Goal: Information Seeking & Learning: Find specific fact

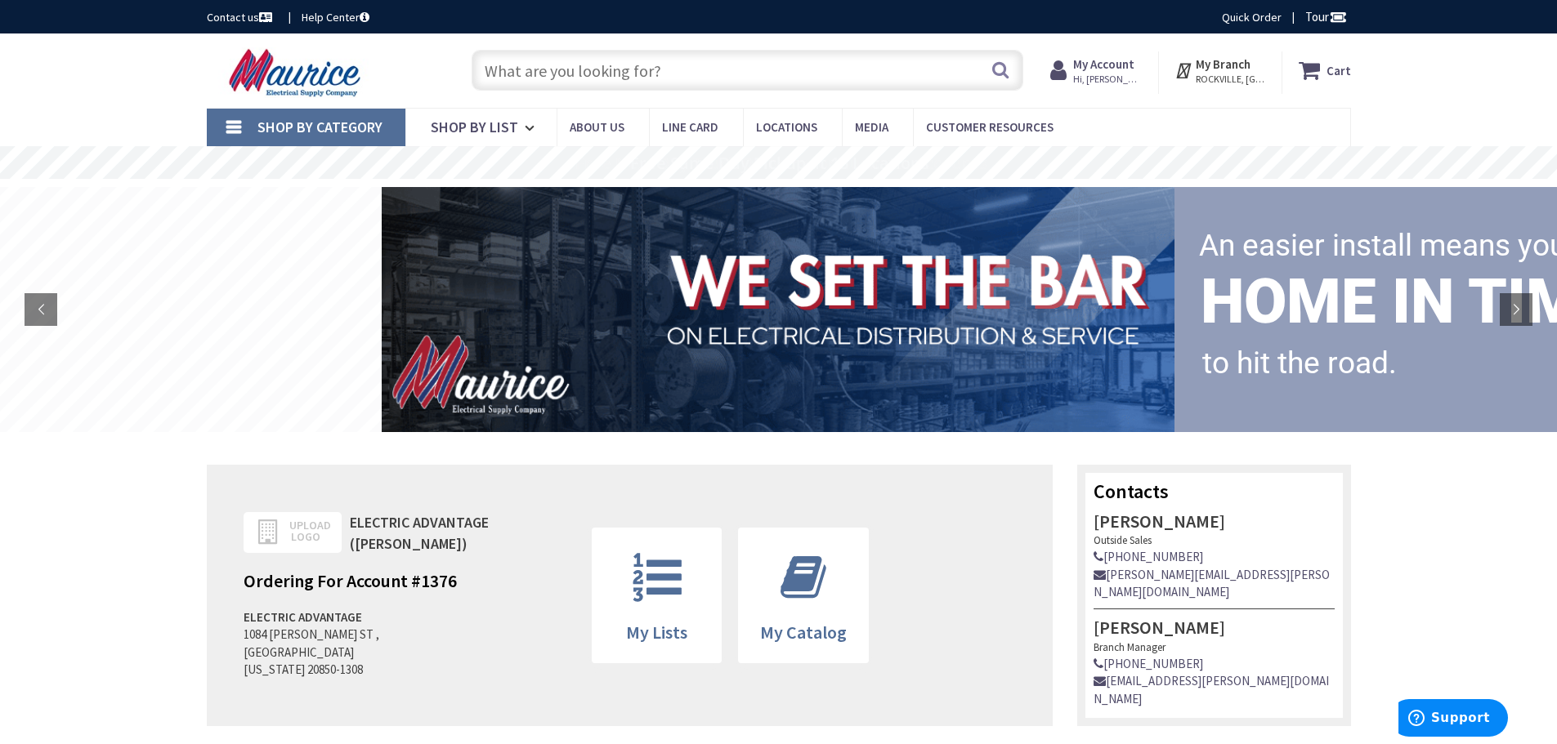
click at [1120, 60] on strong "My Account" at bounding box center [1103, 64] width 61 height 16
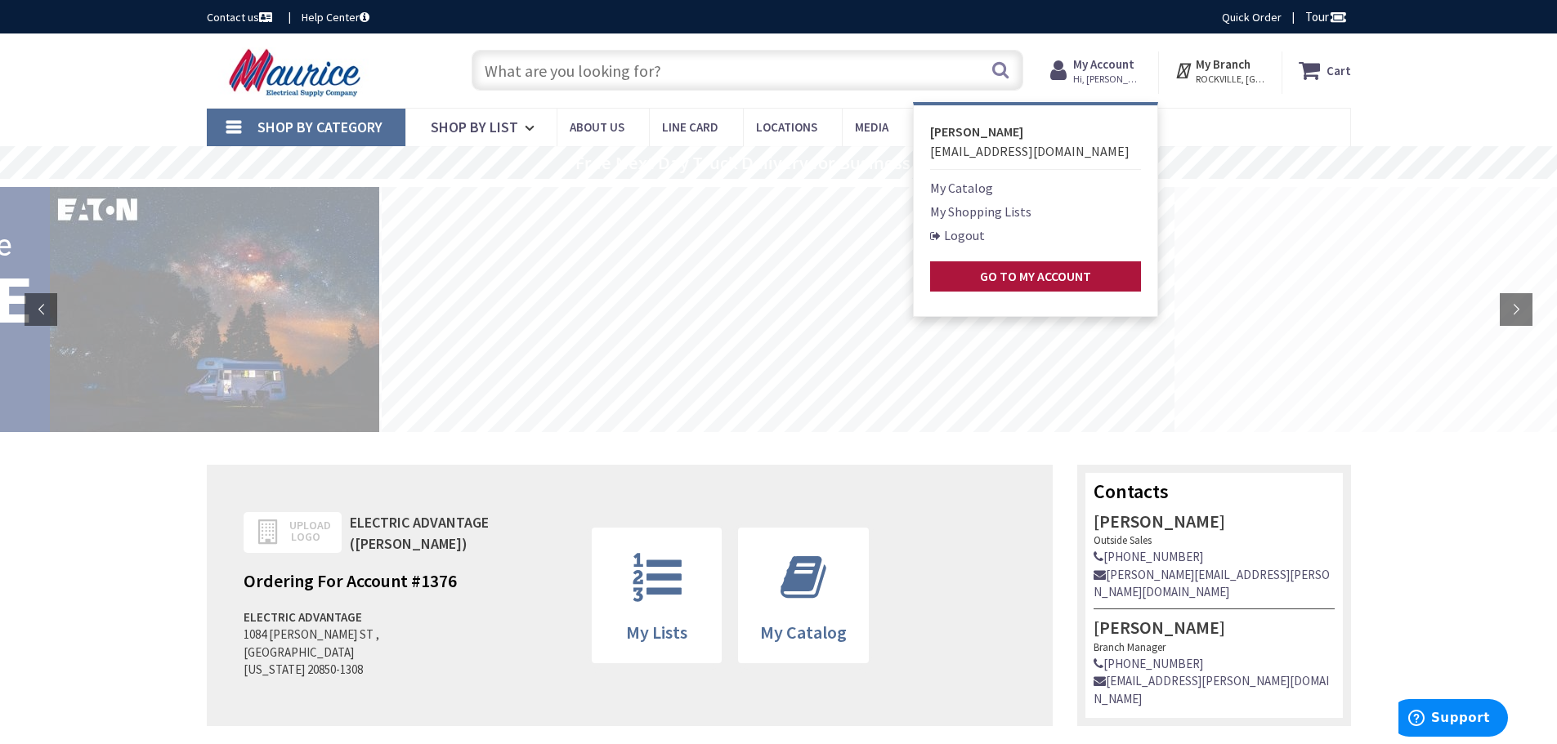
click at [1070, 270] on strong "Go to My Account" at bounding box center [1035, 276] width 111 height 16
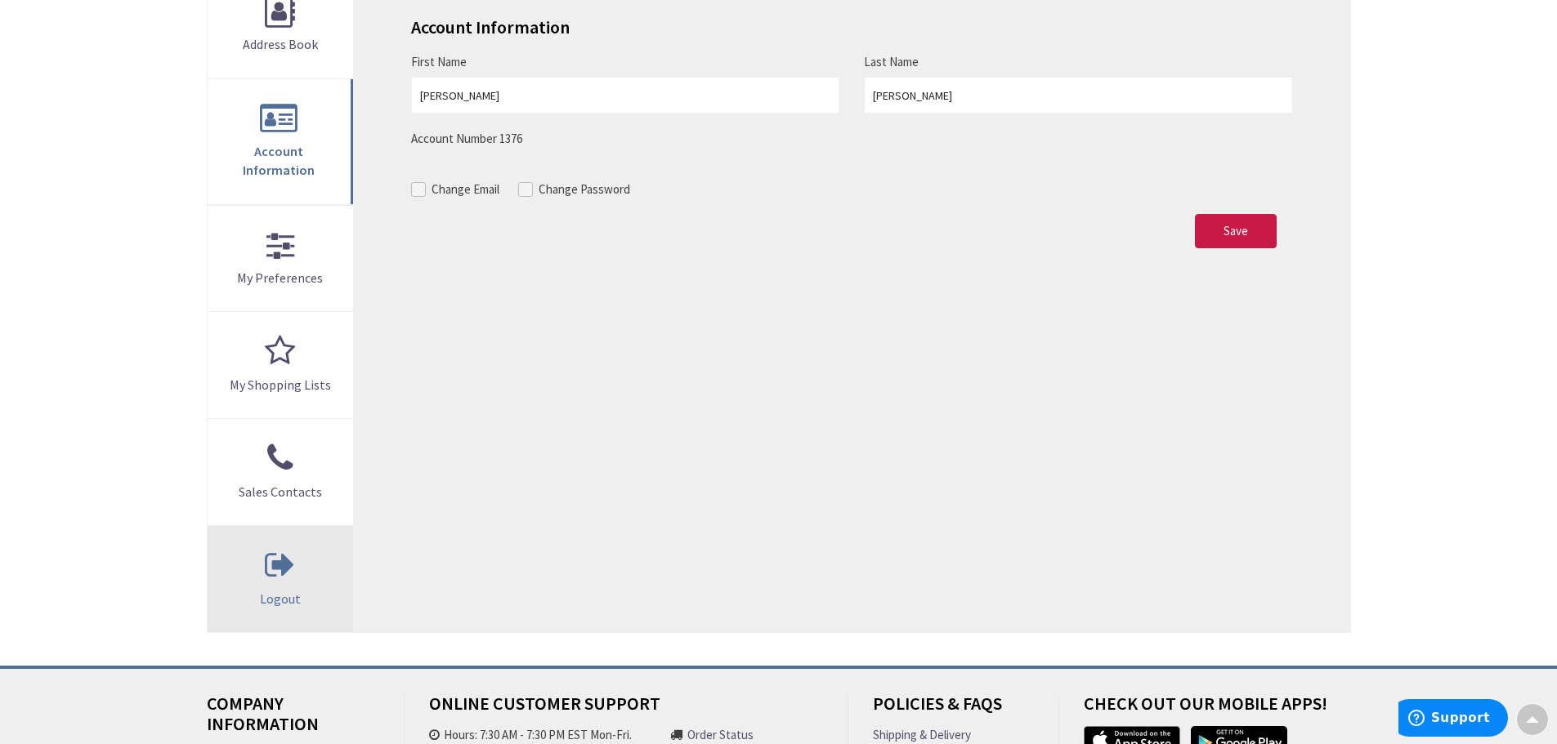
scroll to position [136, 0]
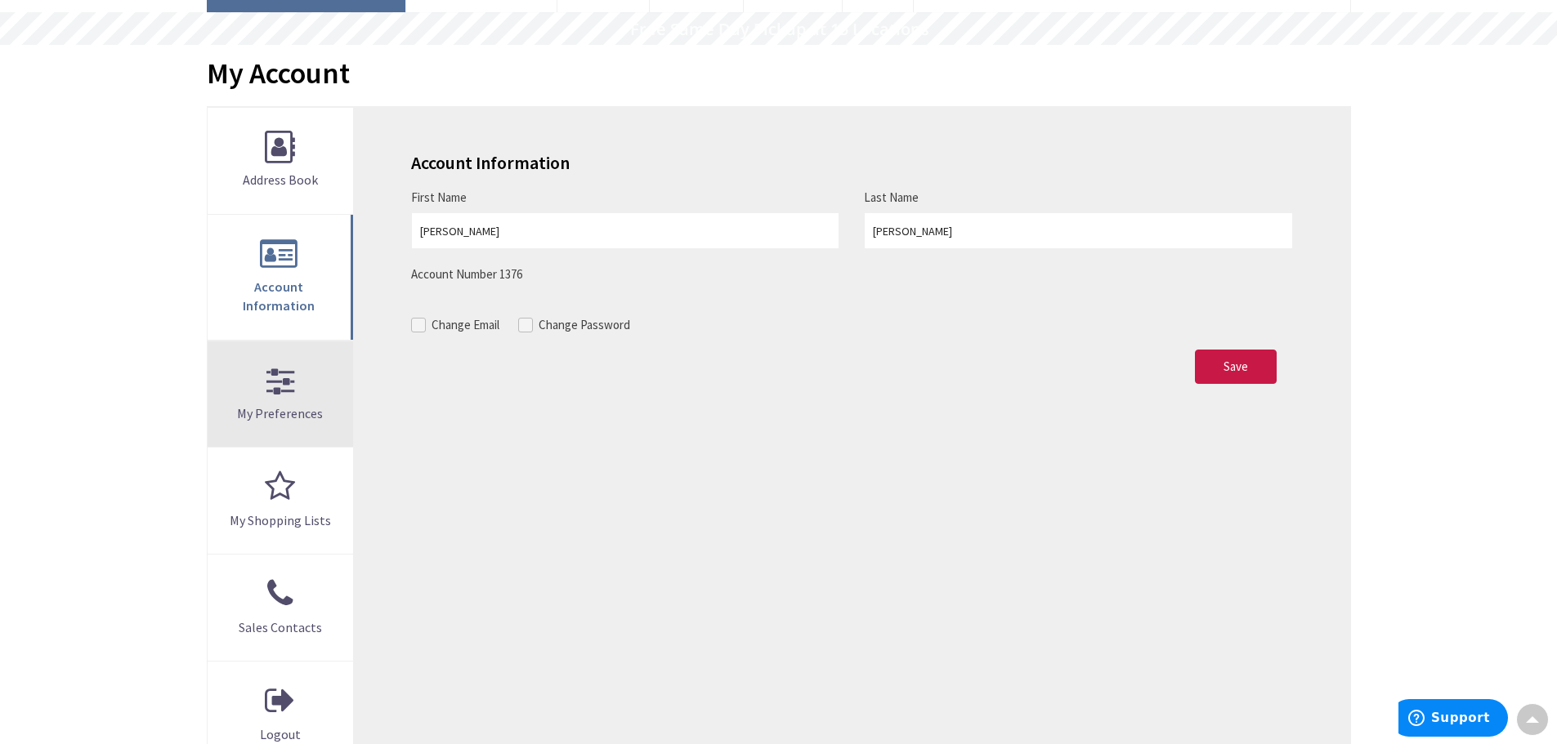
click at [285, 378] on link "My Preferences" at bounding box center [281, 395] width 146 height 106
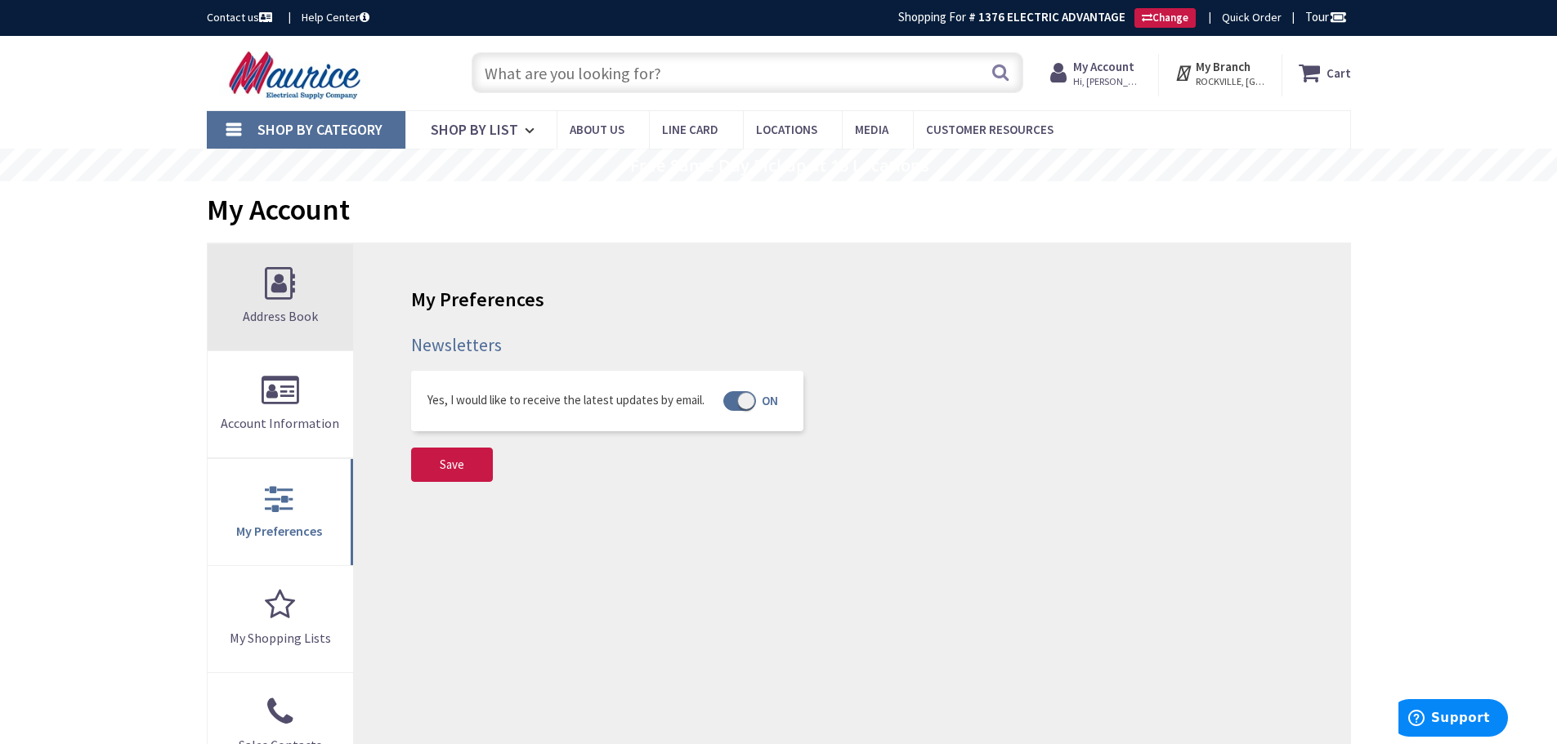
click at [293, 323] on span "Address Book" at bounding box center [280, 316] width 75 height 16
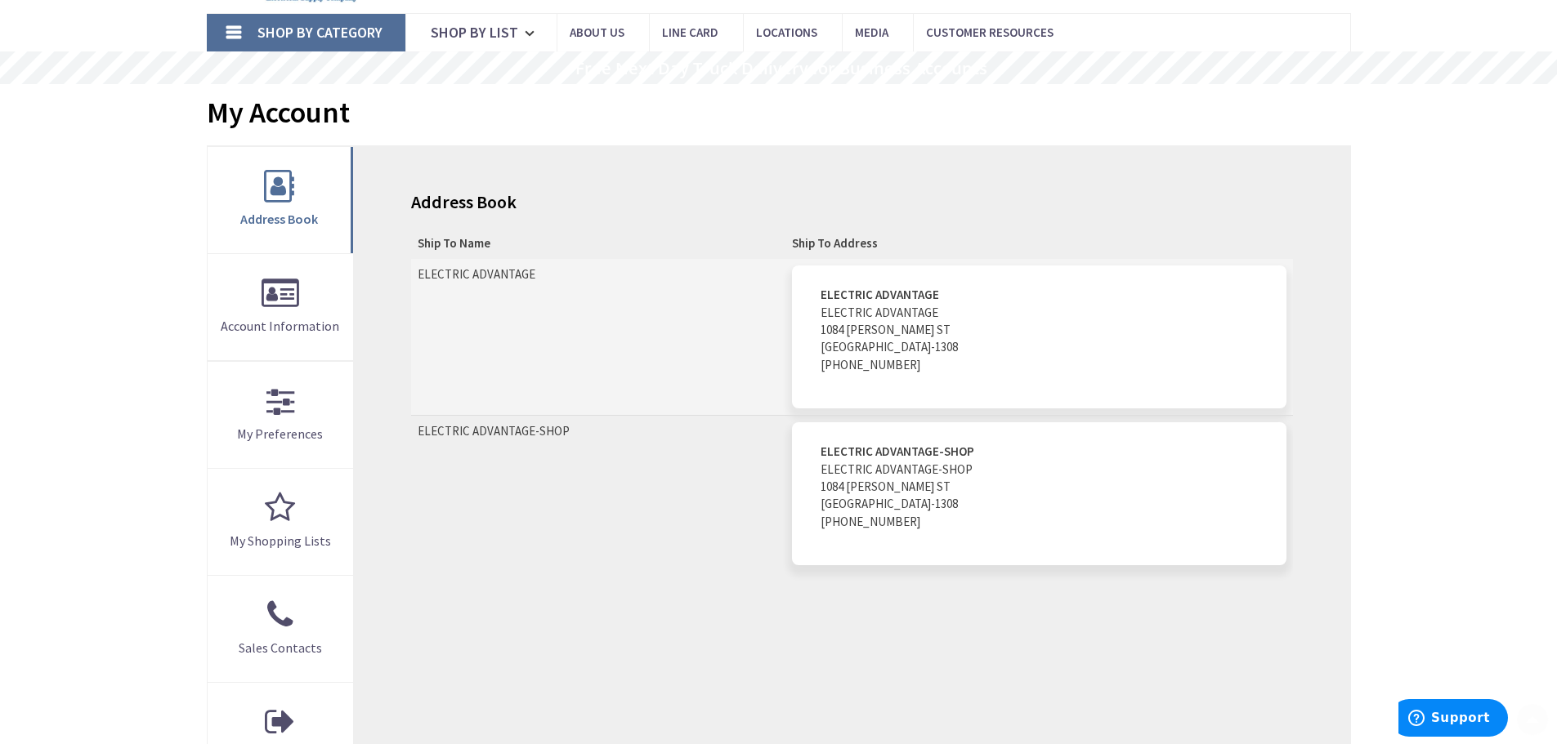
scroll to position [272, 0]
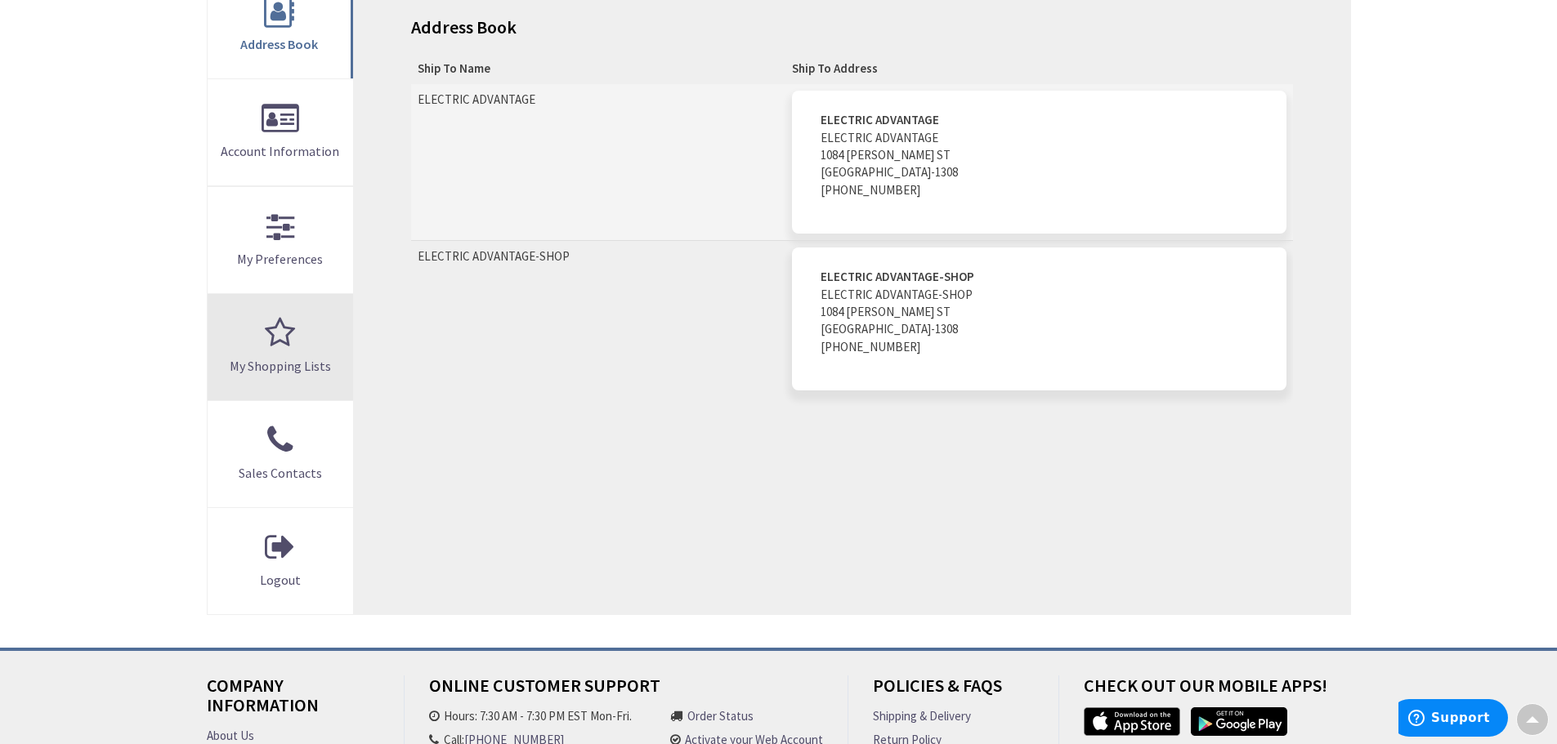
click at [297, 361] on span "My Shopping Lists" at bounding box center [280, 366] width 101 height 16
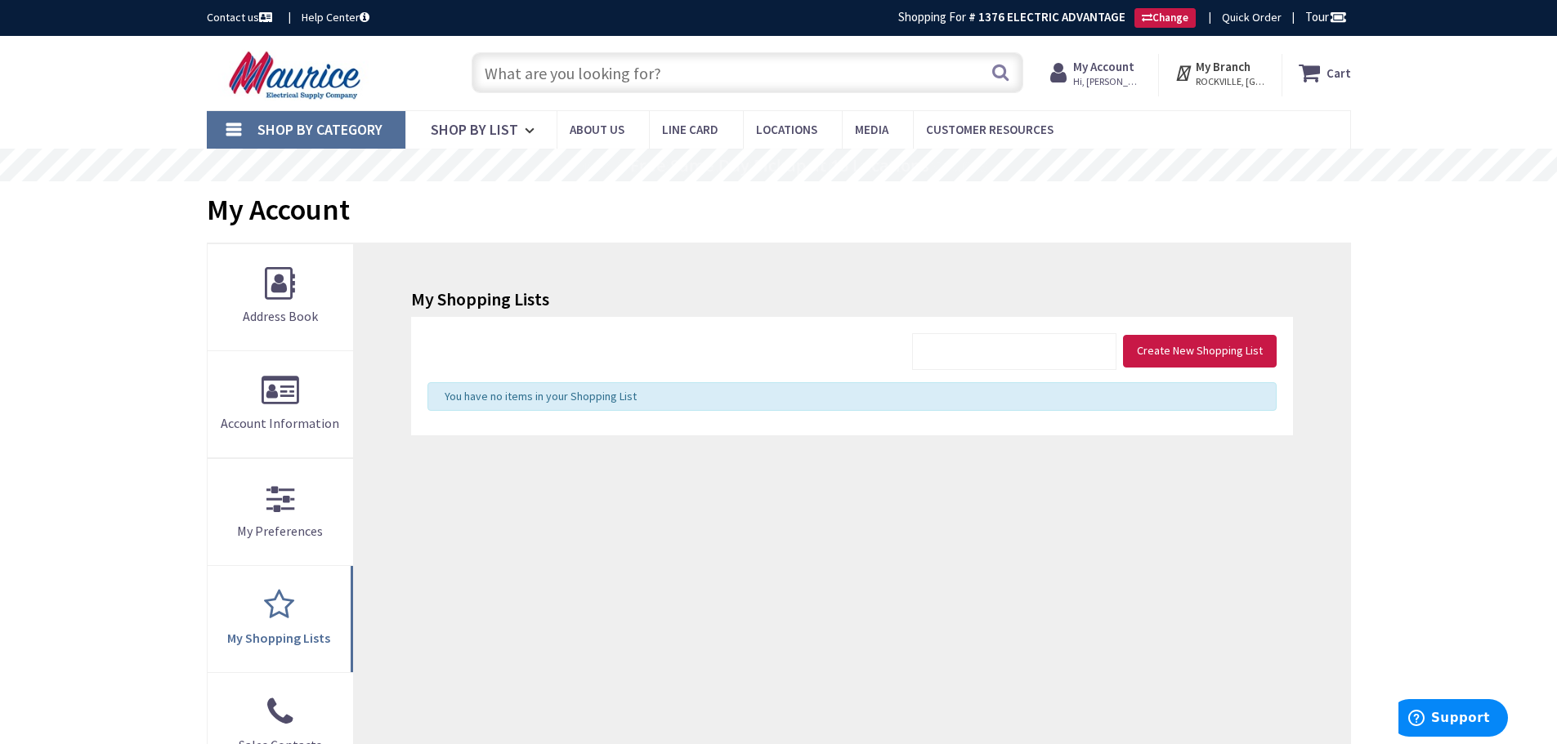
click at [700, 76] on input "text" at bounding box center [748, 72] width 552 height 41
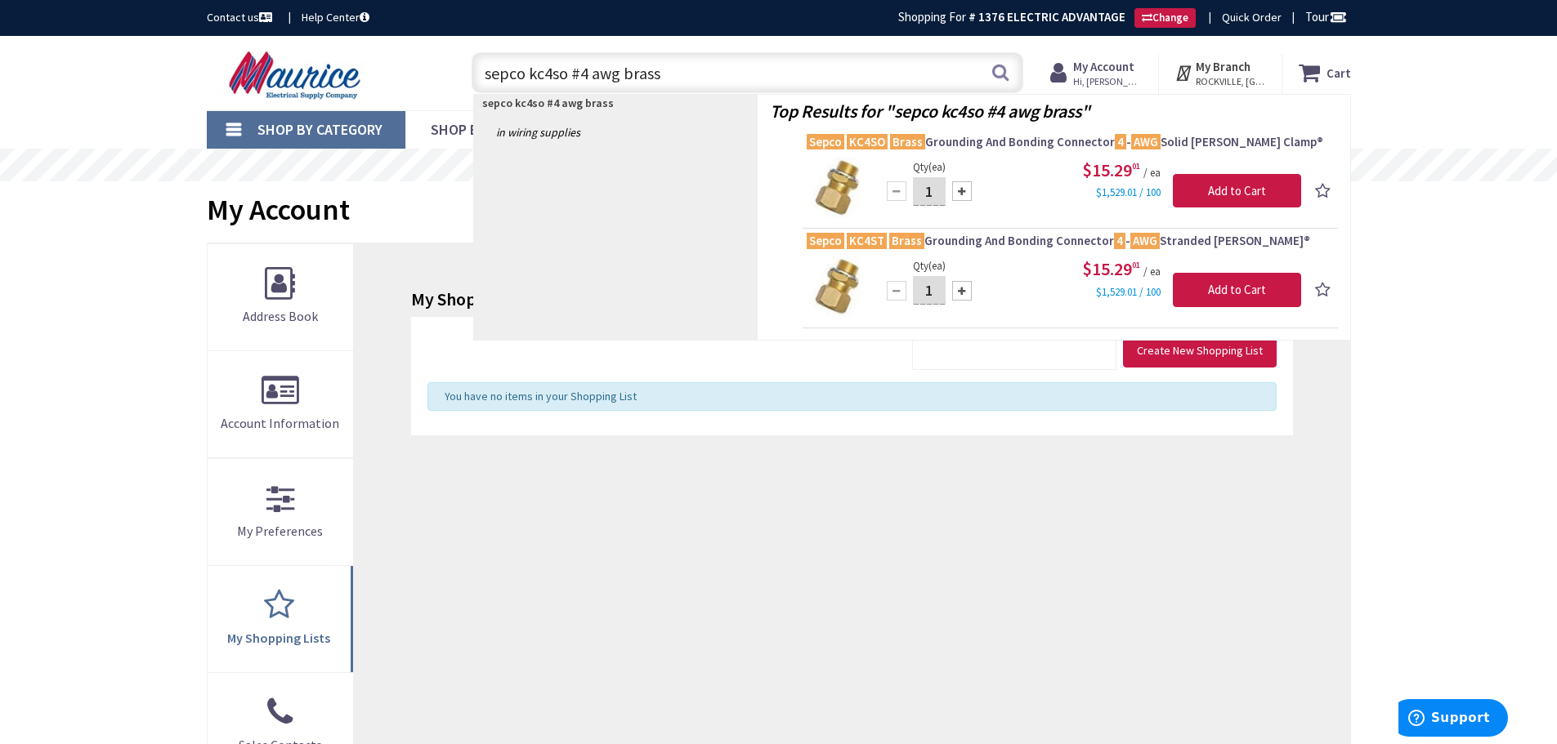
type input "sepco kc4so #4 awg brass"
click at [859, 180] on img at bounding box center [837, 188] width 61 height 61
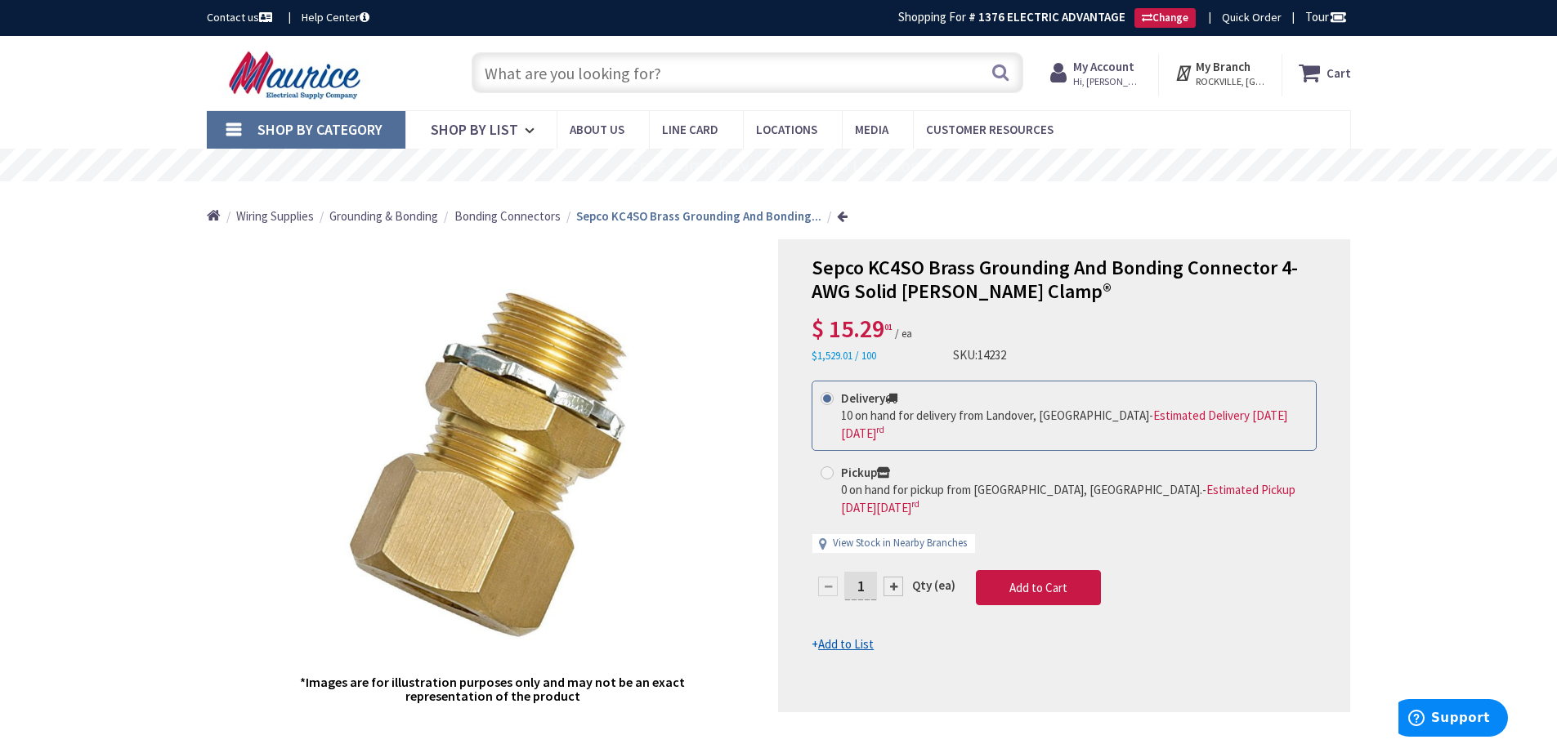
click at [802, 483] on div "*Images are for illustration purposes only and may not be an exact representati…" at bounding box center [779, 475] width 1144 height 473
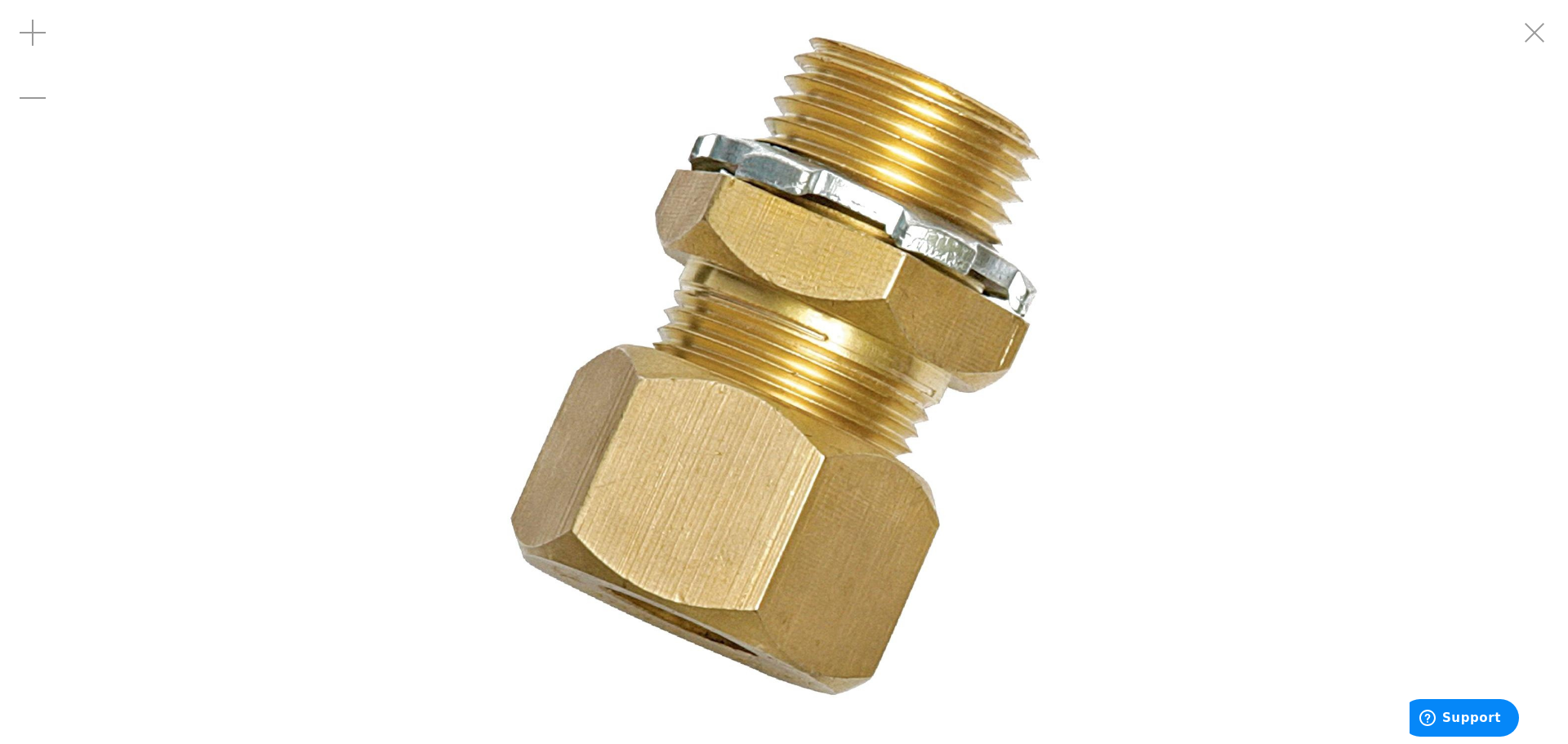
click at [792, 384] on img at bounding box center [784, 372] width 744 height 744
click at [1239, 393] on div at bounding box center [784, 372] width 1568 height 744
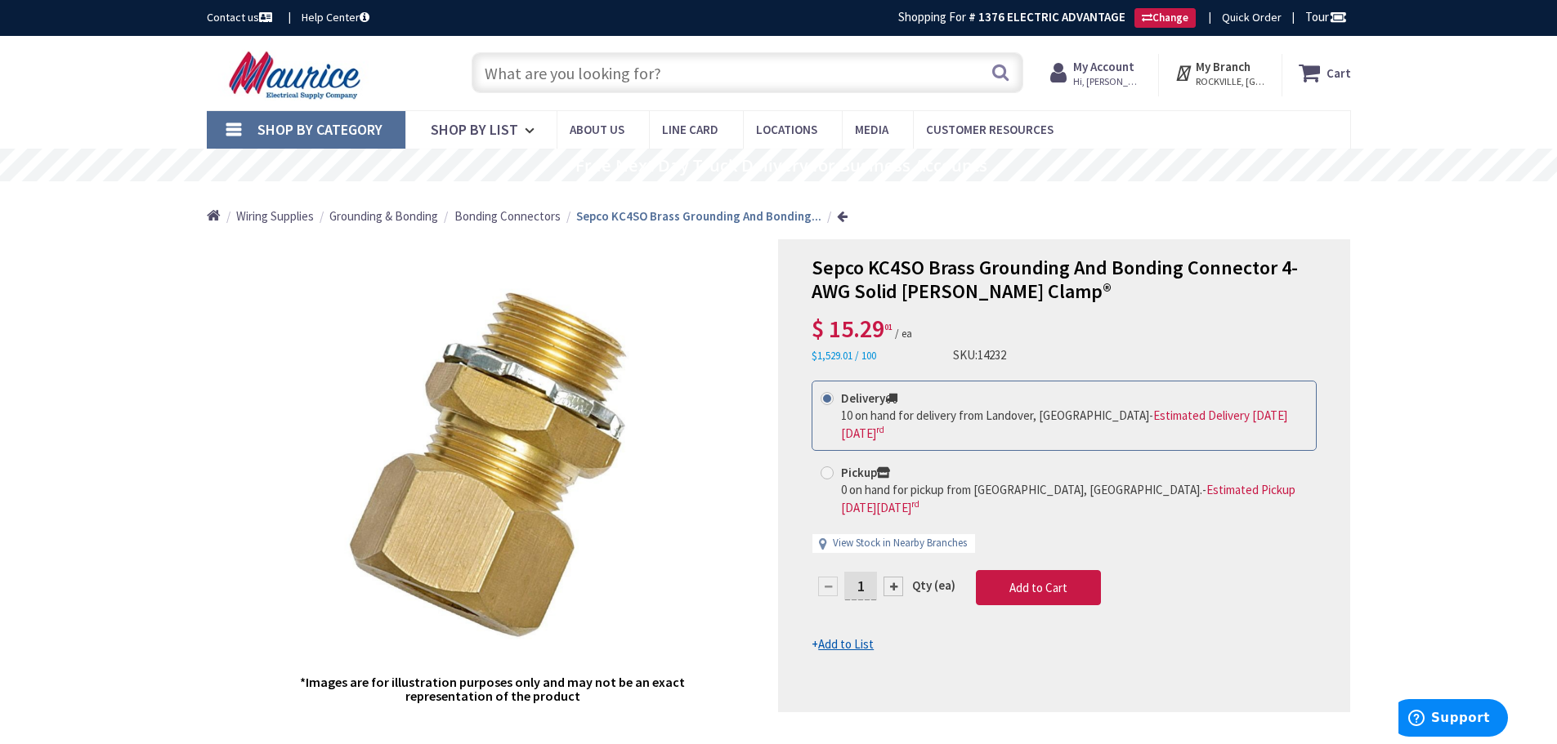
click at [928, 270] on span "Sepco KC4SO Brass Grounding And Bonding Connector 4-AWG Solid [PERSON_NAME] Cla…" at bounding box center [1054, 279] width 486 height 49
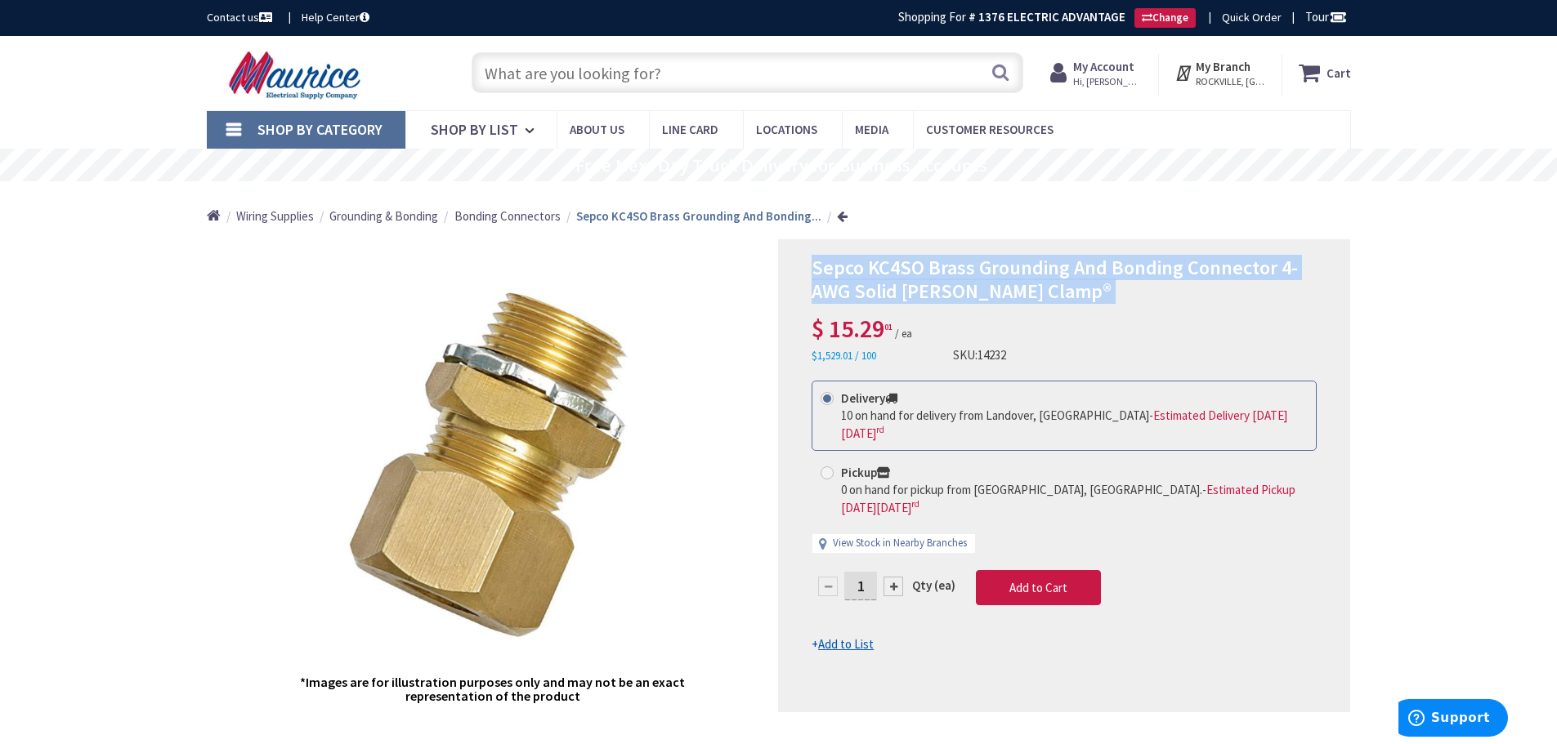
click at [928, 270] on span "Sepco KC4SO Brass Grounding And Bonding Connector 4-AWG Solid [PERSON_NAME] Cla…" at bounding box center [1054, 279] width 486 height 49
copy div "Sepco KC4SO Brass Grounding And Bonding Connector 4-AWG Solid [PERSON_NAME] Cla…"
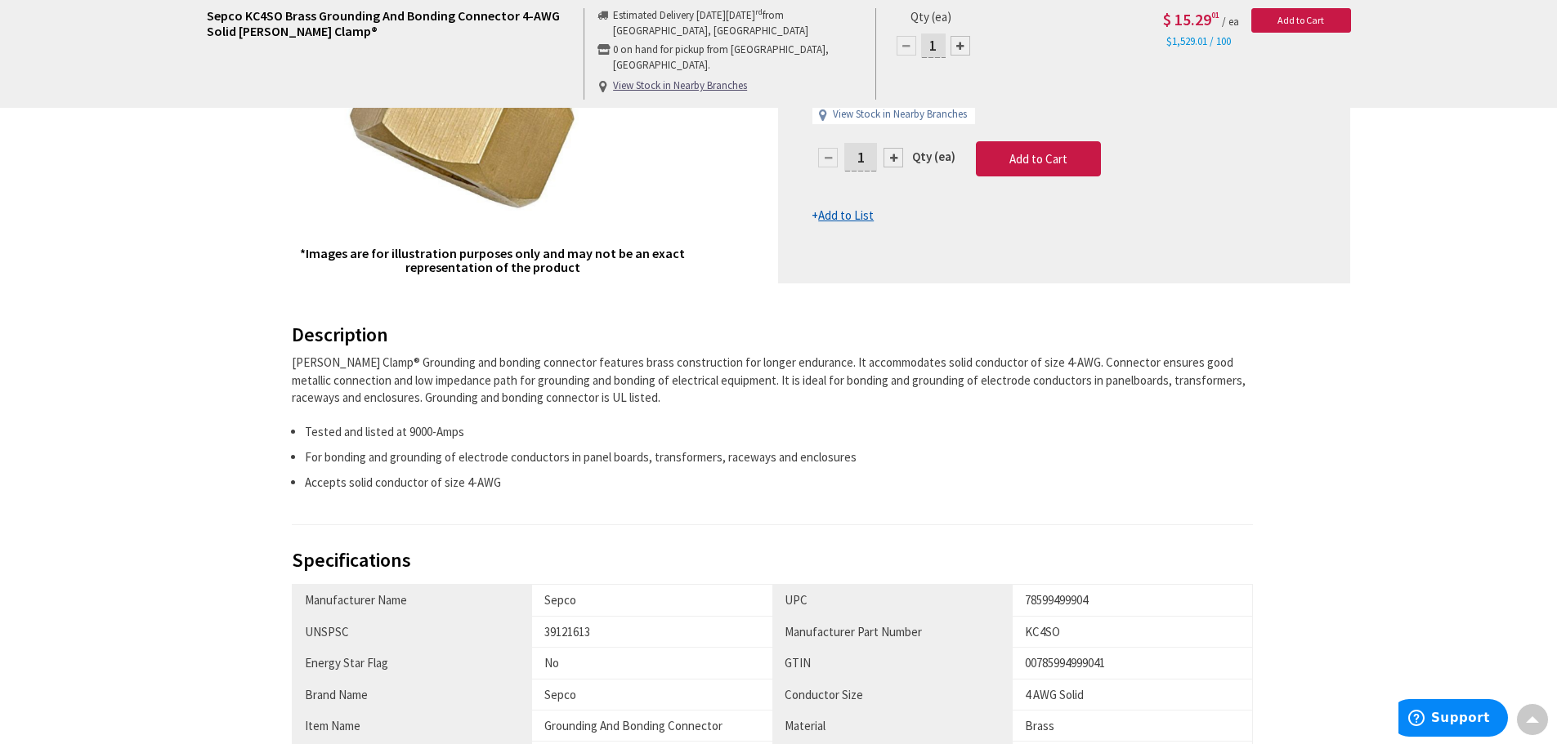
scroll to position [545, 0]
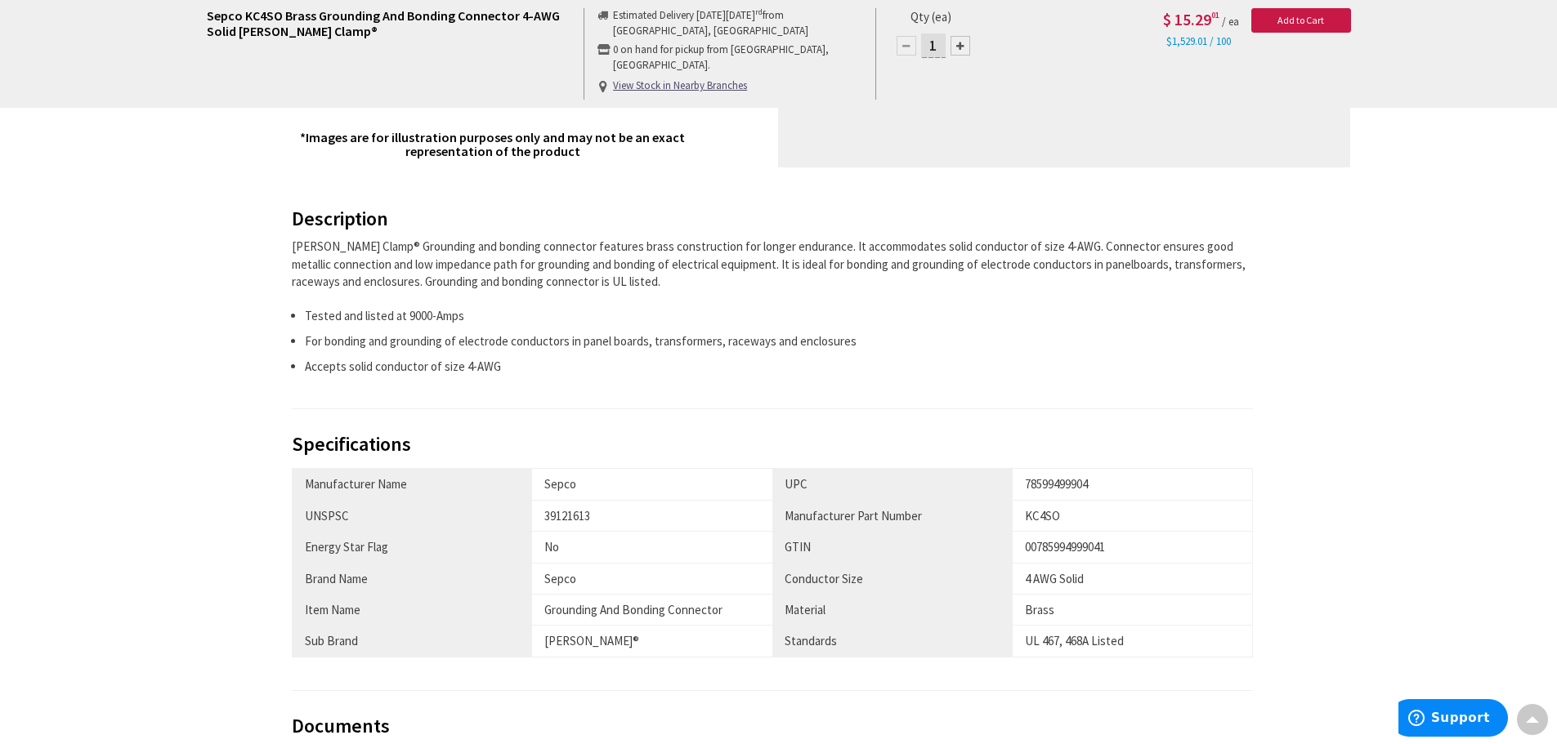
click at [578, 513] on div "39121613" at bounding box center [652, 515] width 216 height 17
copy tr "39121613"
click at [1062, 483] on div "78599499904" at bounding box center [1132, 484] width 215 height 17
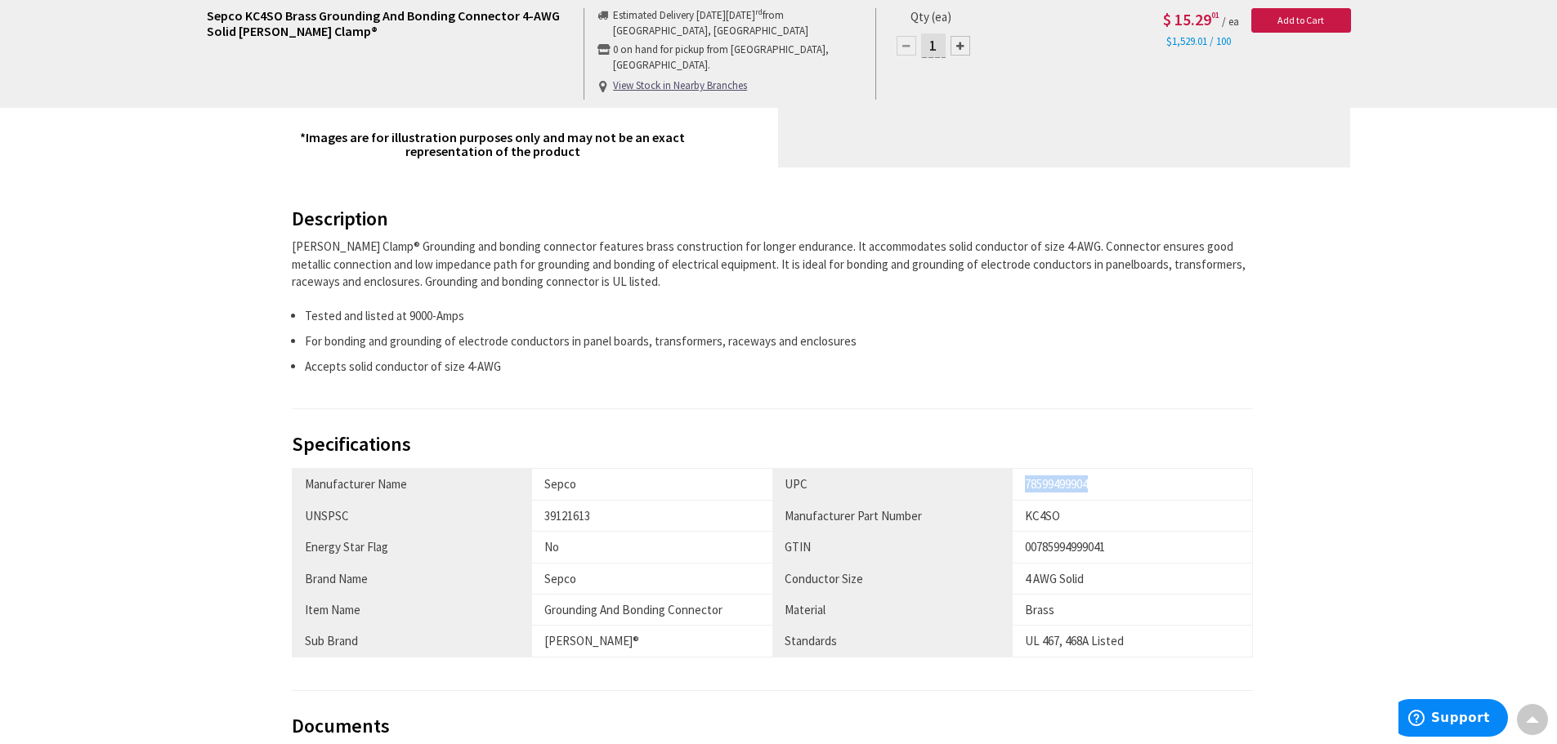
click at [1062, 483] on div "78599499904" at bounding box center [1132, 484] width 215 height 17
copy div "78599499904"
click at [562, 517] on div "39121613" at bounding box center [652, 515] width 216 height 17
copy div "39121613"
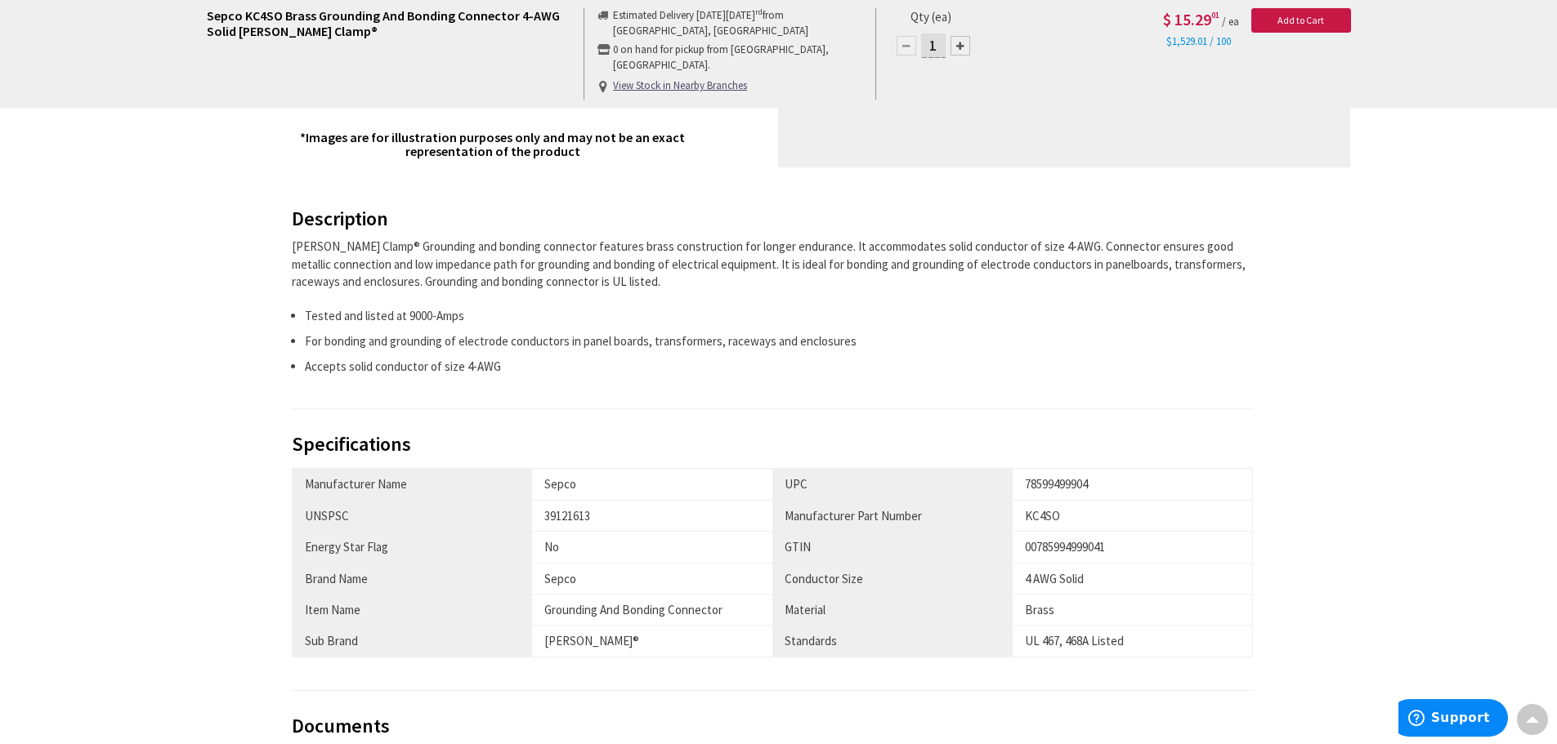
click at [653, 437] on h3 "Specifications" at bounding box center [773, 444] width 962 height 21
click at [1042, 516] on div "KC4SO" at bounding box center [1132, 515] width 215 height 17
click at [1043, 516] on div "KC4SO" at bounding box center [1132, 515] width 215 height 17
copy div "KC4SO"
drag, startPoint x: 302, startPoint y: 250, endPoint x: 351, endPoint y: 249, distance: 49.0
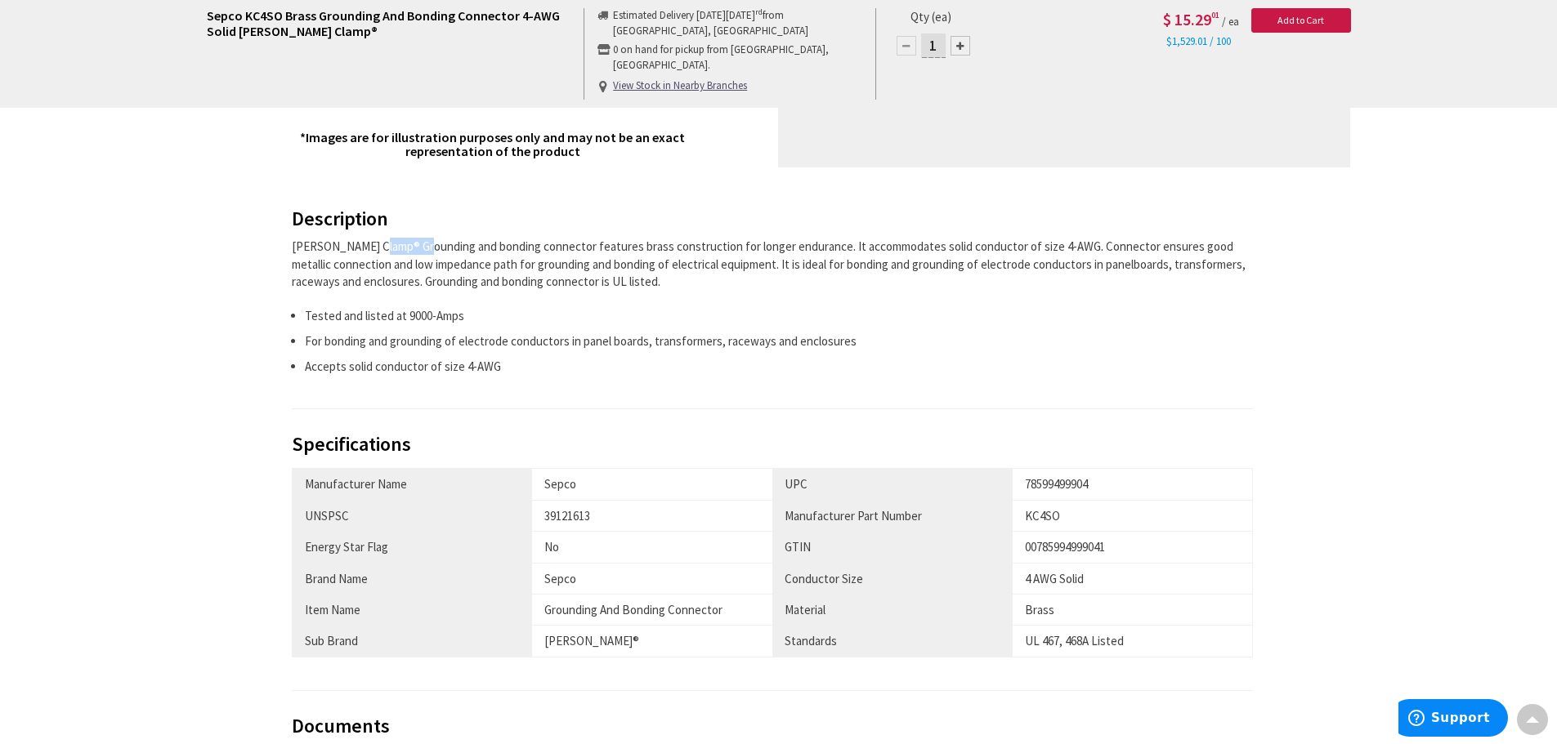
click at [351, 249] on div "Sepco Kenny Clamp® Grounding and bonding connector features brass construction …" at bounding box center [773, 264] width 962 height 52
click at [353, 249] on div "Sepco Kenny Clamp® Grounding and bonding connector features brass construction …" at bounding box center [773, 264] width 962 height 52
click at [352, 249] on div "Sepco Kenny Clamp® Grounding and bonding connector features brass construction …" at bounding box center [773, 264] width 962 height 52
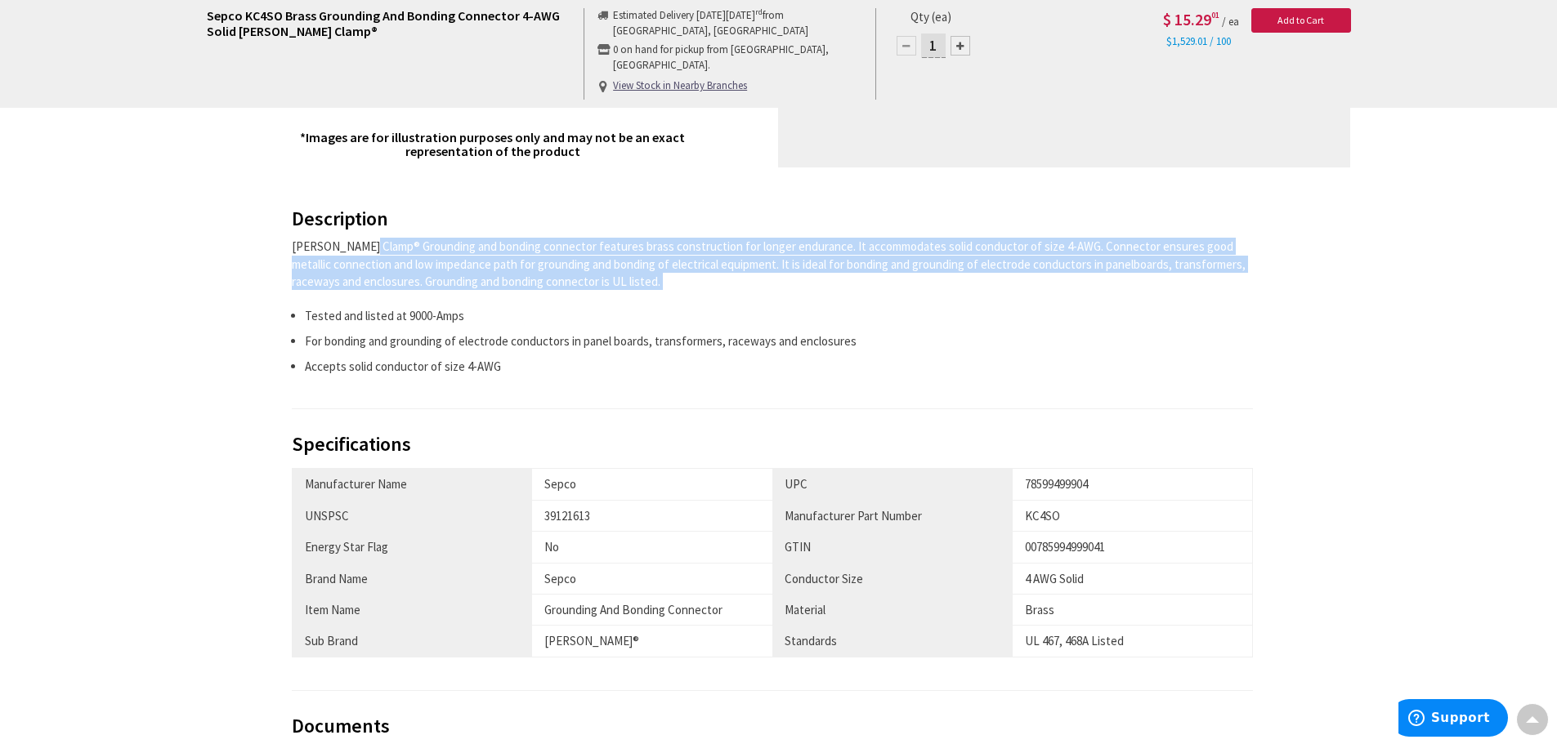
click at [352, 249] on div "Sepco Kenny Clamp® Grounding and bonding connector features brass construction …" at bounding box center [773, 264] width 962 height 52
copy div "Sepco Kenny Clamp® Grounding and bonding connector features brass construction …"
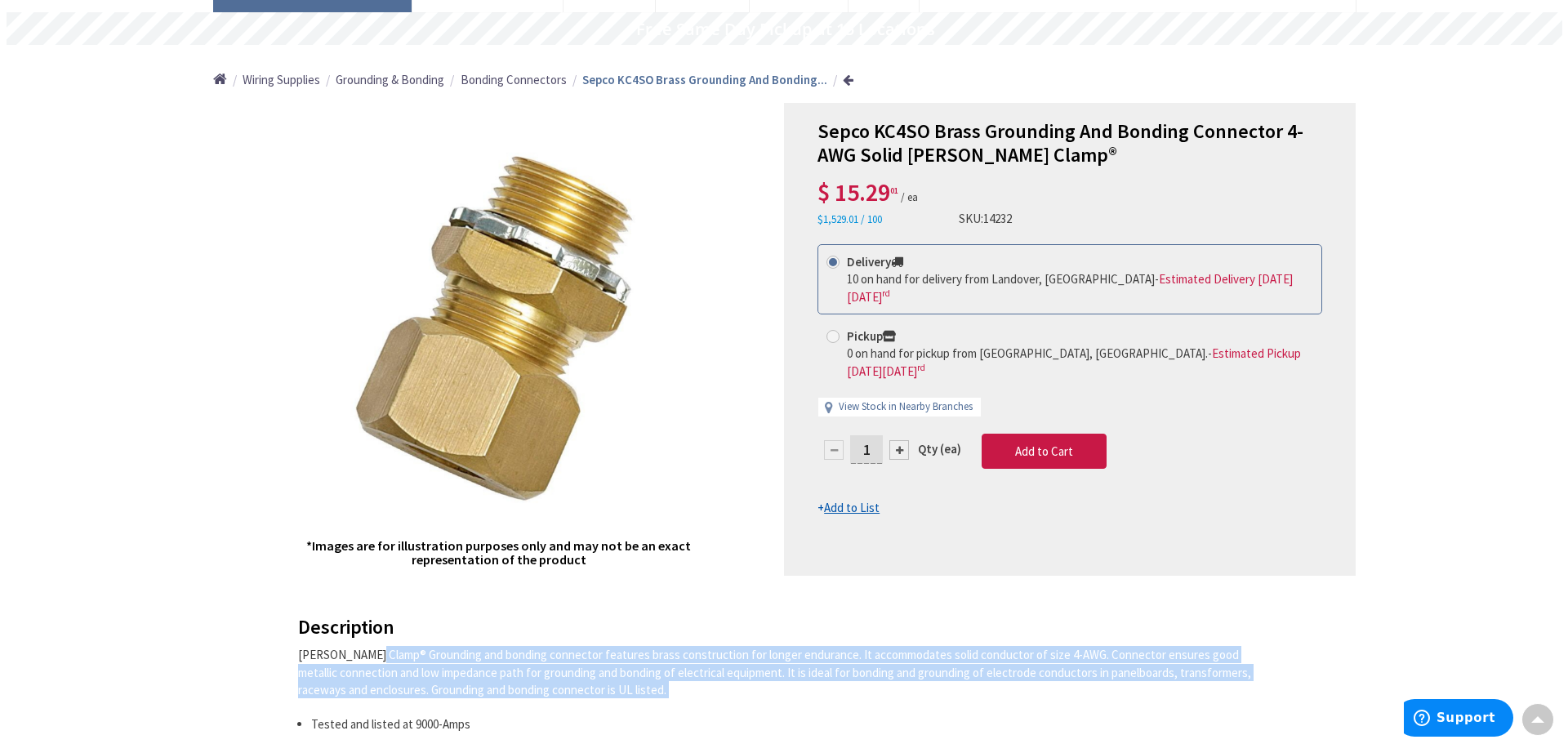
scroll to position [0, 0]
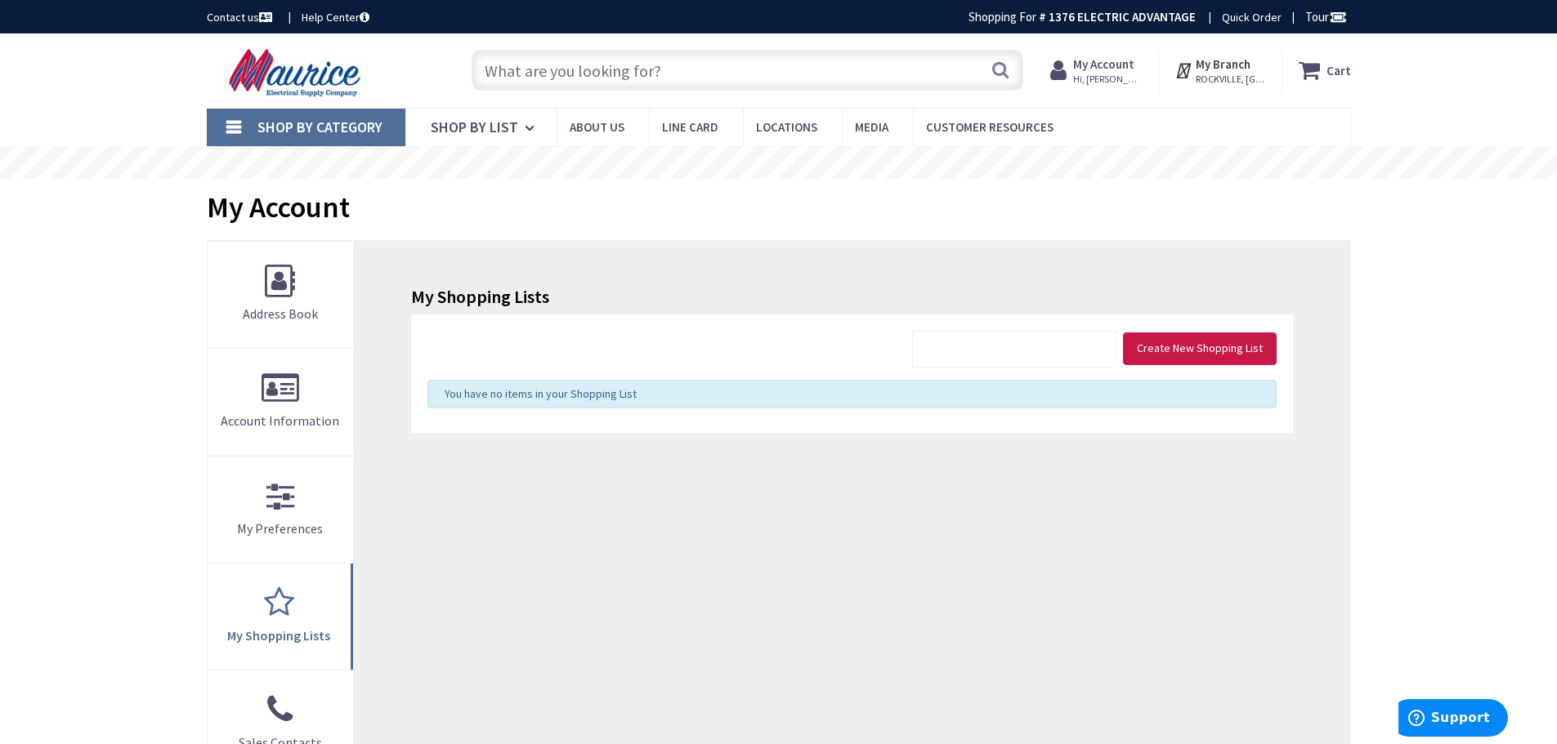
click at [556, 74] on input "text" at bounding box center [748, 70] width 552 height 41
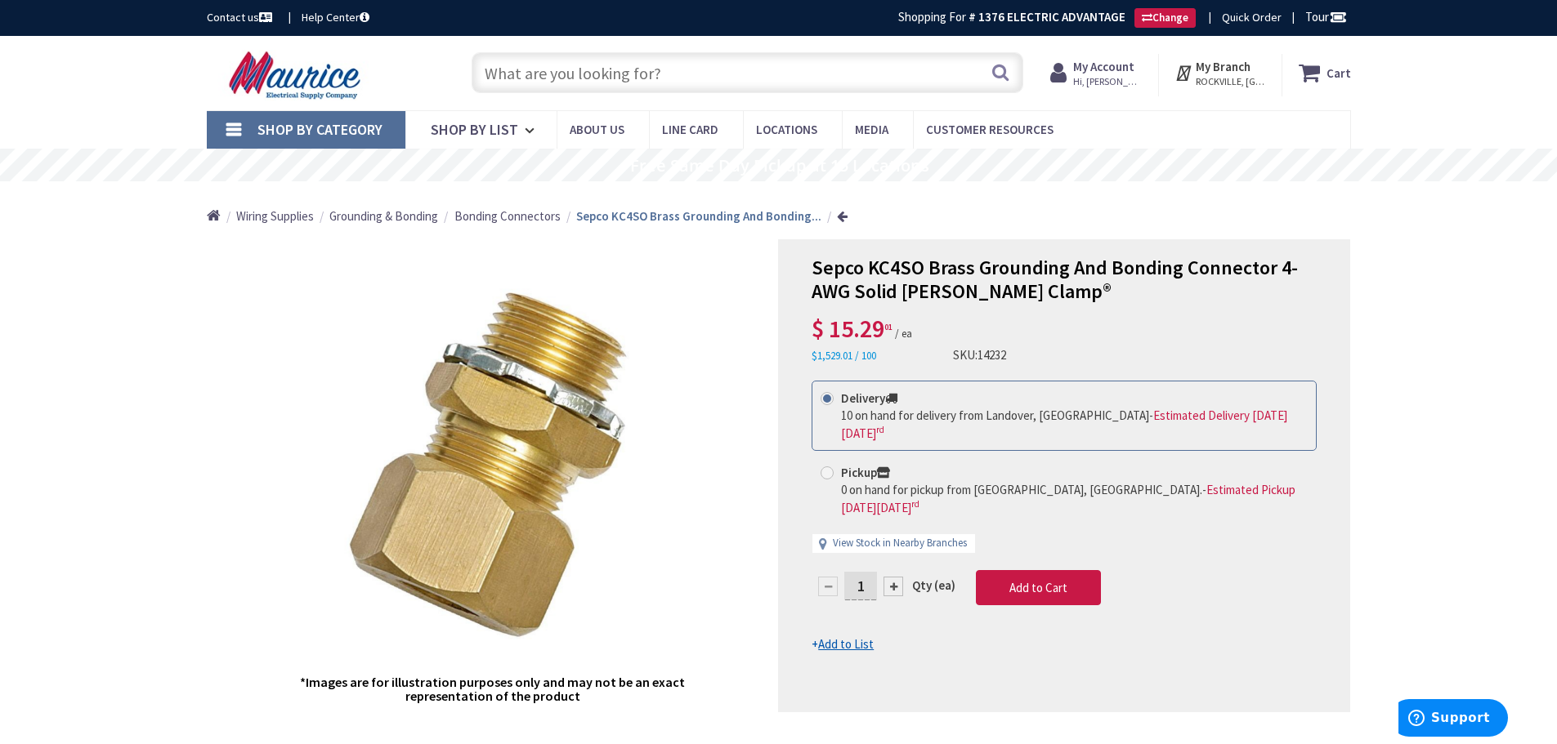
click at [559, 82] on input "text" at bounding box center [748, 72] width 552 height 41
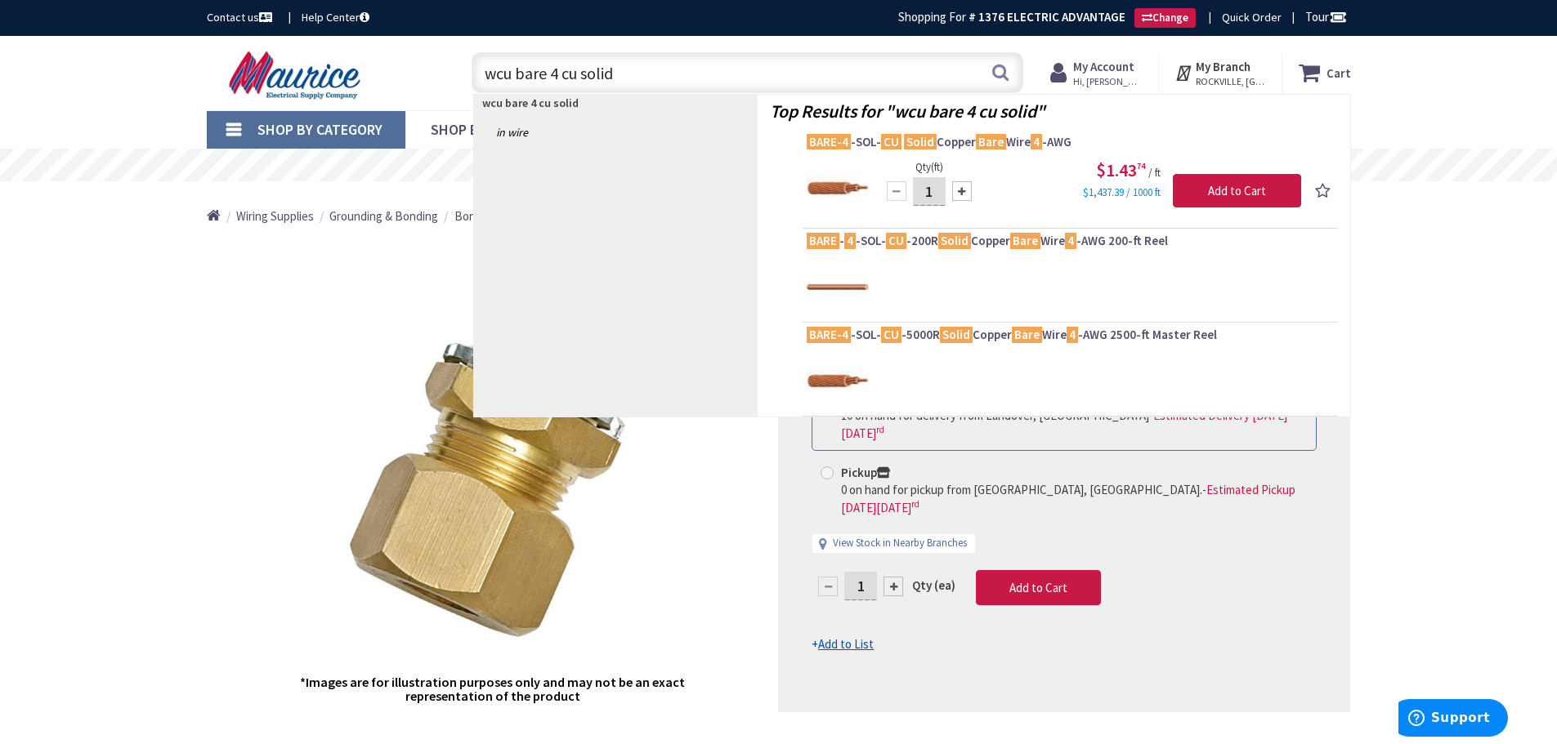
type input "wcu bare 4 cu solid"
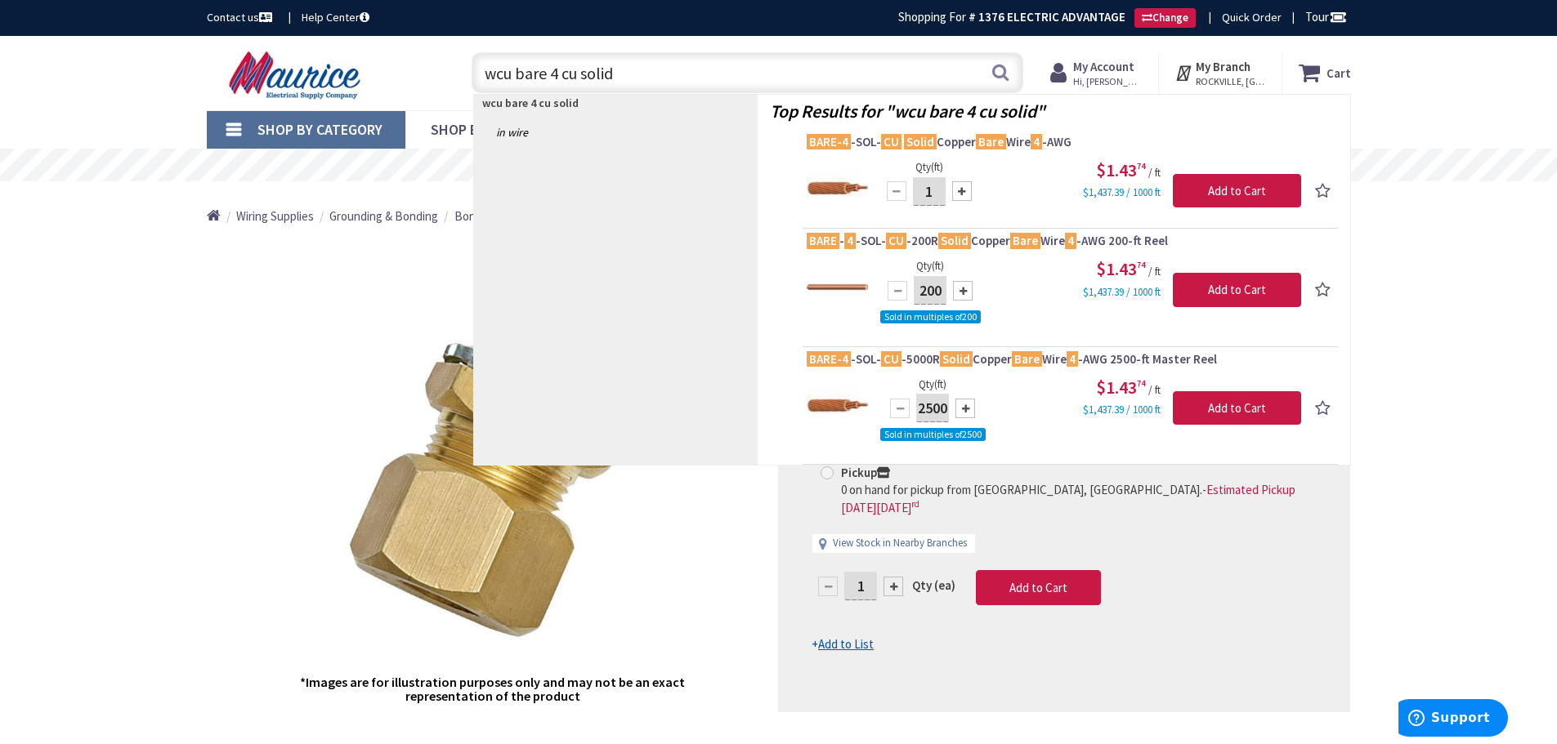
click at [837, 288] on img at bounding box center [837, 287] width 61 height 61
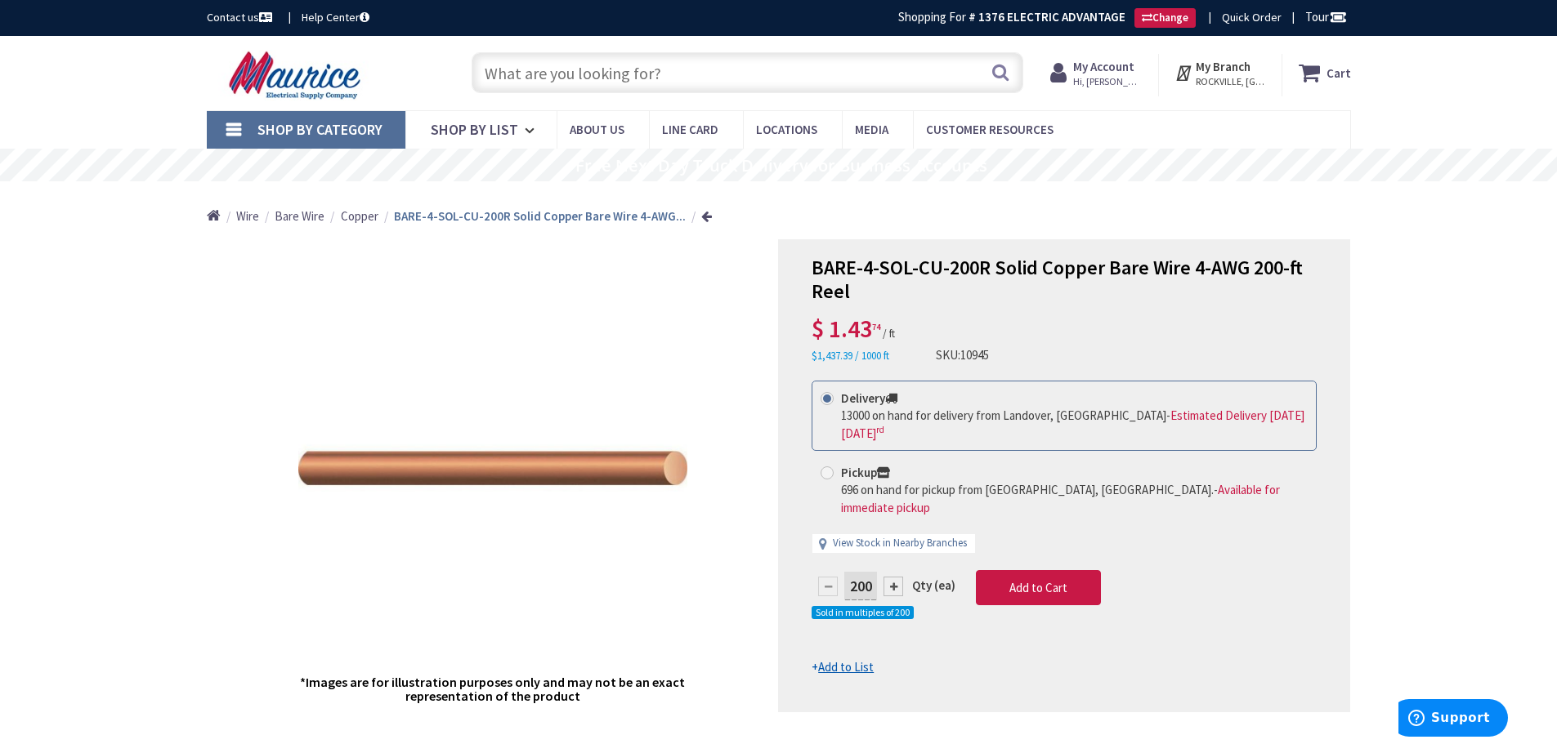
click at [973, 276] on span "BARE-4-SOL-CU-200R Solid Copper Bare Wire 4-AWG 200-ft Reel" at bounding box center [1056, 279] width 491 height 49
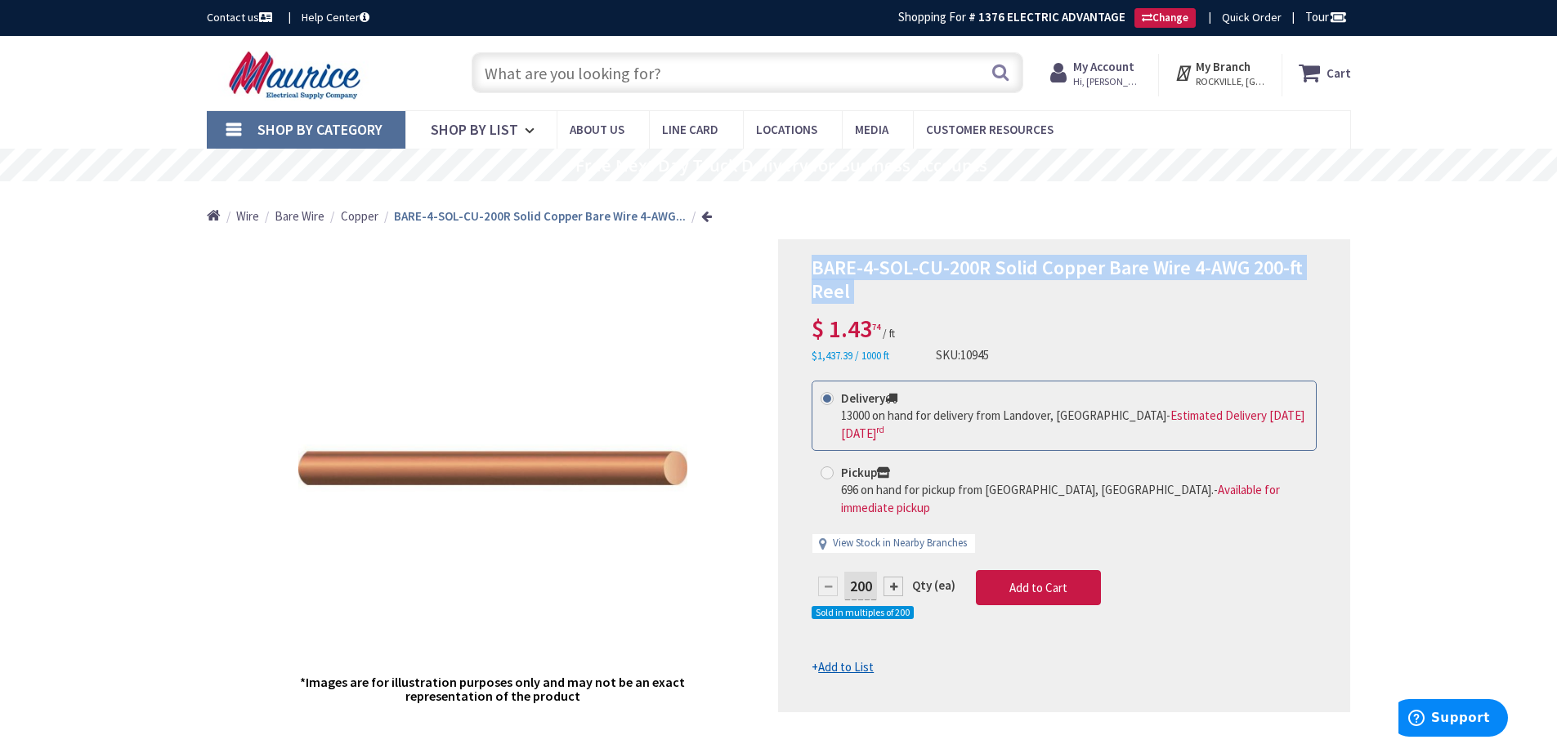
click at [973, 276] on span "BARE-4-SOL-CU-200R Solid Copper Bare Wire 4-AWG 200-ft Reel" at bounding box center [1056, 279] width 491 height 49
copy div "BARE-4-SOL-CU-200R Solid Copper Bare Wire 4-AWG 200-ft Reel"
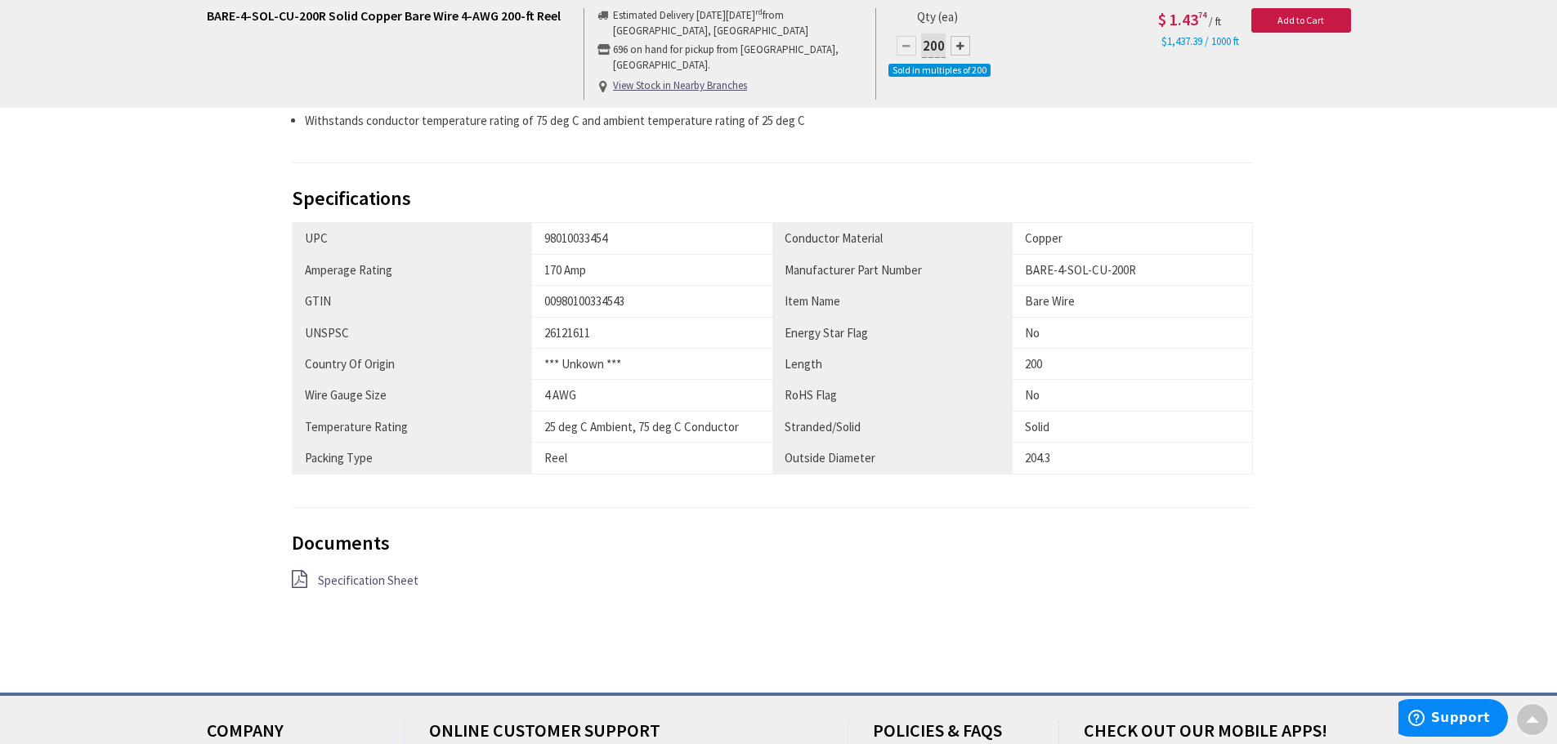
scroll to position [817, 0]
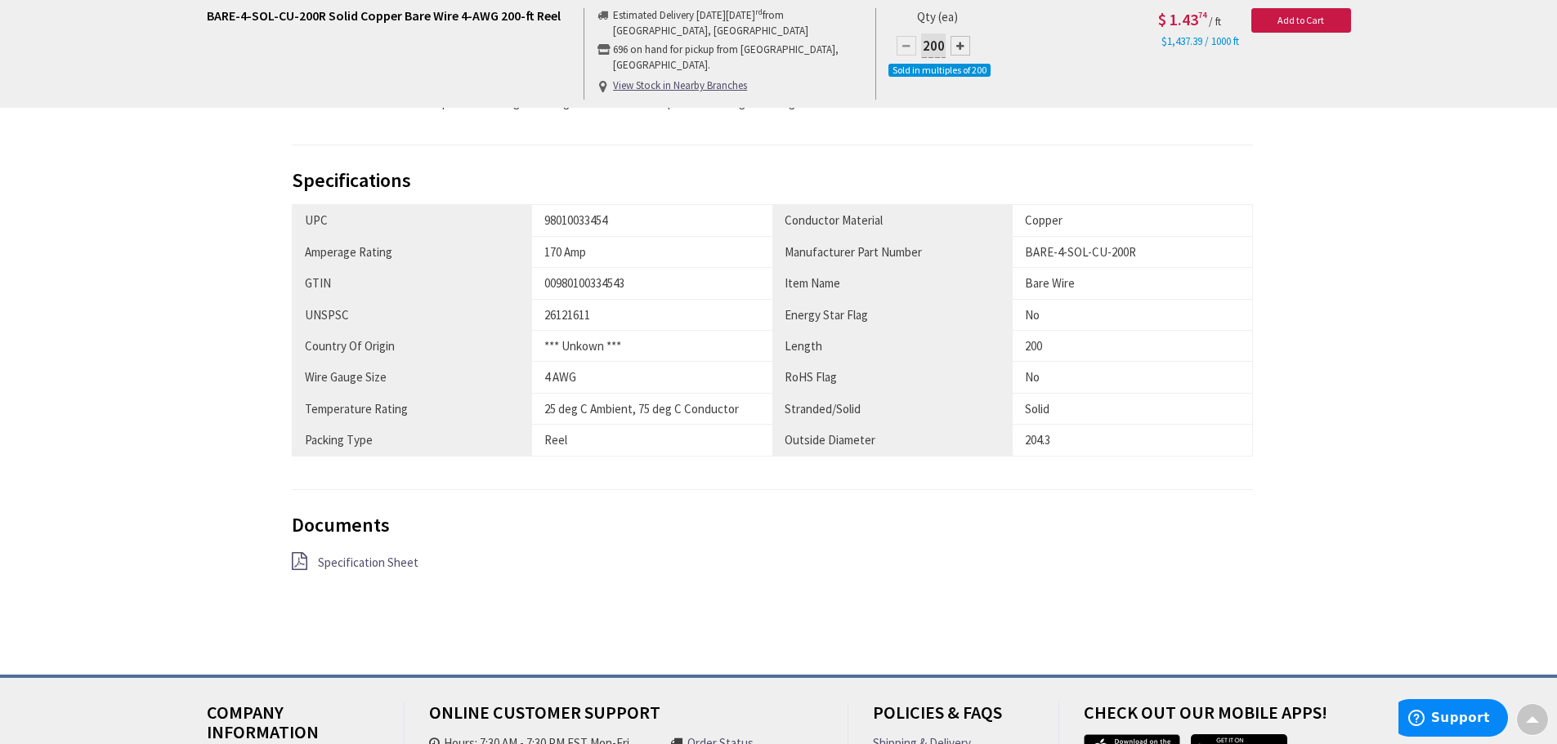
click at [601, 284] on div "00980100334543" at bounding box center [652, 283] width 216 height 17
copy div "00980100334543"
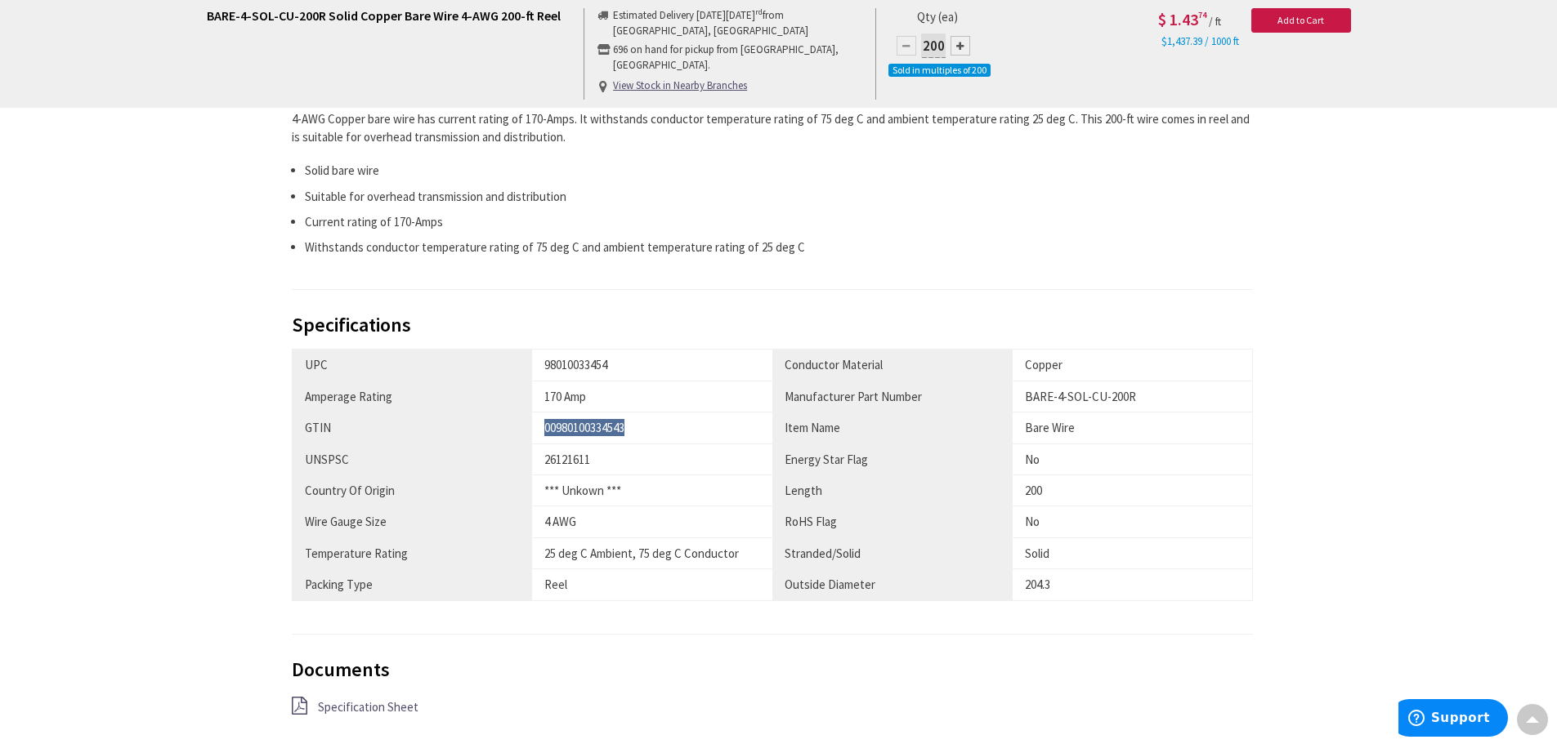
scroll to position [681, 0]
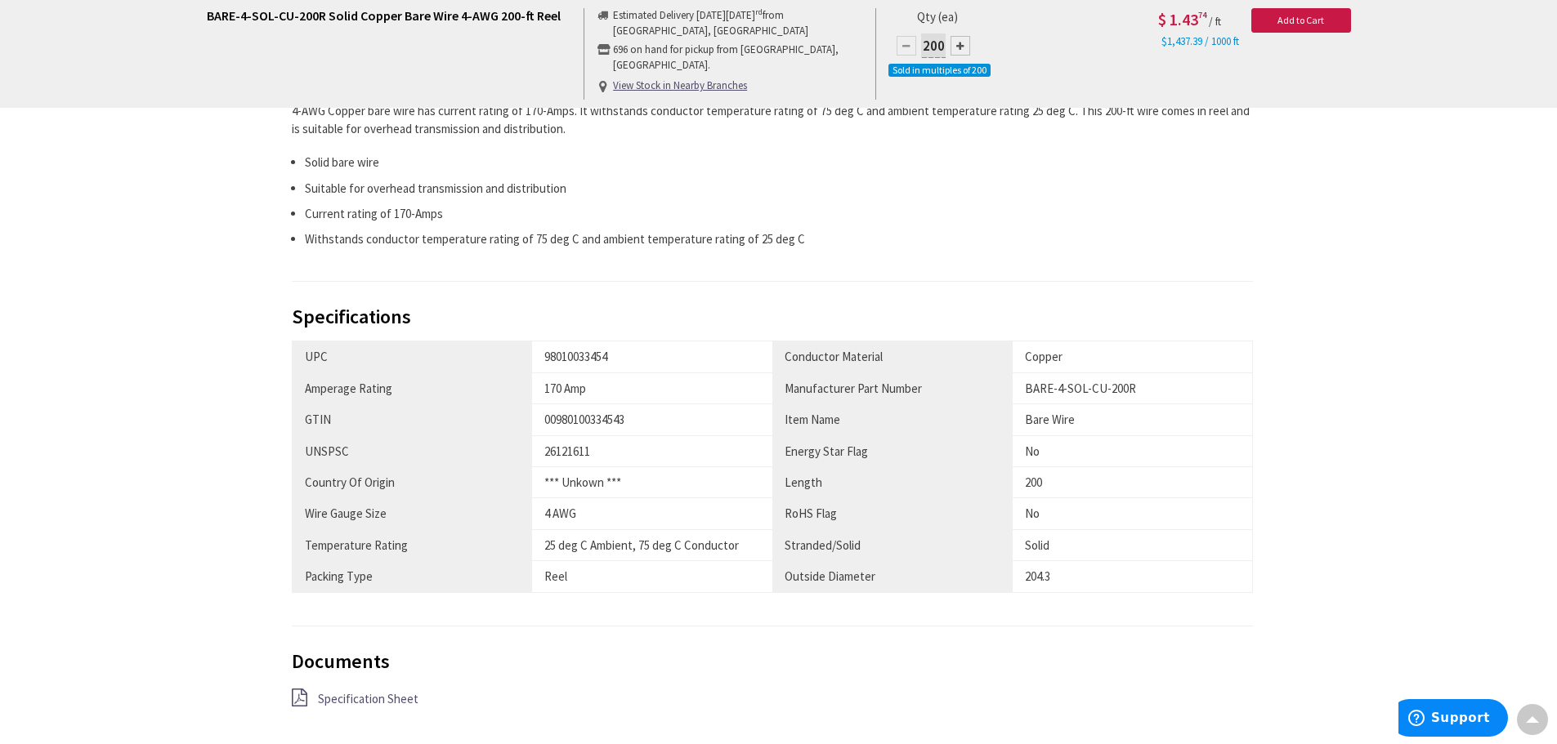
click at [1115, 388] on div "BARE-4-SOL-CU-200R" at bounding box center [1132, 388] width 215 height 17
copy tbody "BARE-4-SOL-CU-200R"
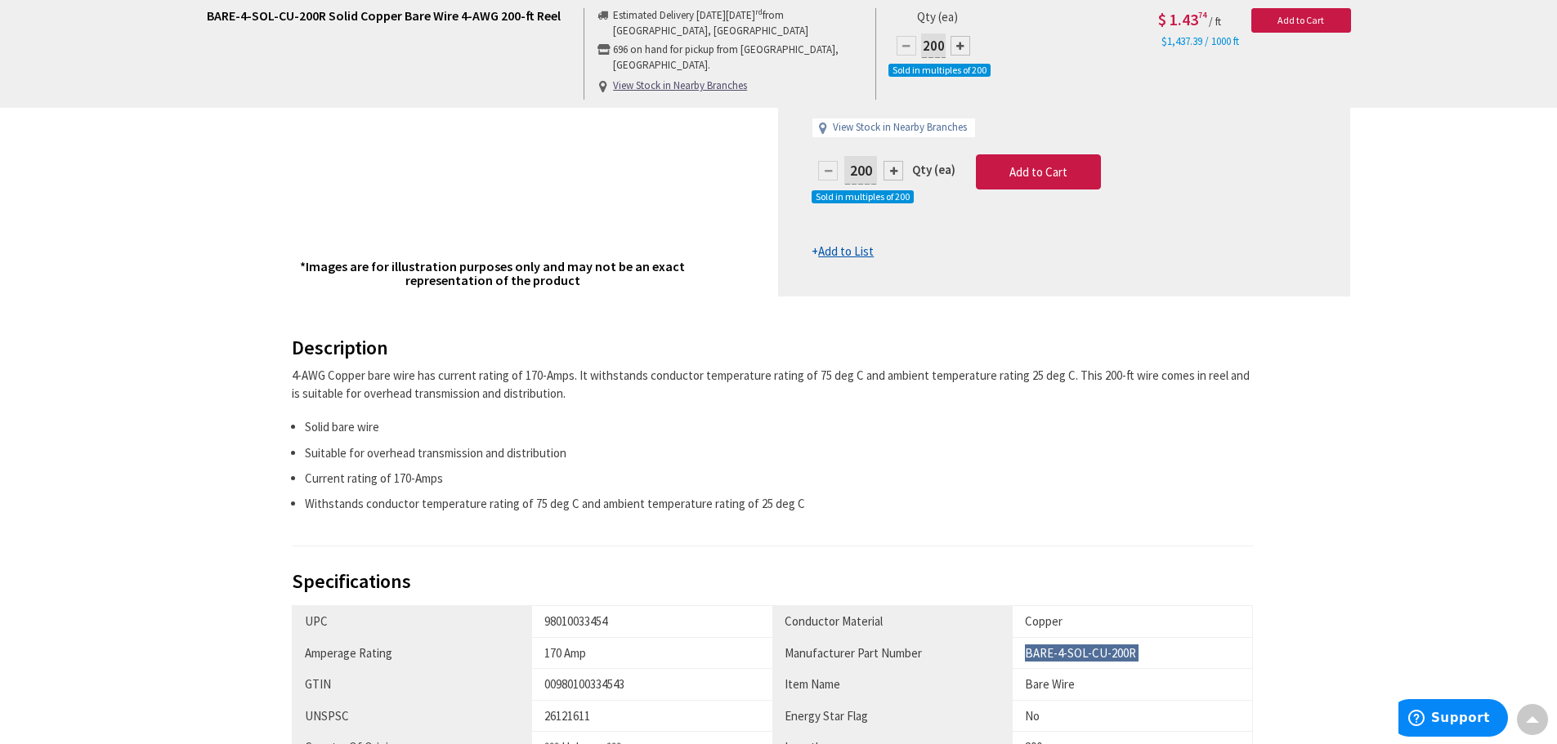
scroll to position [409, 0]
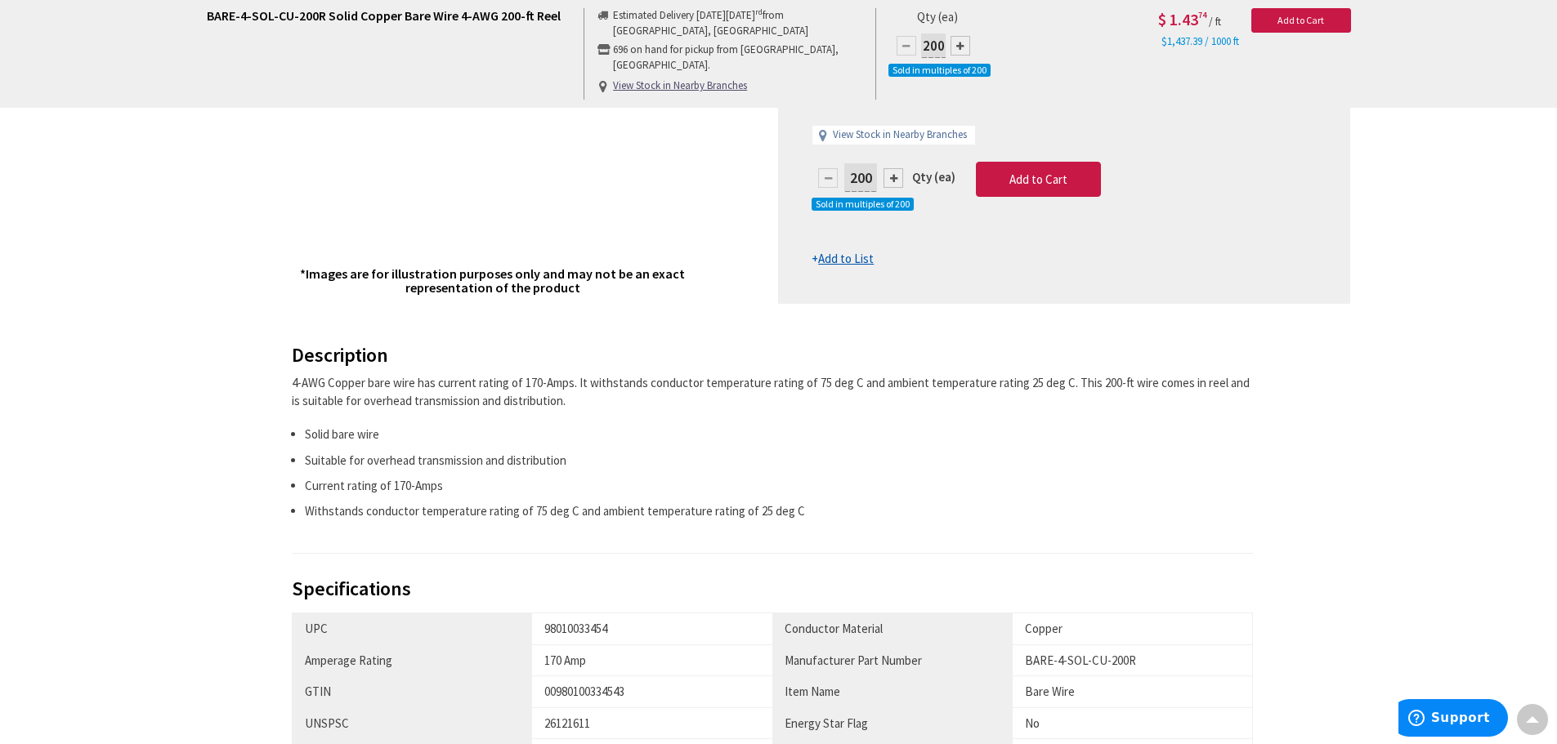
click at [405, 378] on div "4-AWG Copper bare wire has current rating of 170-Amps. It withstands conductor …" at bounding box center [773, 391] width 962 height 35
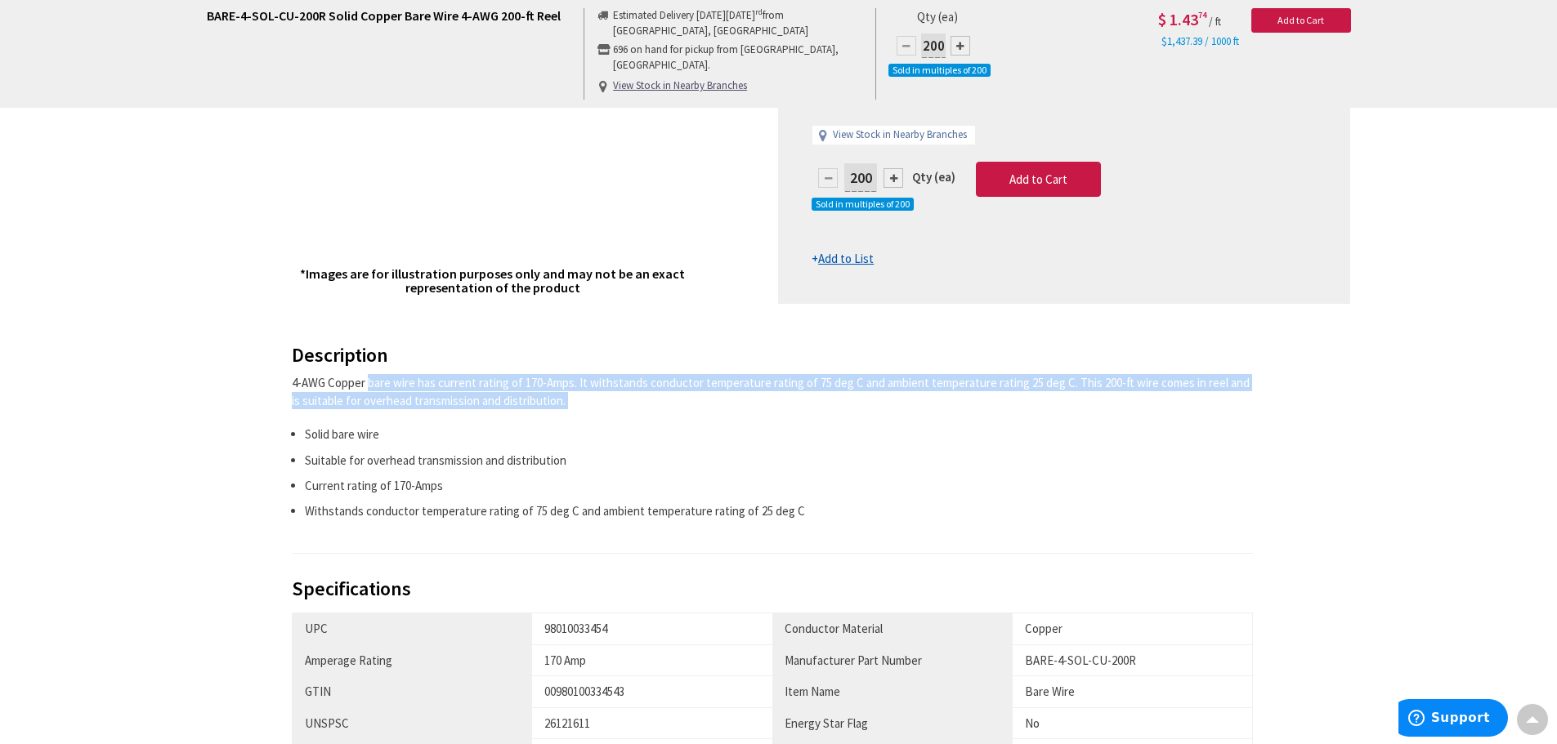
click at [405, 378] on div "4-AWG Copper bare wire has current rating of 170-Amps. It withstands conductor …" at bounding box center [773, 391] width 962 height 35
copy div "4-AWG Copper bare wire has current rating of 170-Amps. It withstands conductor …"
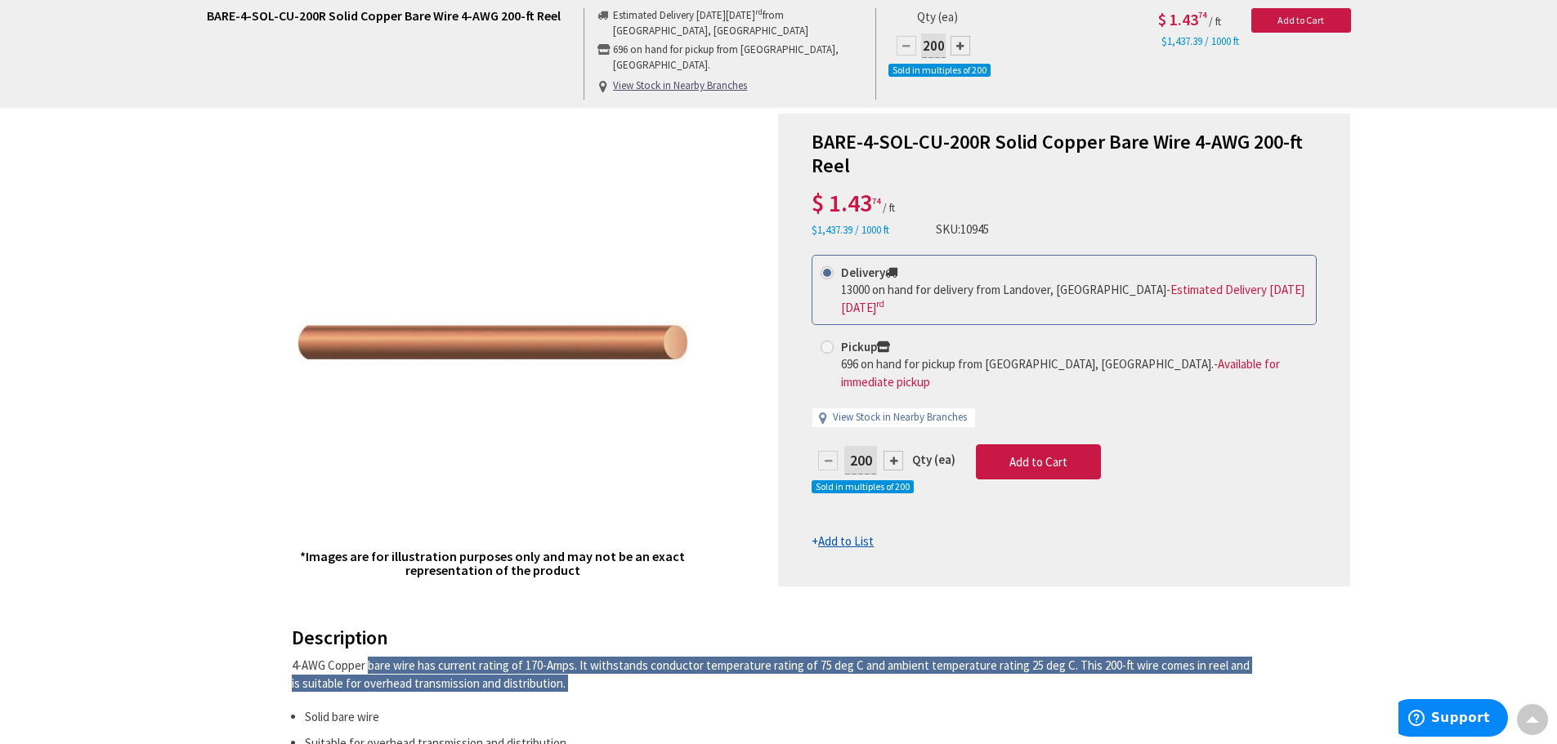
scroll to position [0, 0]
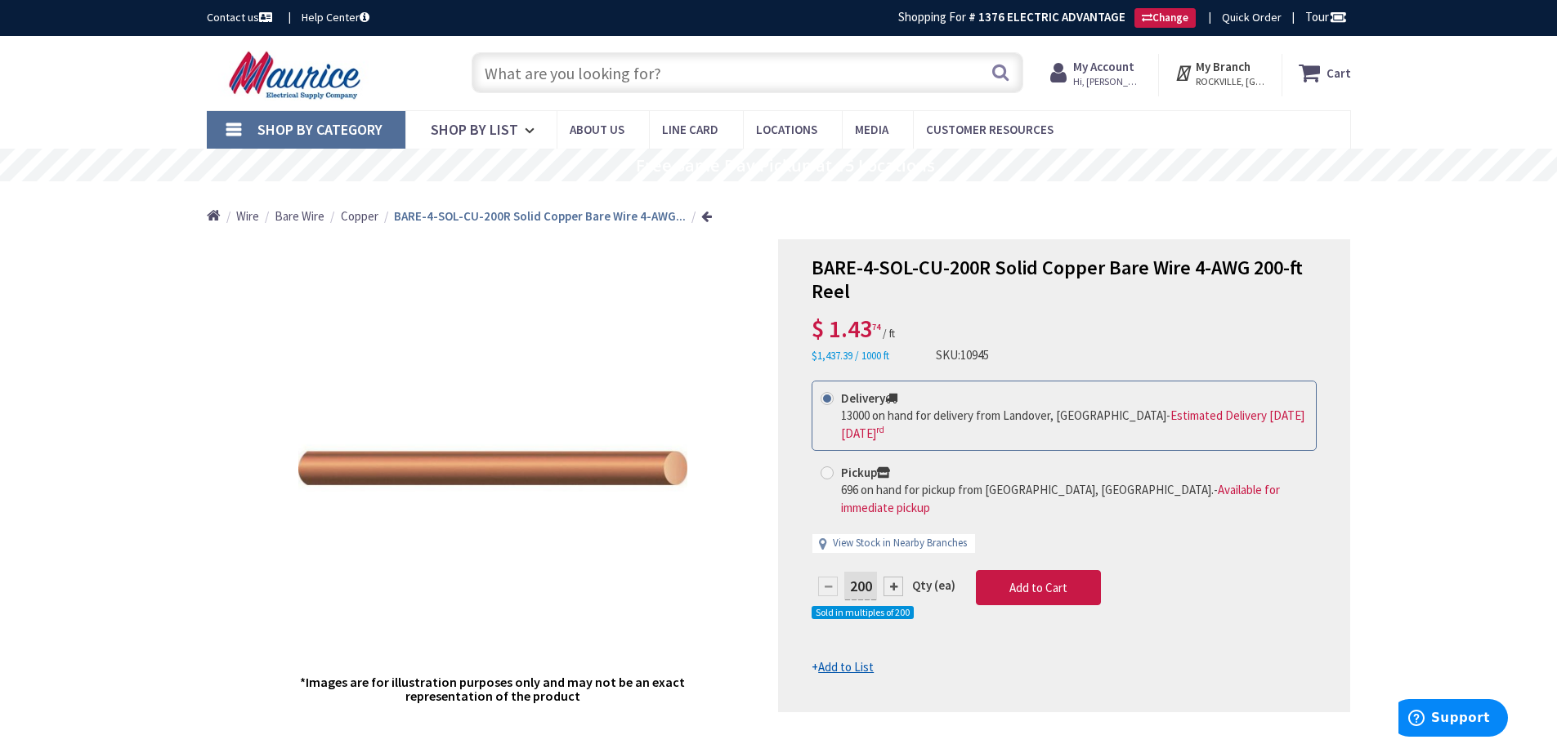
click at [624, 83] on input "text" at bounding box center [748, 72] width 552 height 41
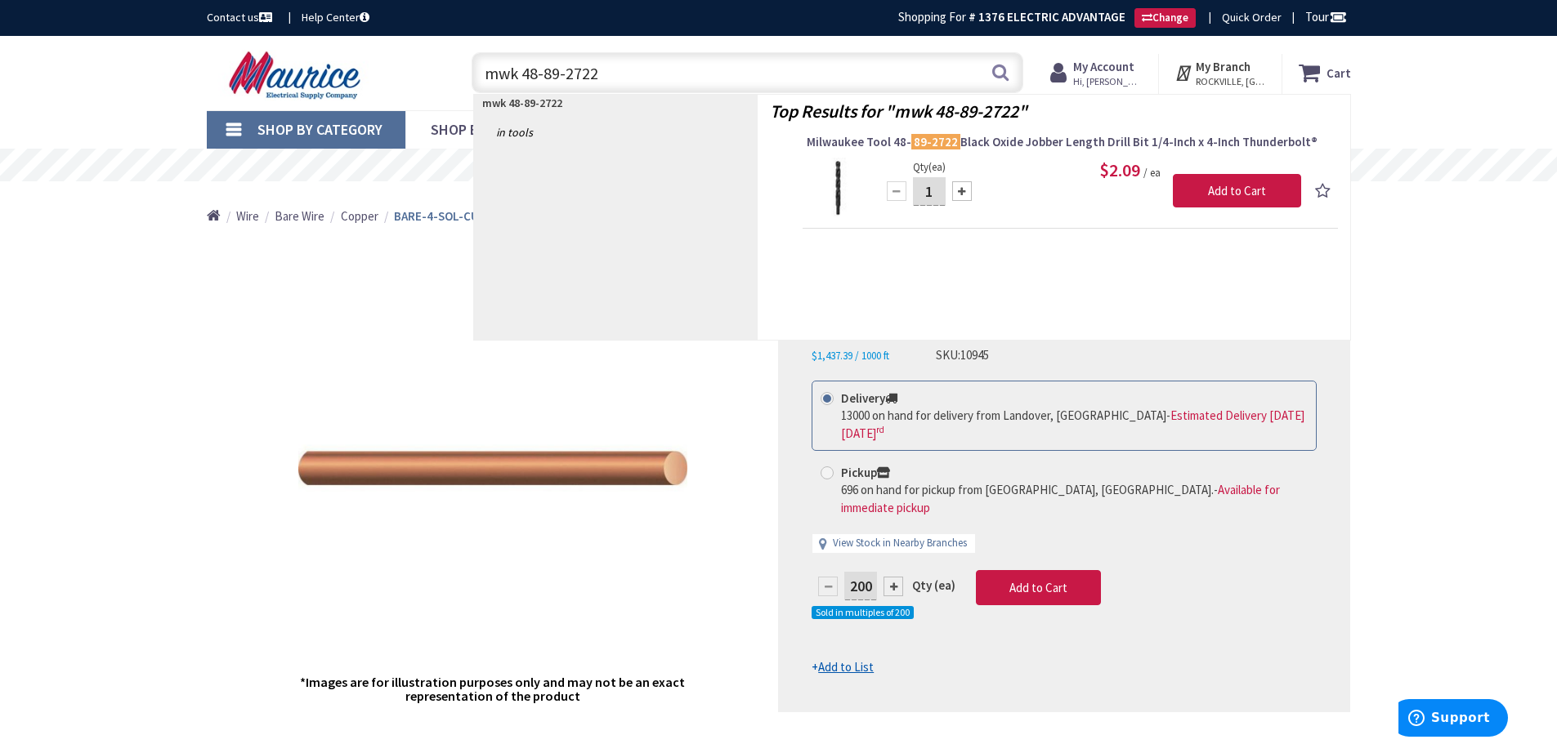
type input "mwk 48-89-2722"
click at [843, 174] on img at bounding box center [837, 188] width 61 height 61
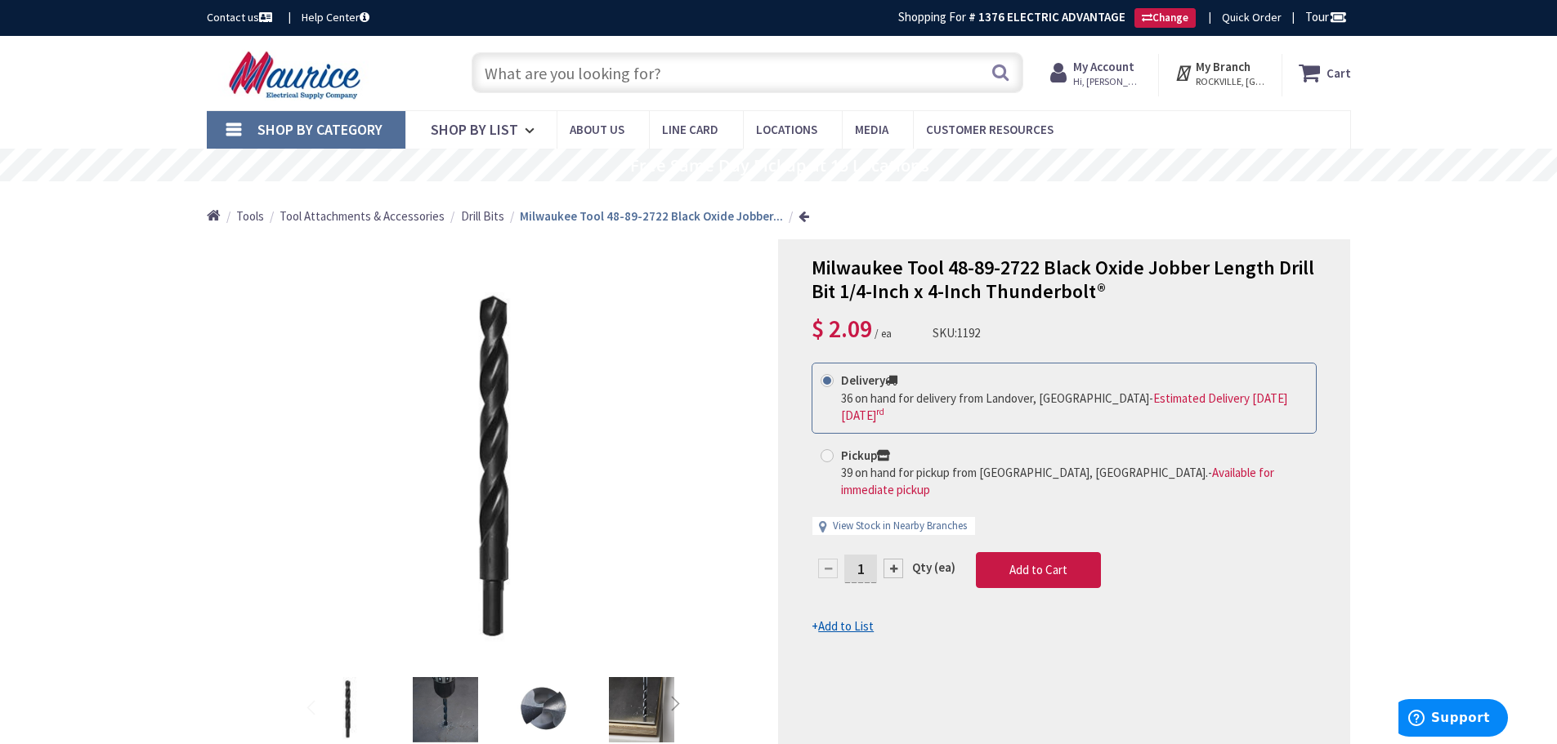
click at [688, 75] on input "text" at bounding box center [748, 72] width 552 height 41
drag, startPoint x: 949, startPoint y: 268, endPoint x: 1035, endPoint y: 272, distance: 86.7
click at [1035, 272] on span "Milwaukee Tool 48-89-2722 Black Oxide Jobber Length Drill Bit 1/4-Inch x 4-Inch…" at bounding box center [1062, 279] width 503 height 49
click at [542, 69] on input "text" at bounding box center [748, 72] width 552 height 41
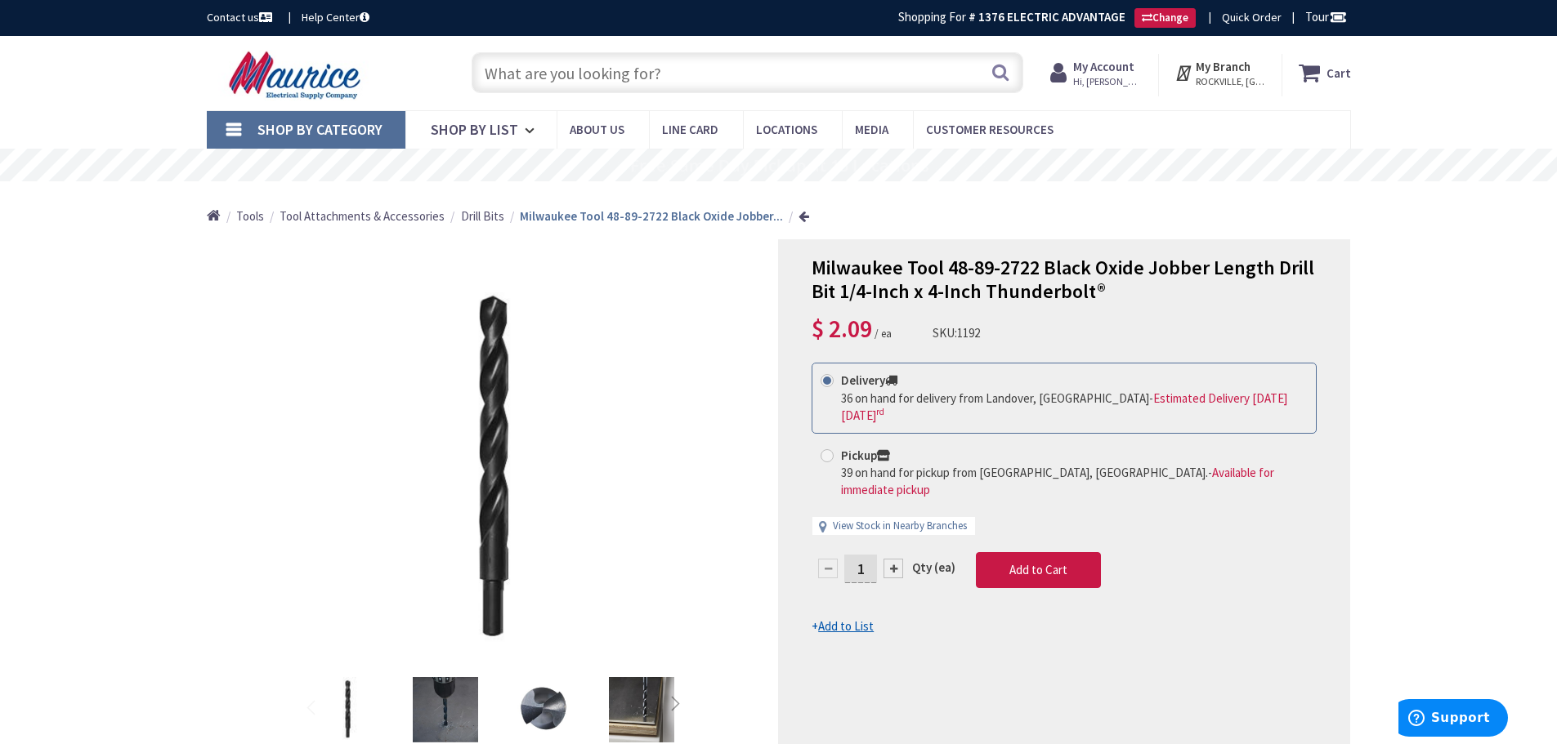
paste input "4-AWG Copper bare wire has current rating of 170-Amps. It withstands conductor …"
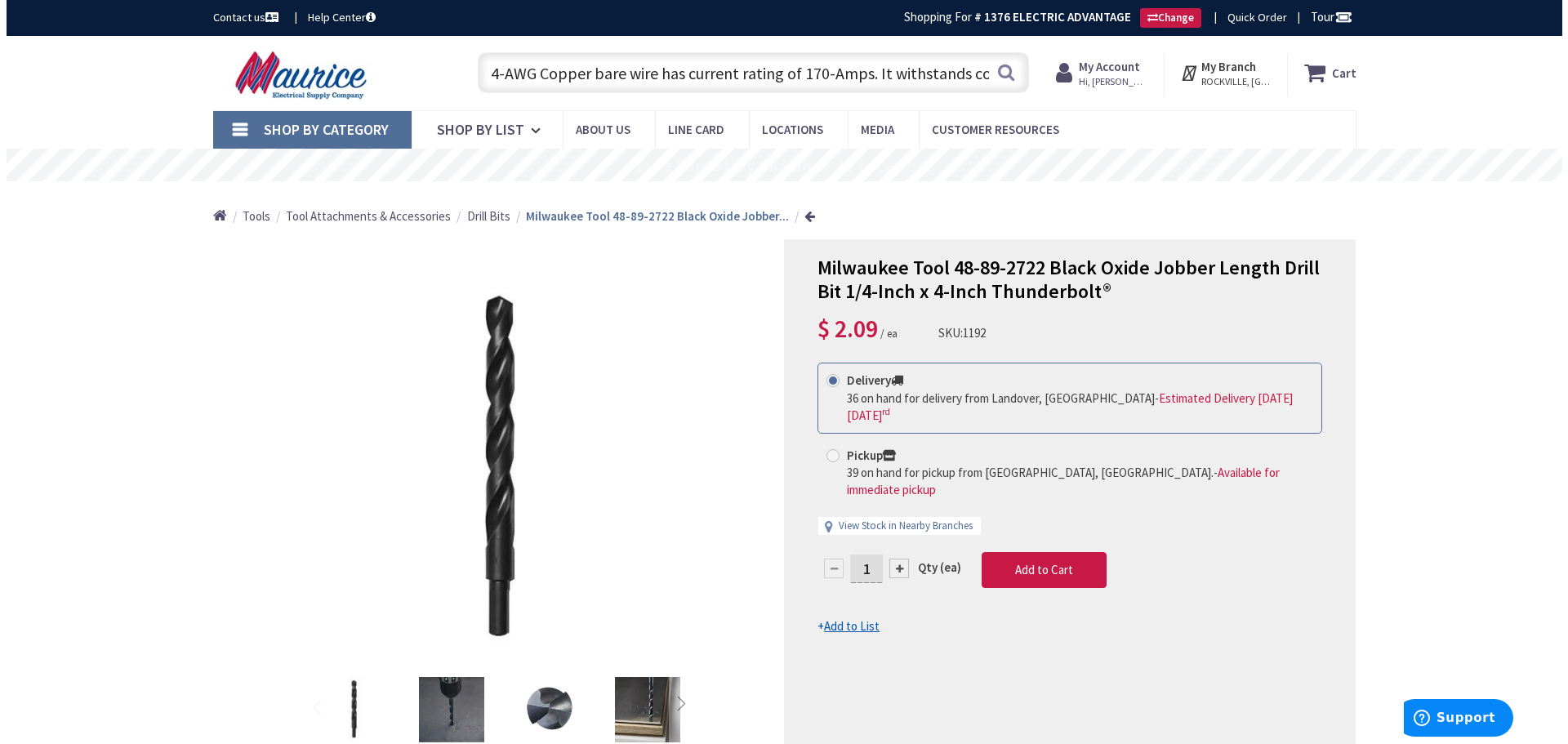
scroll to position [0, 400]
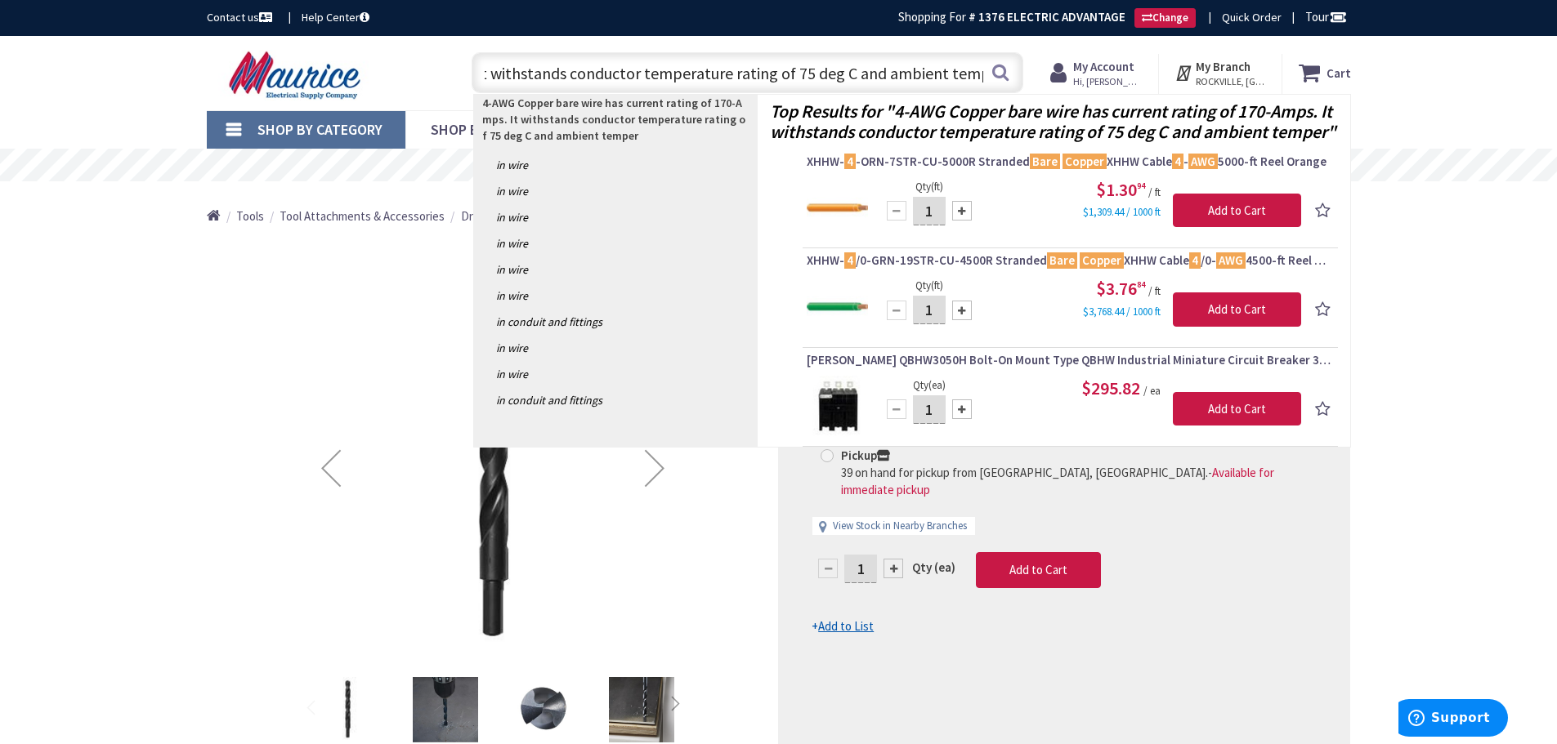
type input "4-AWG Copper bare wire has current rating of 170-Amps. It withstands conductor …"
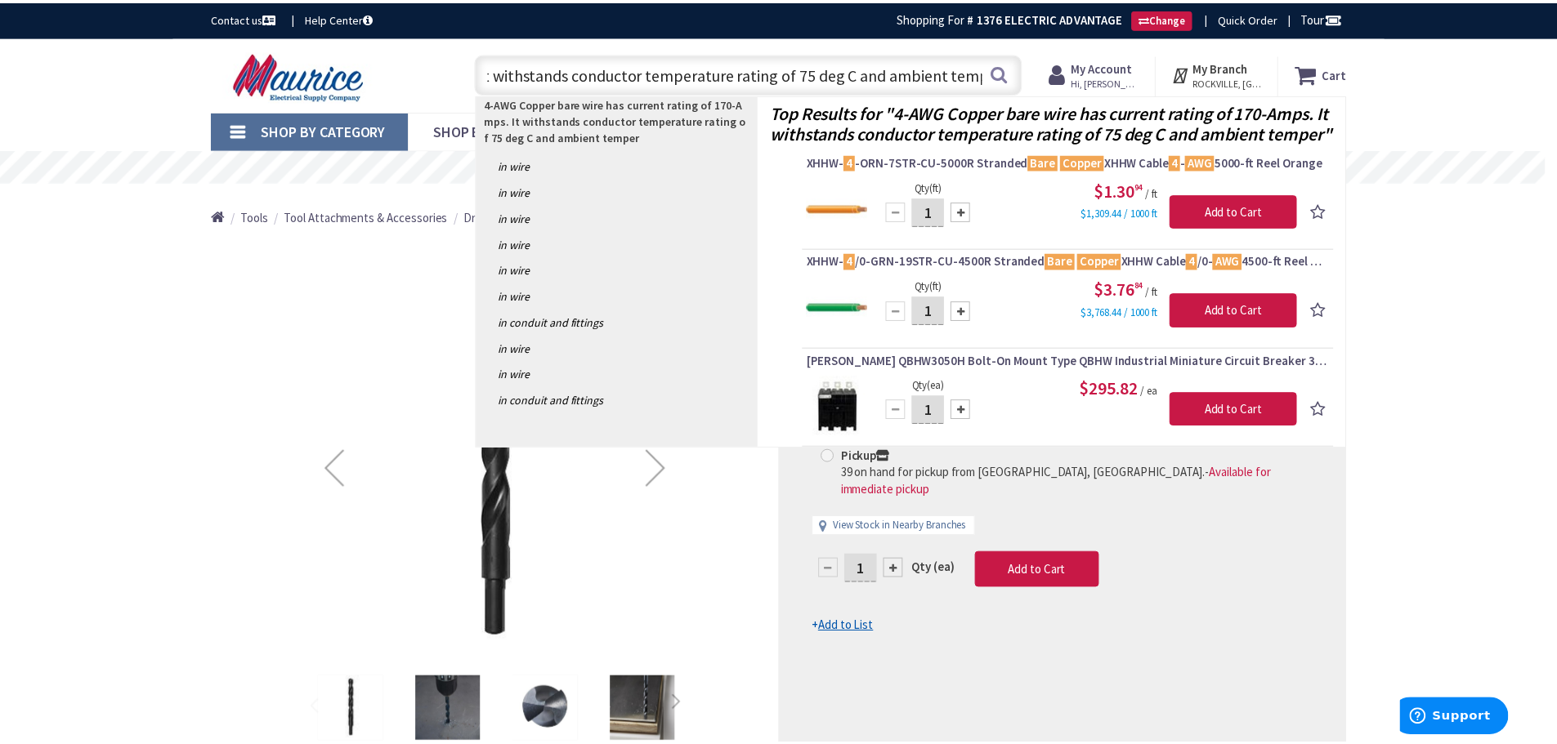
scroll to position [0, 0]
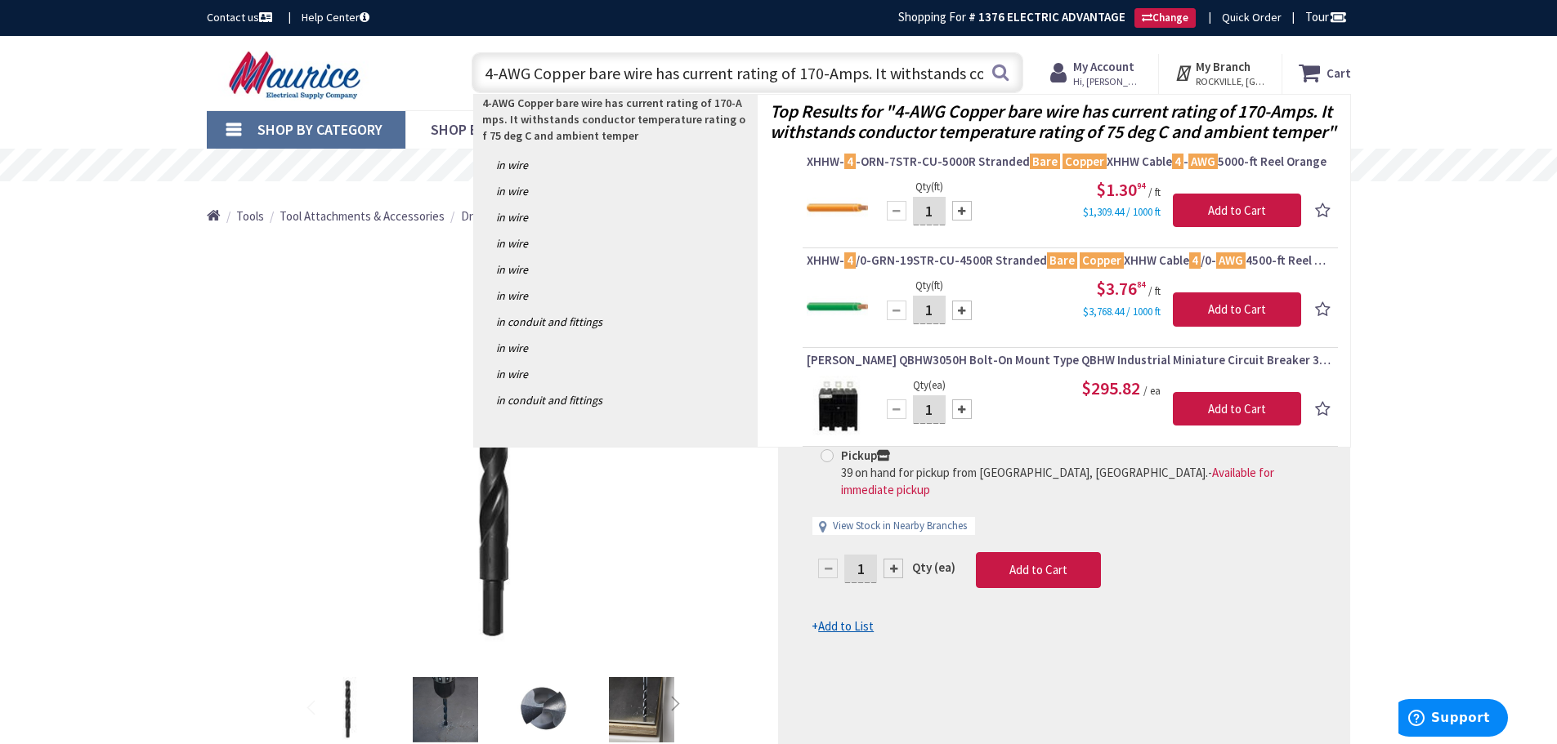
click at [673, 69] on input "4-AWG Copper bare wire has current rating of 170-Amps. It withstands conductor …" at bounding box center [748, 72] width 552 height 41
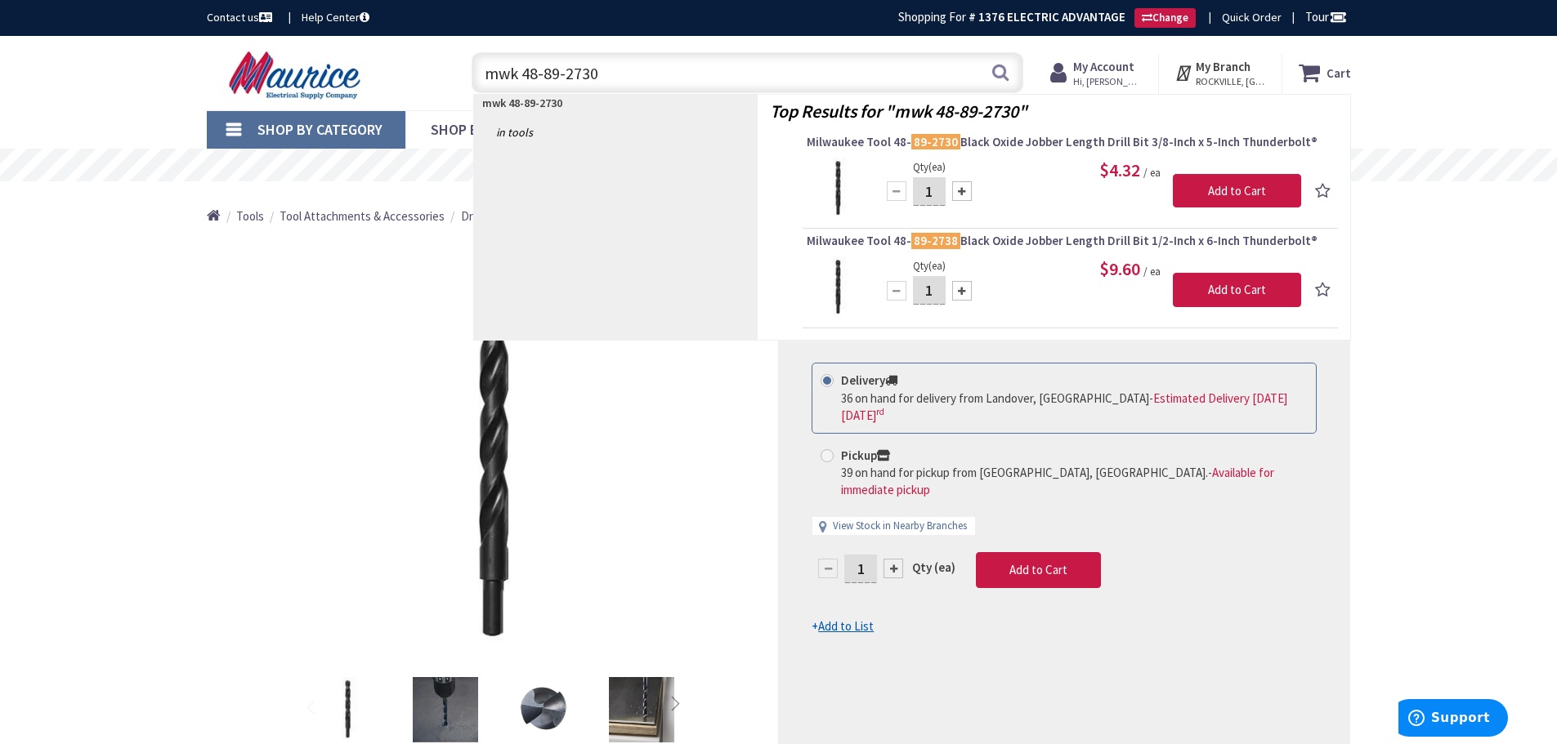
type input "mwk 48-89-2730"
click at [839, 193] on img at bounding box center [837, 188] width 61 height 61
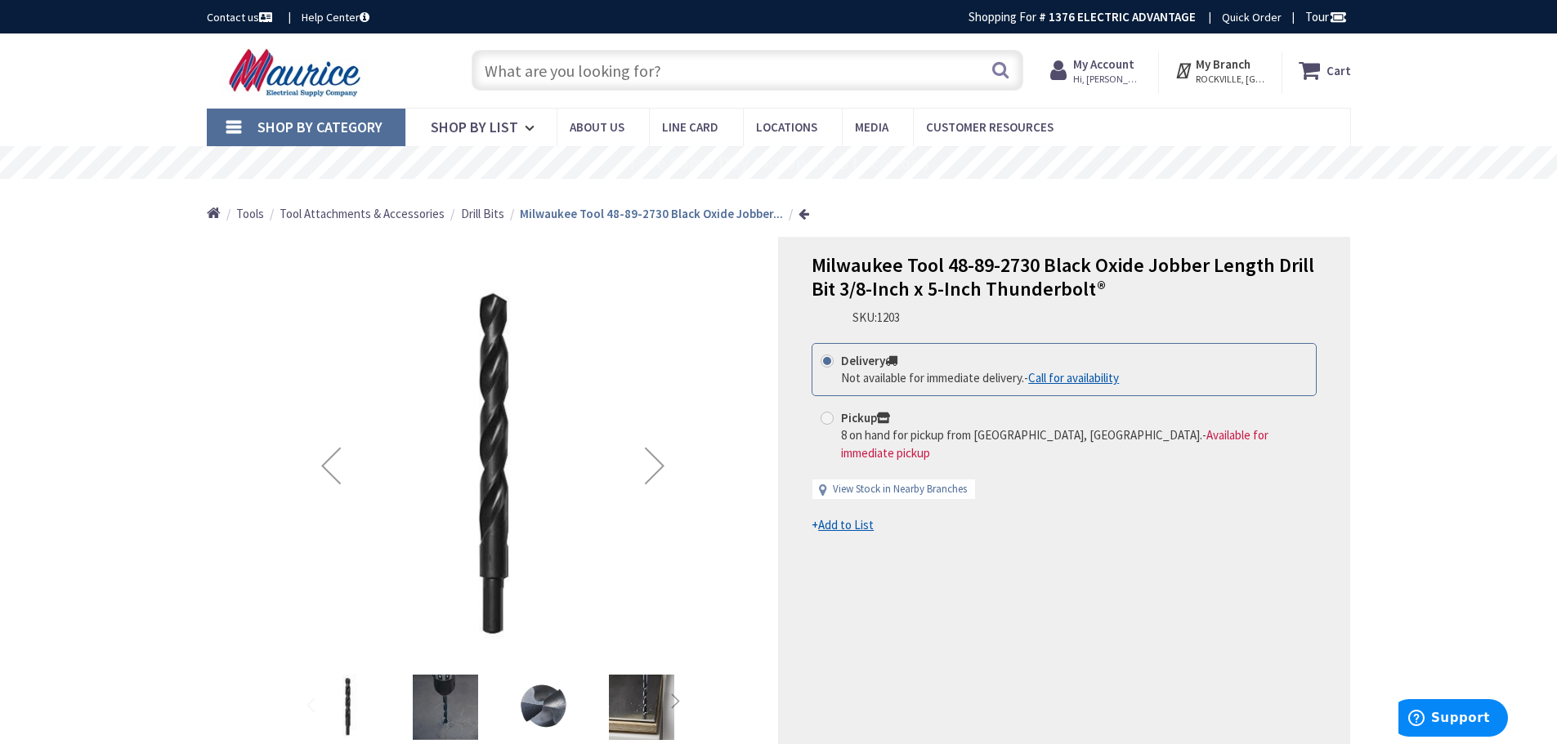
click at [1077, 256] on span "Milwaukee Tool 48-89-2730 Black Oxide Jobber Length Drill Bit 3/8-Inch x 5-Inch…" at bounding box center [1062, 277] width 503 height 49
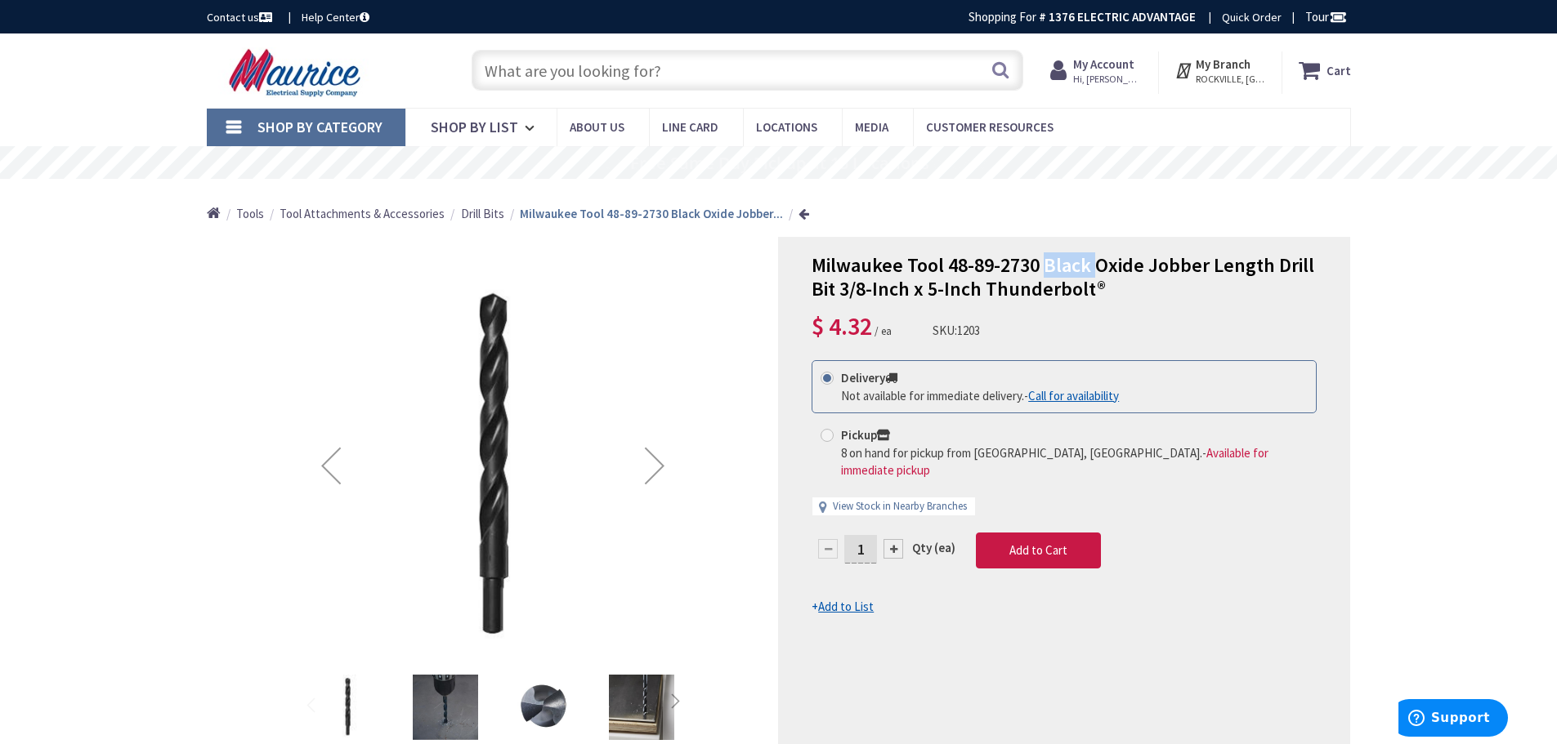
click at [1077, 256] on span "Milwaukee Tool 48-89-2730 Black Oxide Jobber Length Drill Bit 3/8-Inch x 5-Inch…" at bounding box center [1062, 277] width 503 height 49
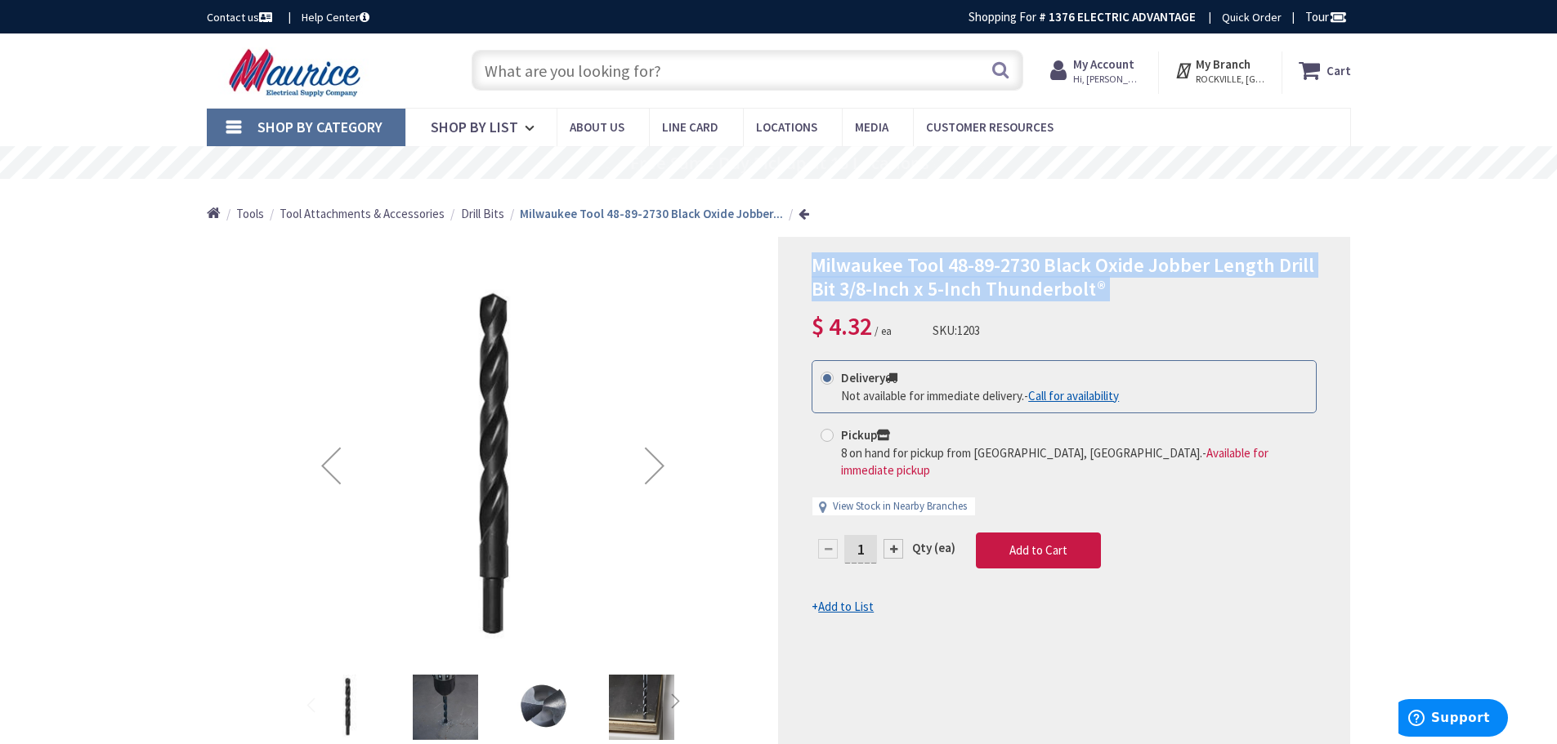
click at [1077, 256] on span "Milwaukee Tool 48-89-2730 Black Oxide Jobber Length Drill Bit 3/8-Inch x 5-Inch…" at bounding box center [1062, 277] width 503 height 49
copy div "Milwaukee Tool 48-89-2730 Black Oxide Jobber Length Drill Bit 3/8-Inch x 5-Inch…"
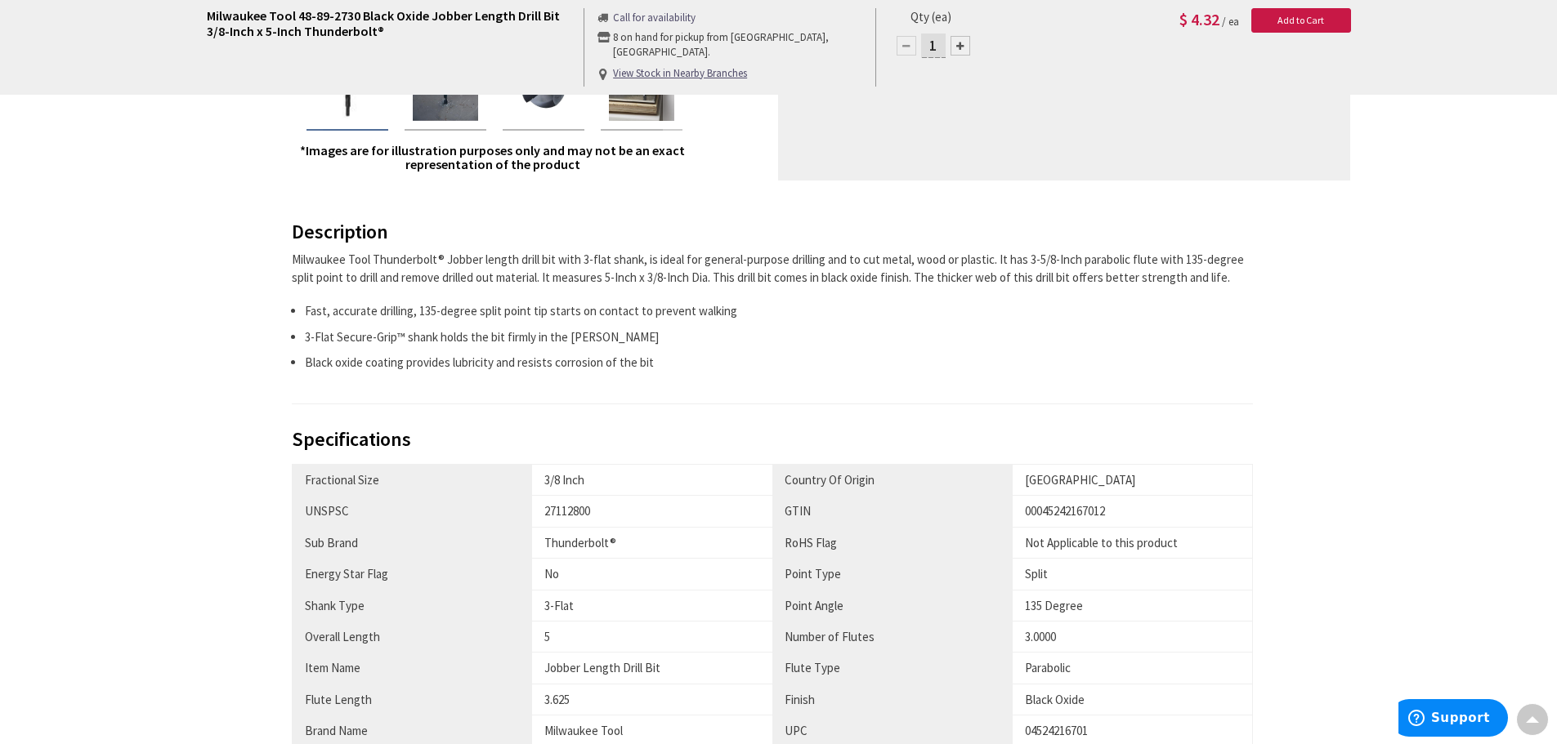
scroll to position [681, 0]
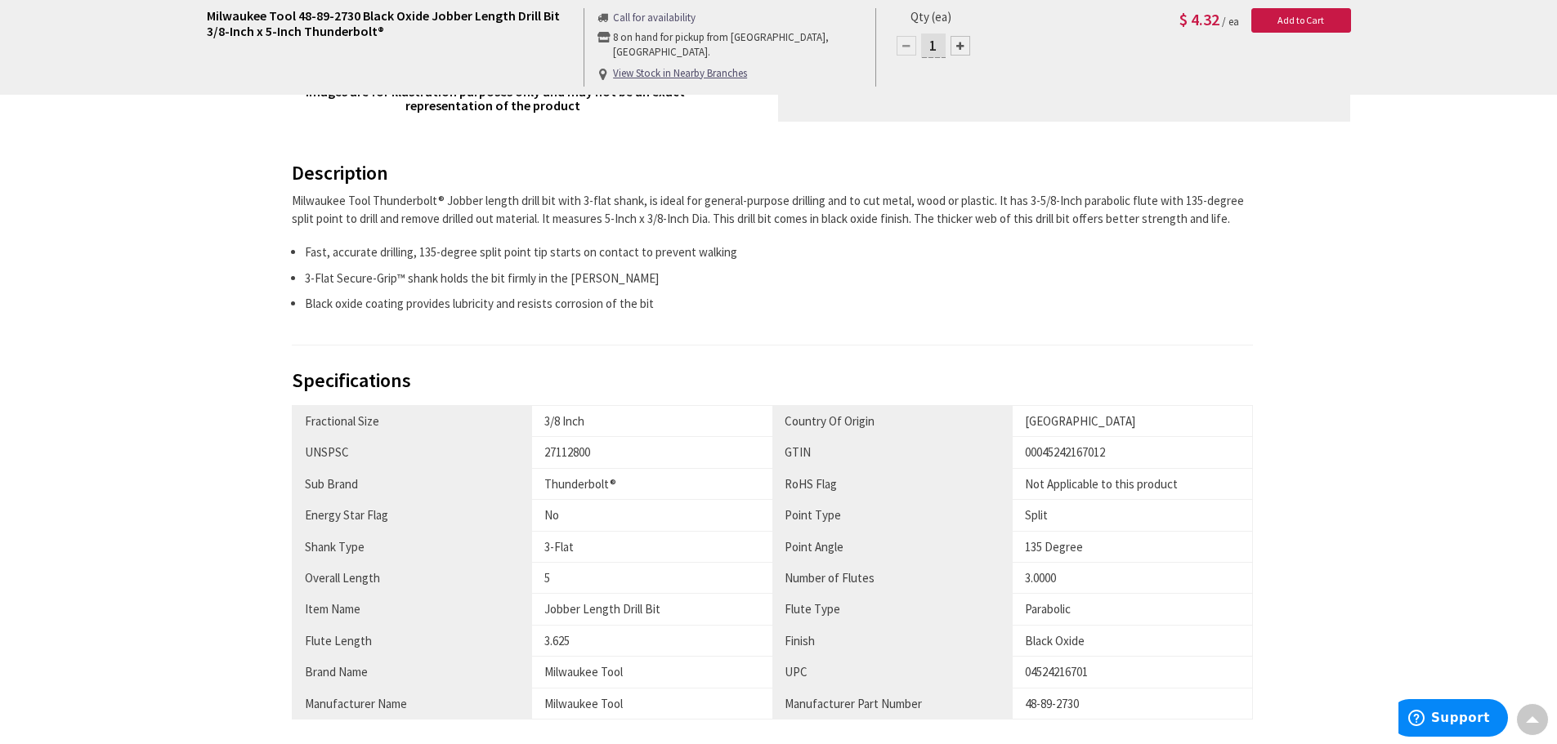
click at [1066, 702] on div "48-89-2730" at bounding box center [1132, 703] width 215 height 17
copy div "48-89-2730"
click at [1073, 451] on div "00045242167012" at bounding box center [1132, 452] width 215 height 17
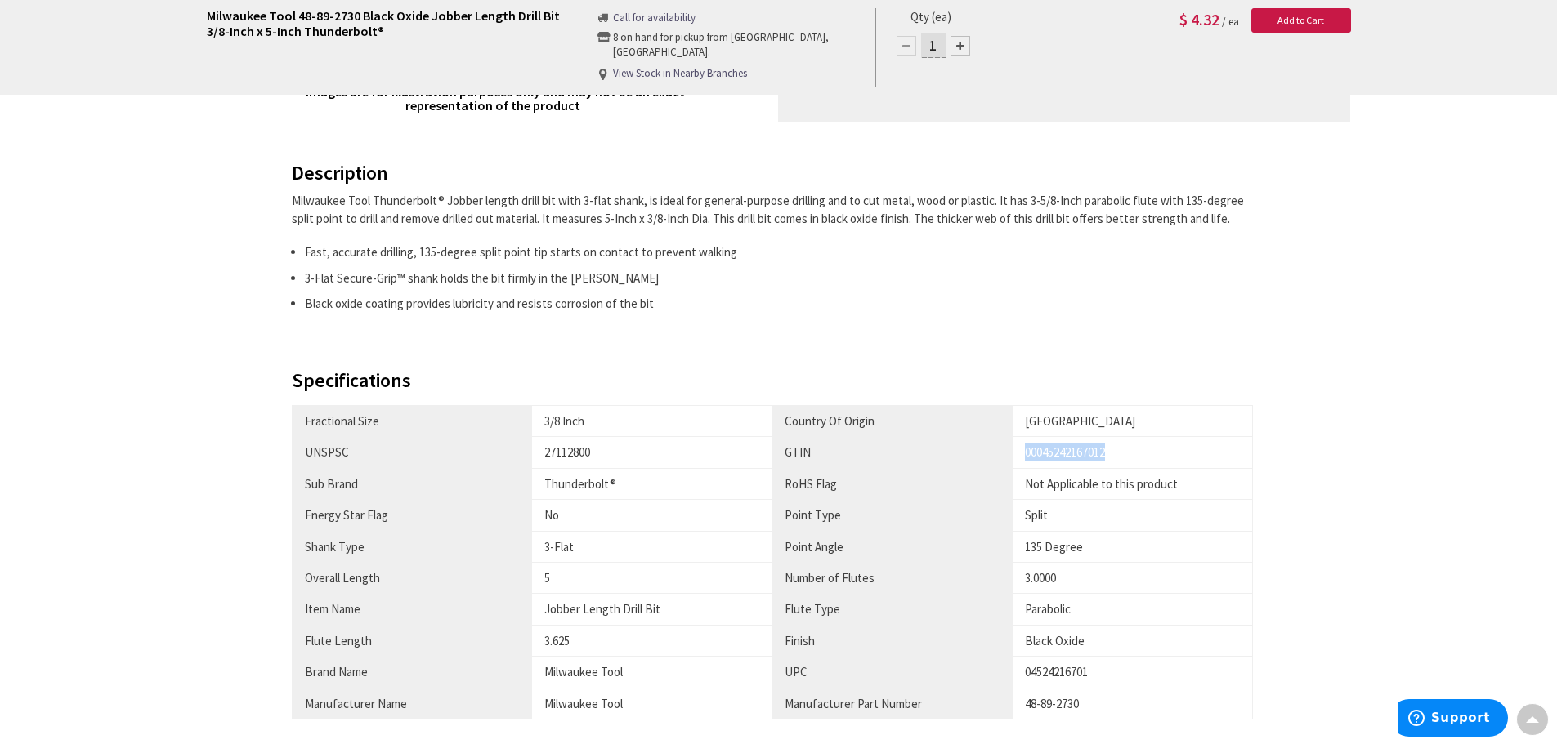
click at [1073, 451] on div "00045242167012" at bounding box center [1132, 452] width 215 height 17
copy div "00045242167012"
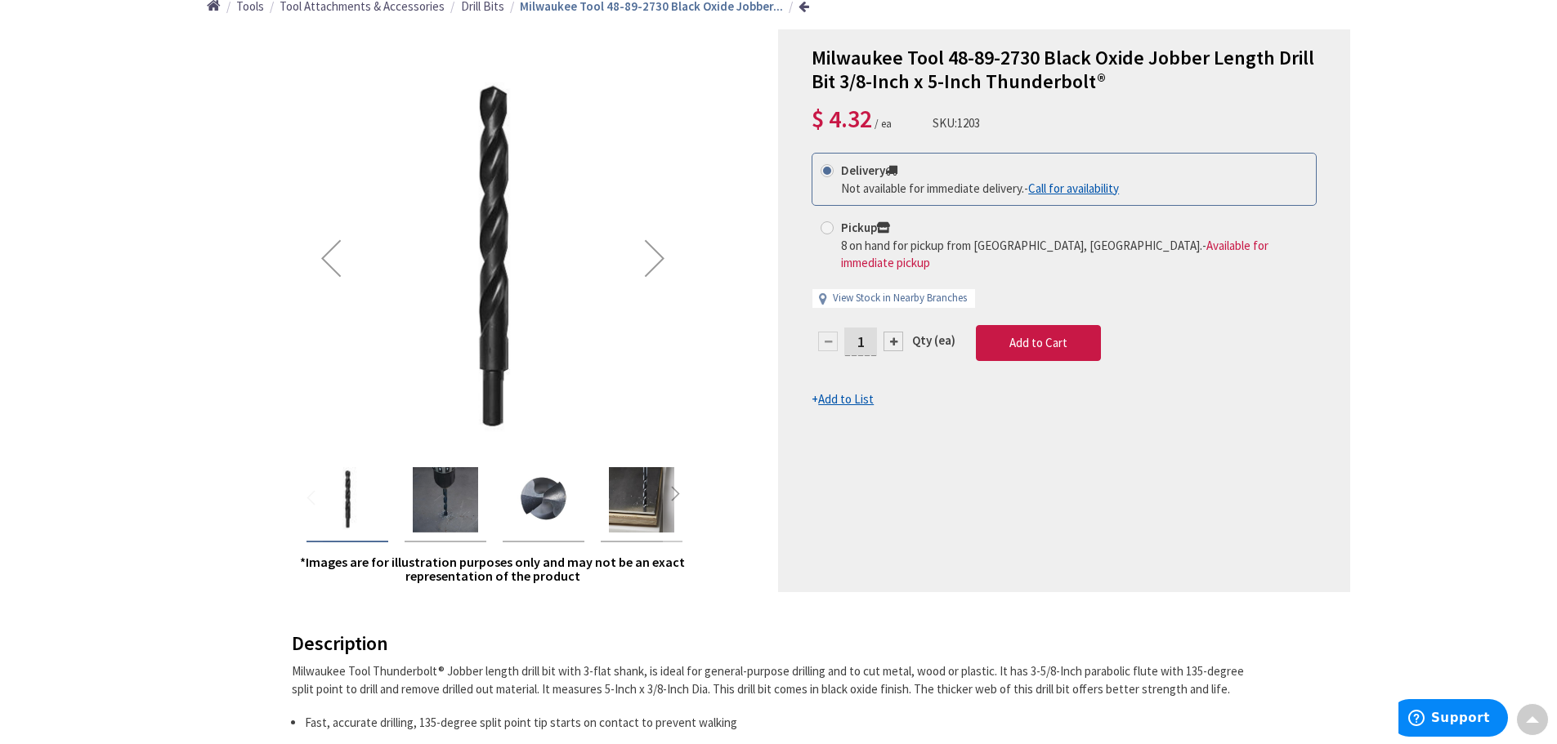
scroll to position [0, 0]
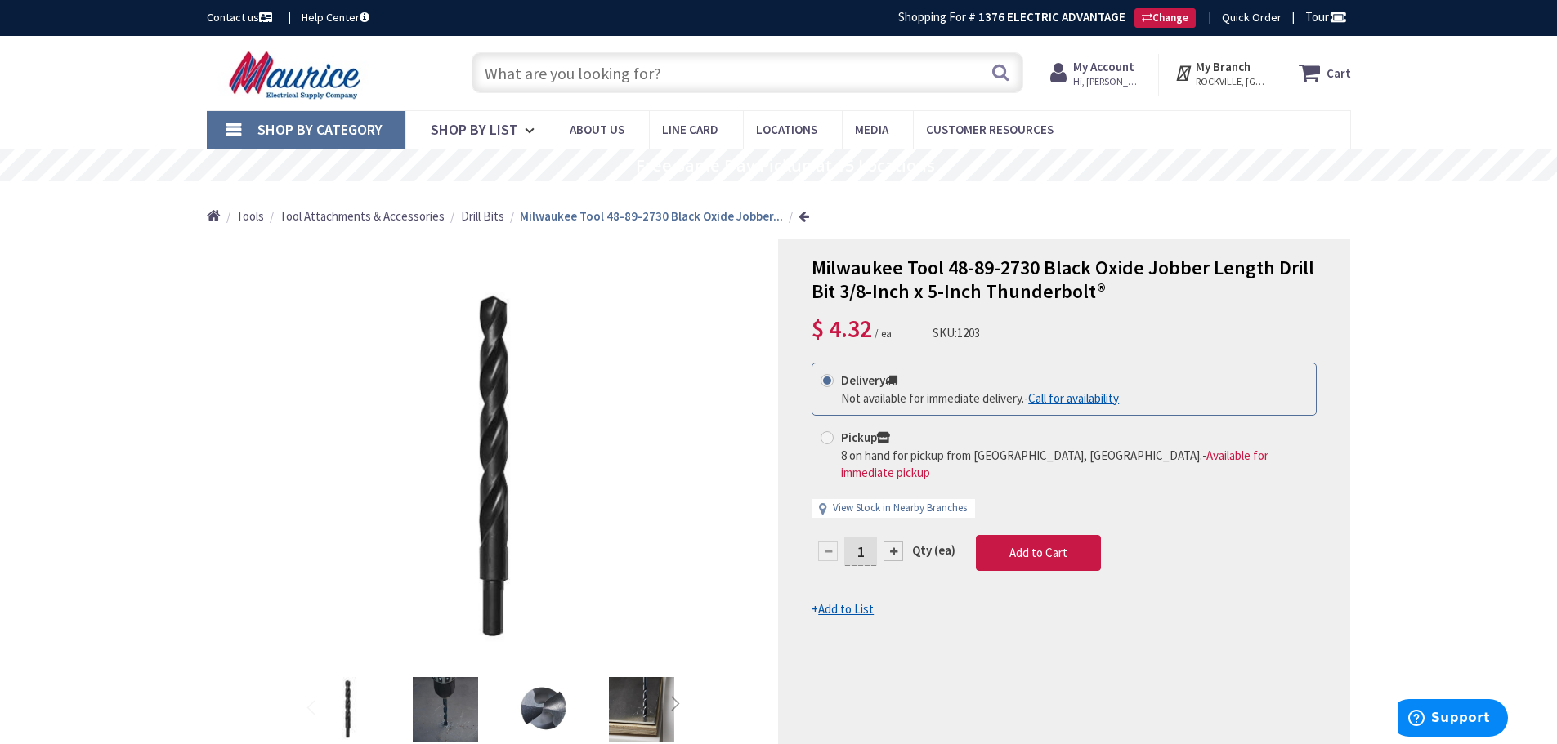
click at [693, 76] on input "text" at bounding box center [748, 72] width 552 height 41
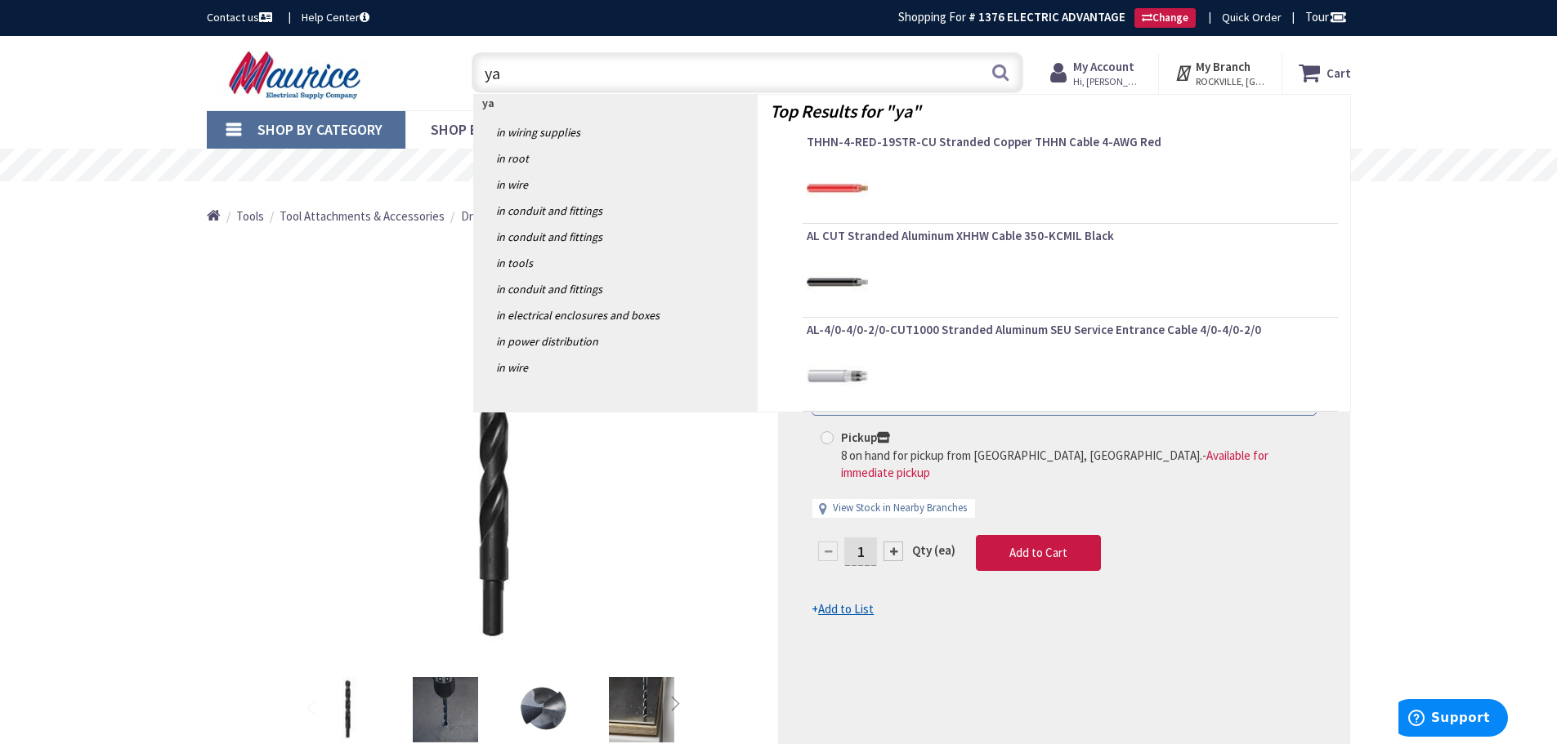
type input "y"
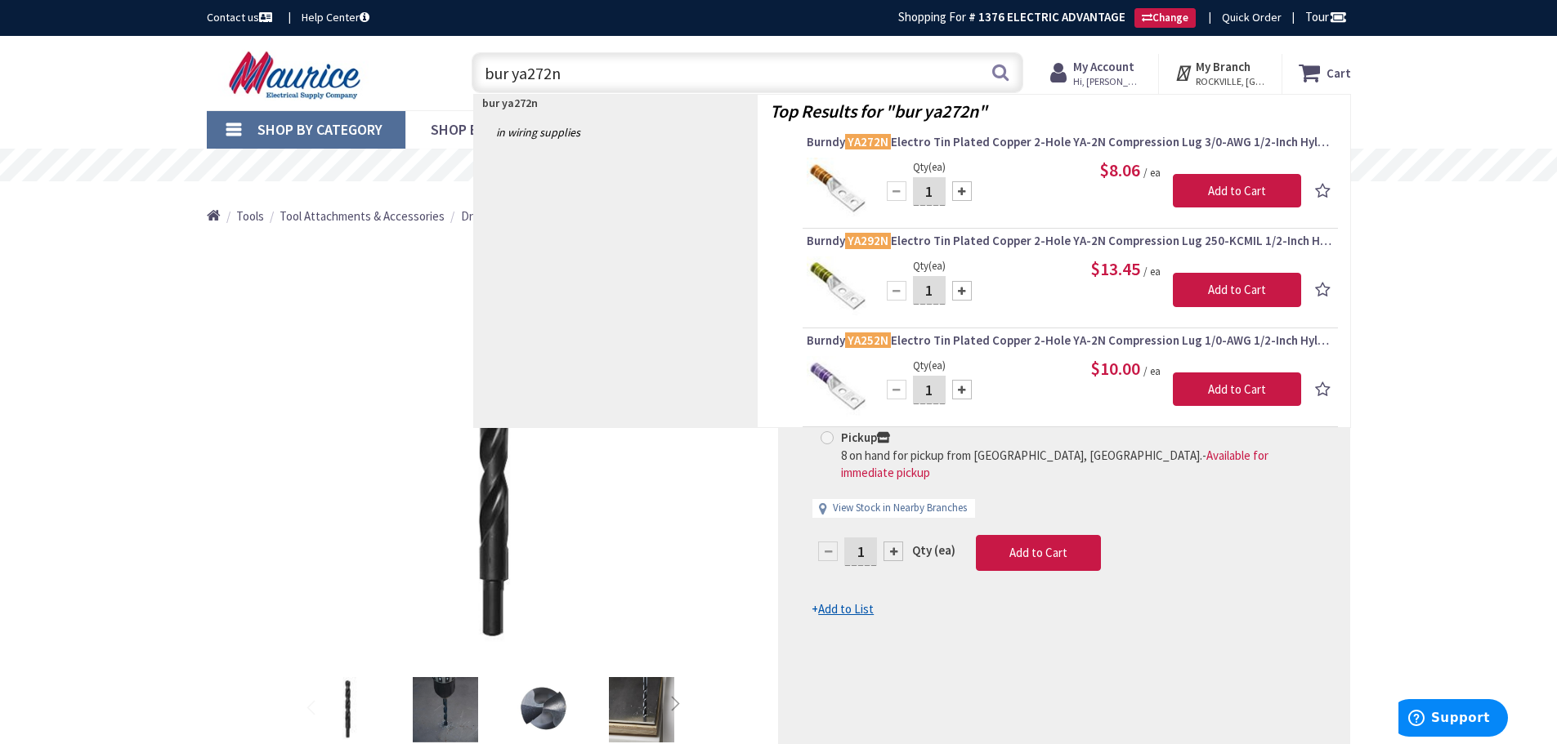
type input "bur ya272n"
click at [837, 190] on img at bounding box center [837, 188] width 61 height 61
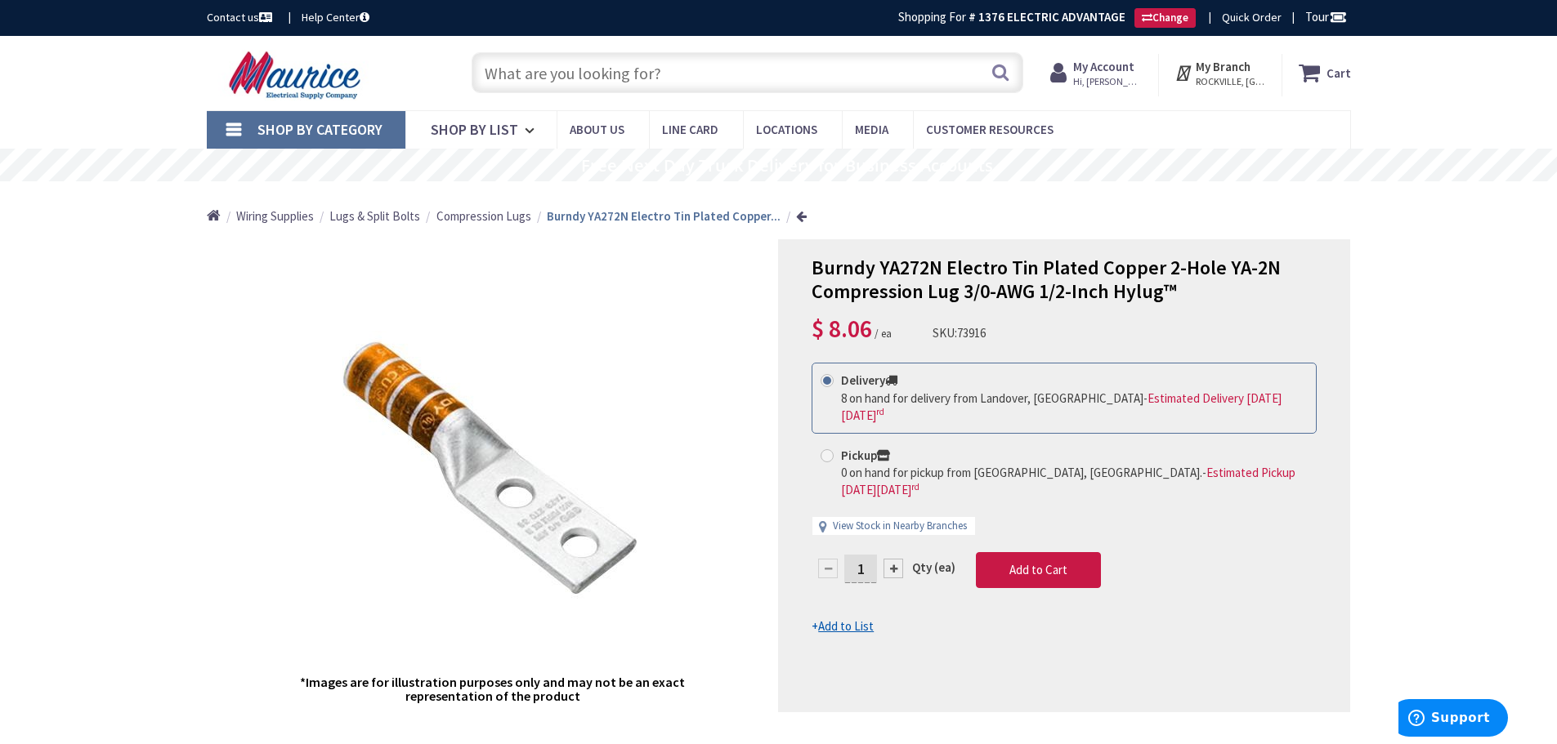
click at [1004, 279] on span "Burndy YA272N Electro Tin Plated Copper 2-Hole YA-2N Compression Lug 3/0-AWG 1/…" at bounding box center [1045, 279] width 469 height 49
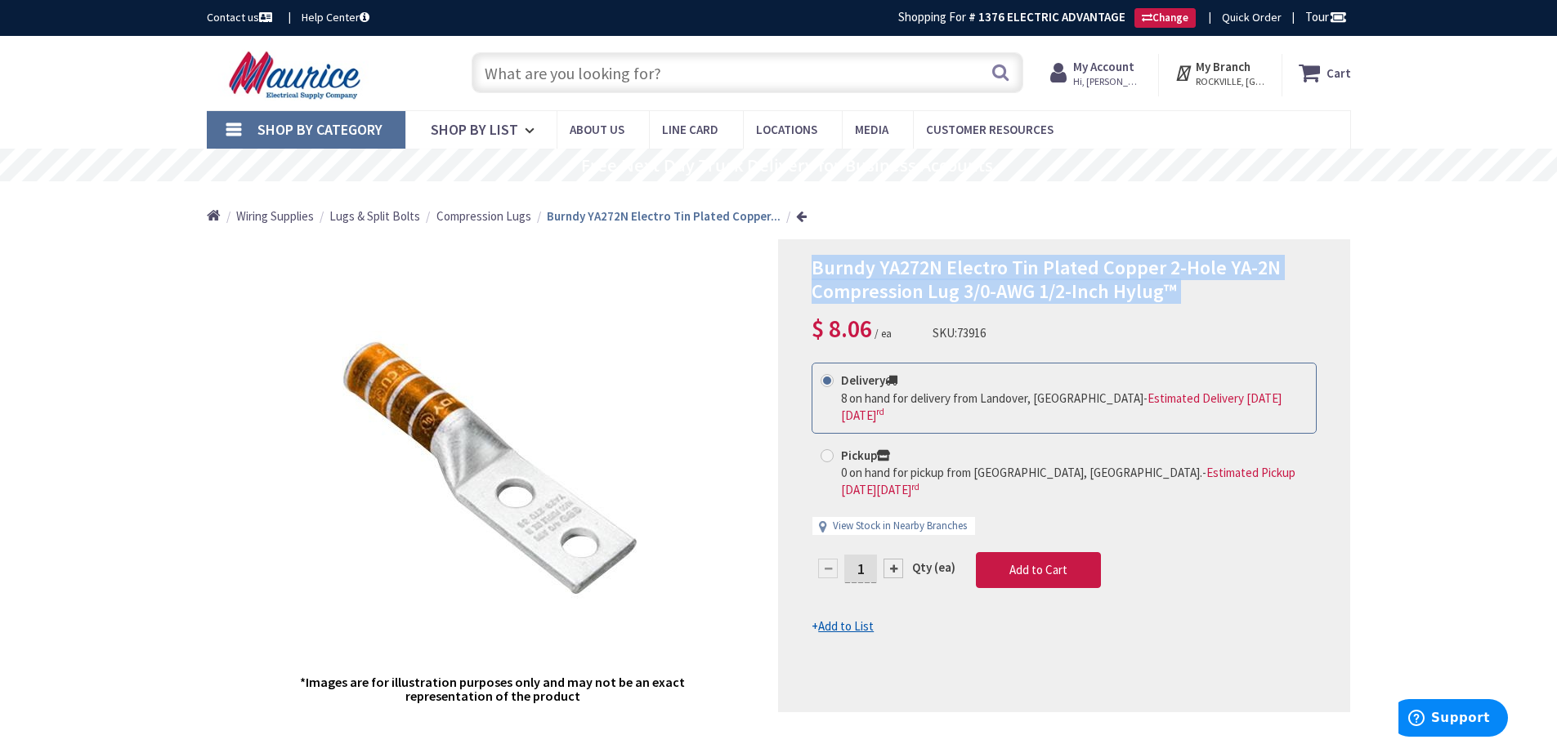
click at [1004, 279] on span "Burndy YA272N Electro Tin Plated Copper 2-Hole YA-2N Compression Lug 3/0-AWG 1/…" at bounding box center [1045, 279] width 469 height 49
copy div "Burndy YA272N Electro Tin Plated Copper 2-Hole YA-2N Compression Lug 3/0-AWG 1/…"
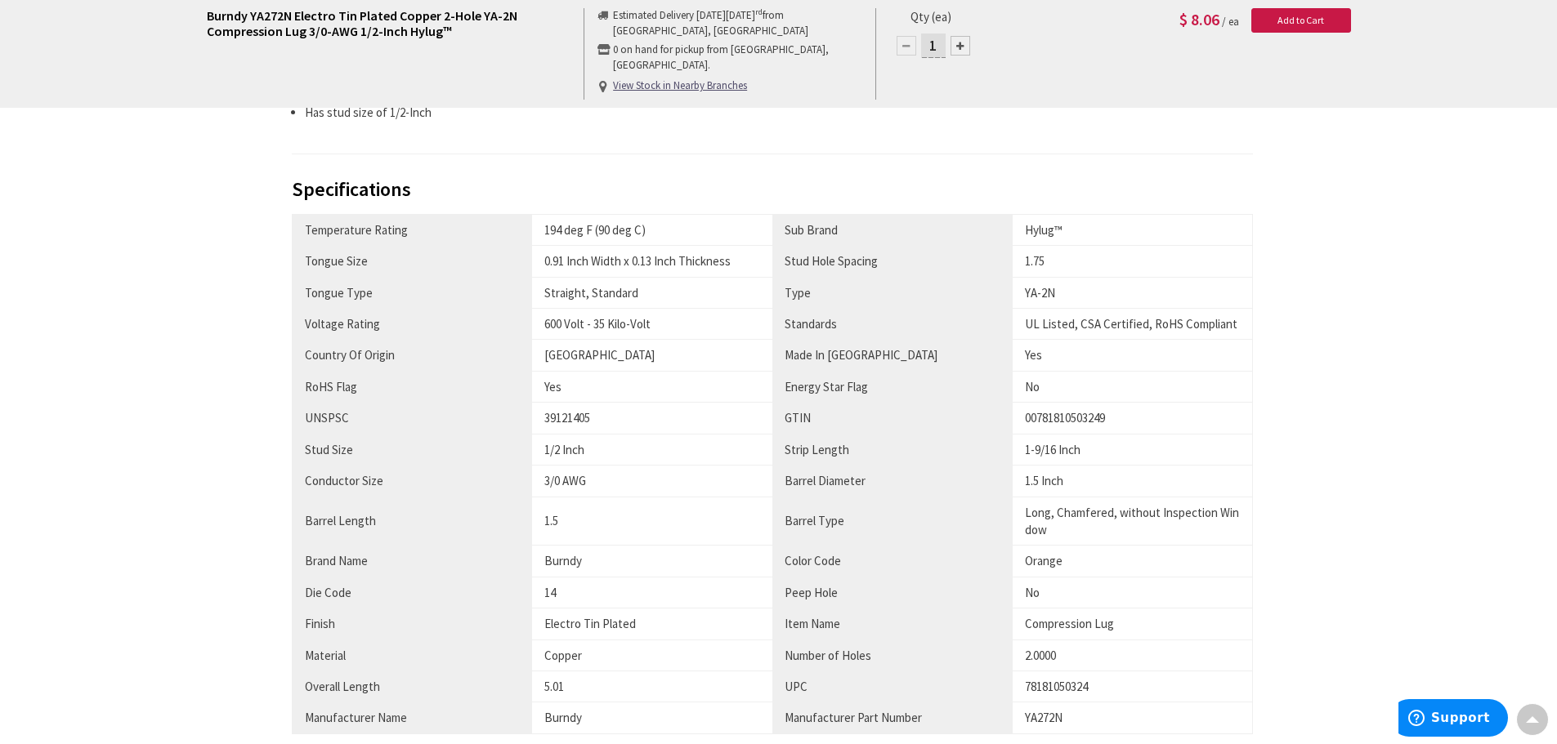
scroll to position [954, 0]
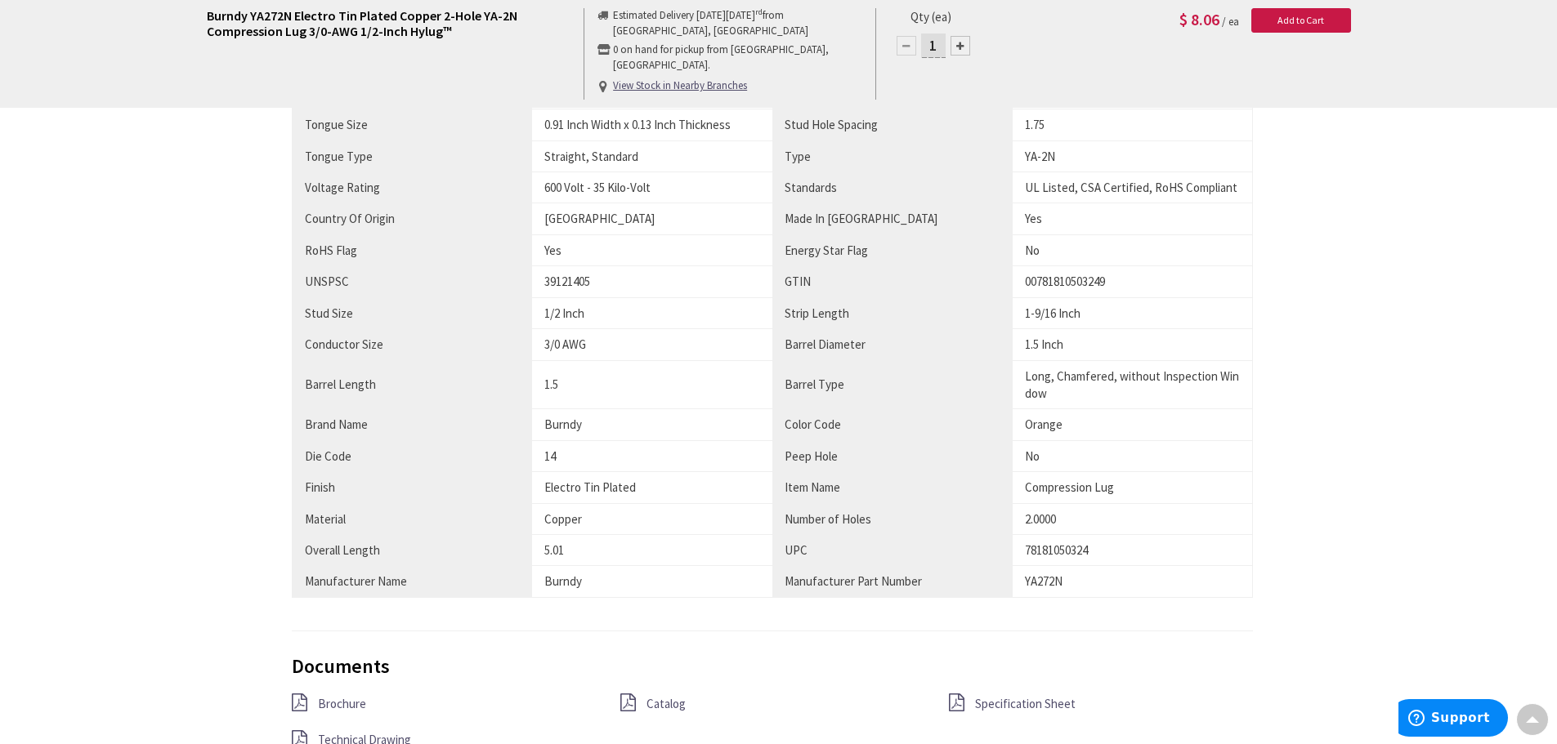
click at [1052, 586] on div "YA272N" at bounding box center [1132, 581] width 215 height 17
copy div "YA272N"
click at [1051, 551] on div "78181050324" at bounding box center [1132, 550] width 215 height 17
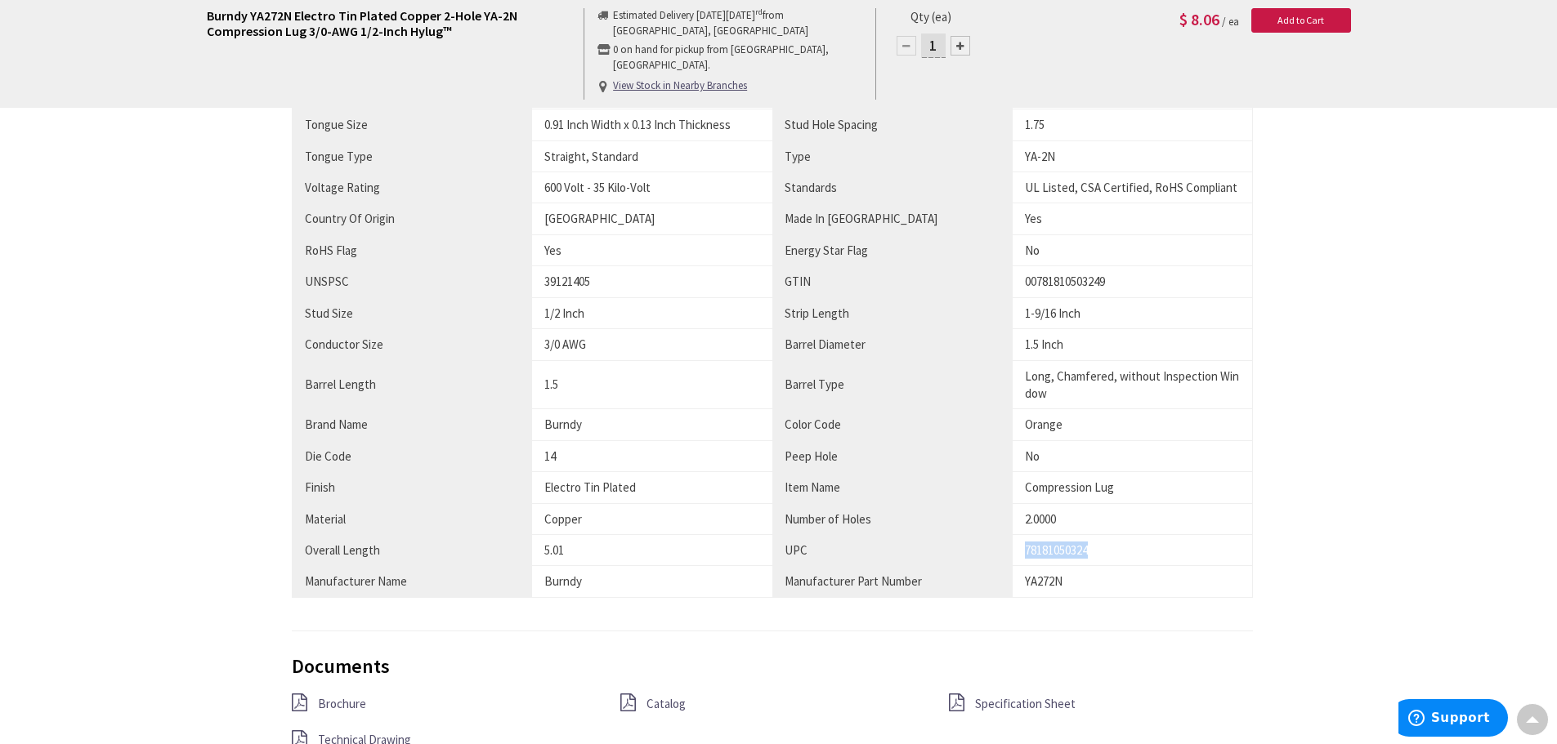
copy div "78181050324"
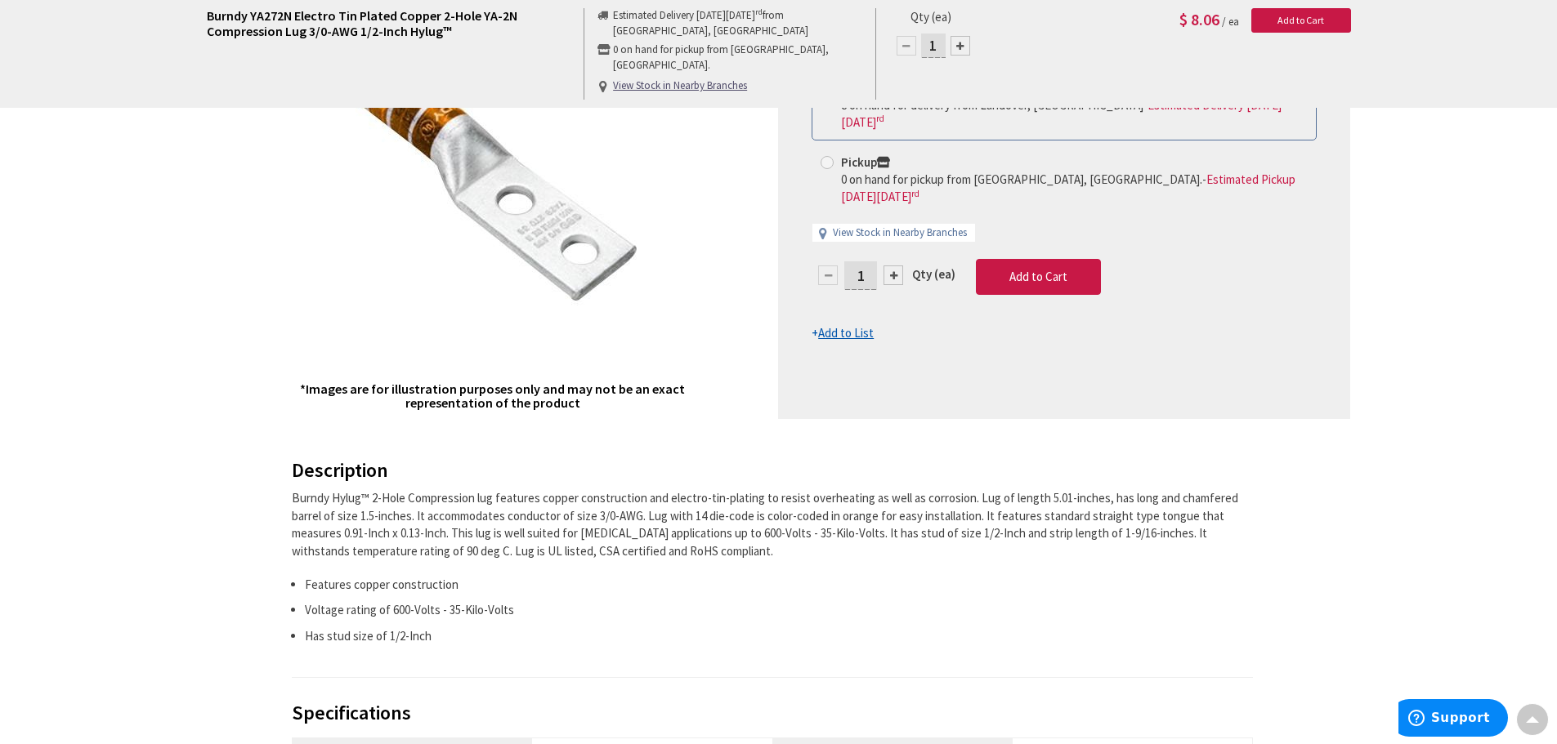
scroll to position [272, 0]
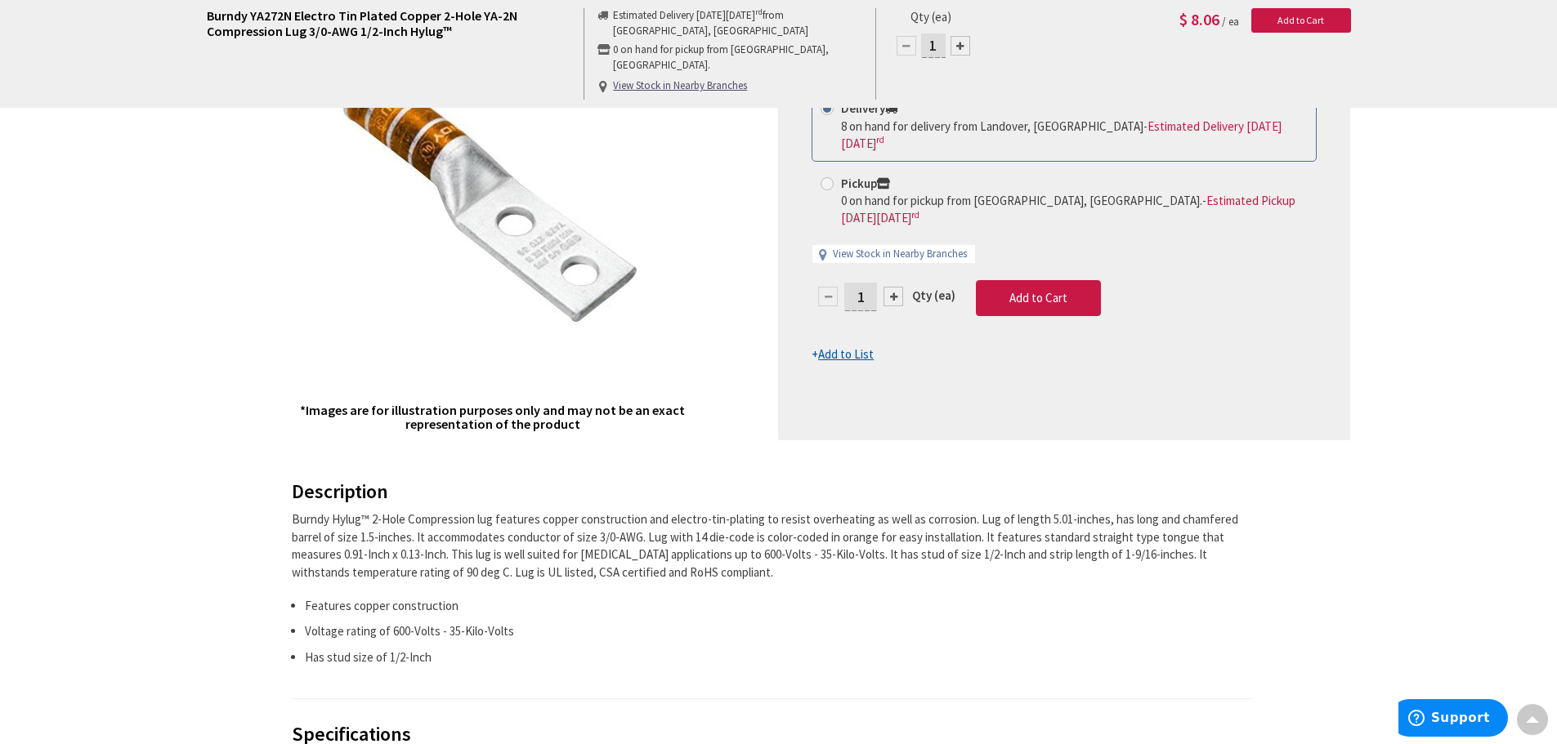
click at [606, 547] on div "Burndy Hylug™ 2-Hole Compression lug features copper construction and electro-t…" at bounding box center [773, 546] width 962 height 70
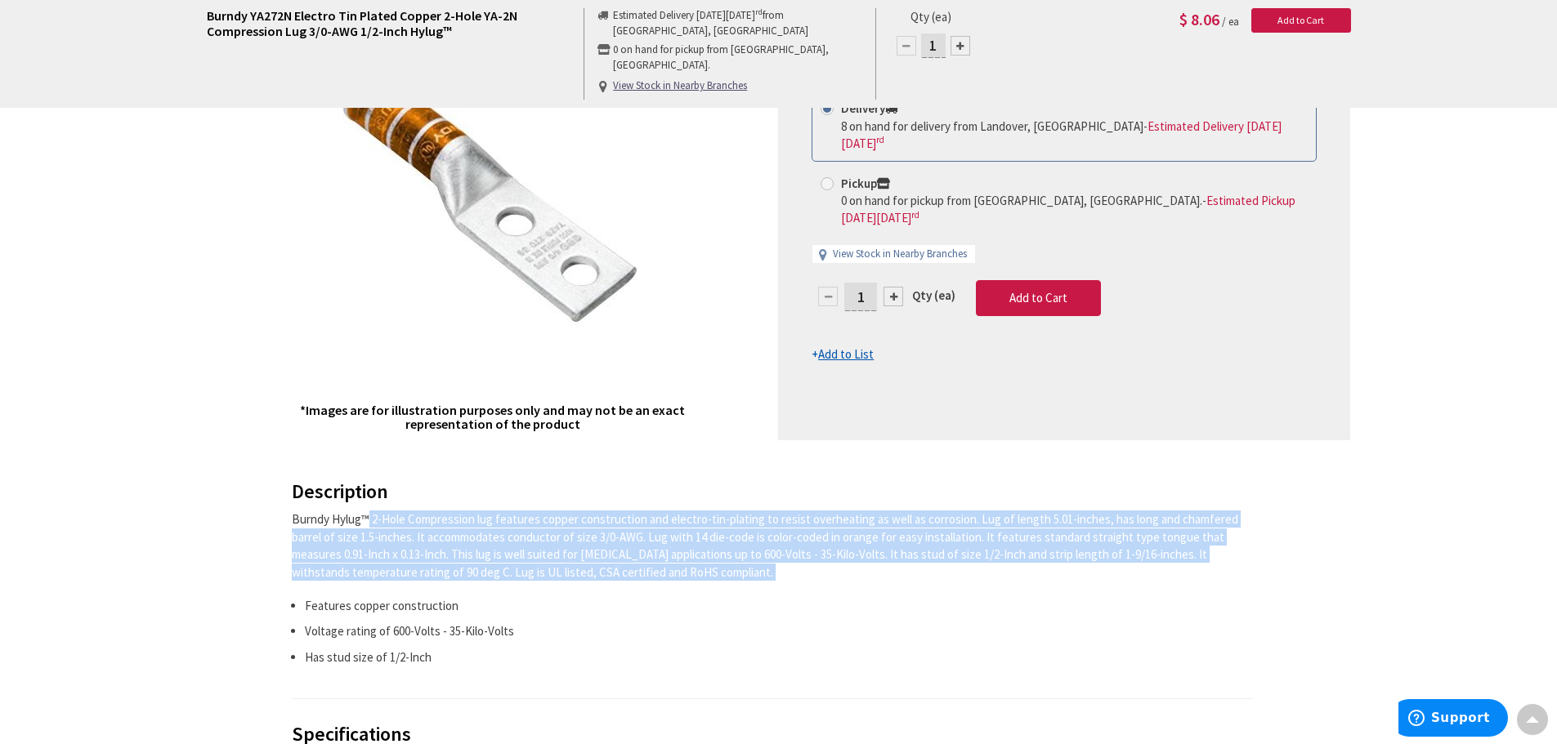
click at [606, 547] on div "Burndy Hylug™ 2-Hole Compression lug features copper construction and electro-t…" at bounding box center [773, 546] width 962 height 70
copy div "Burndy Hylug™ 2-Hole Compression lug features copper construction and electro-t…"
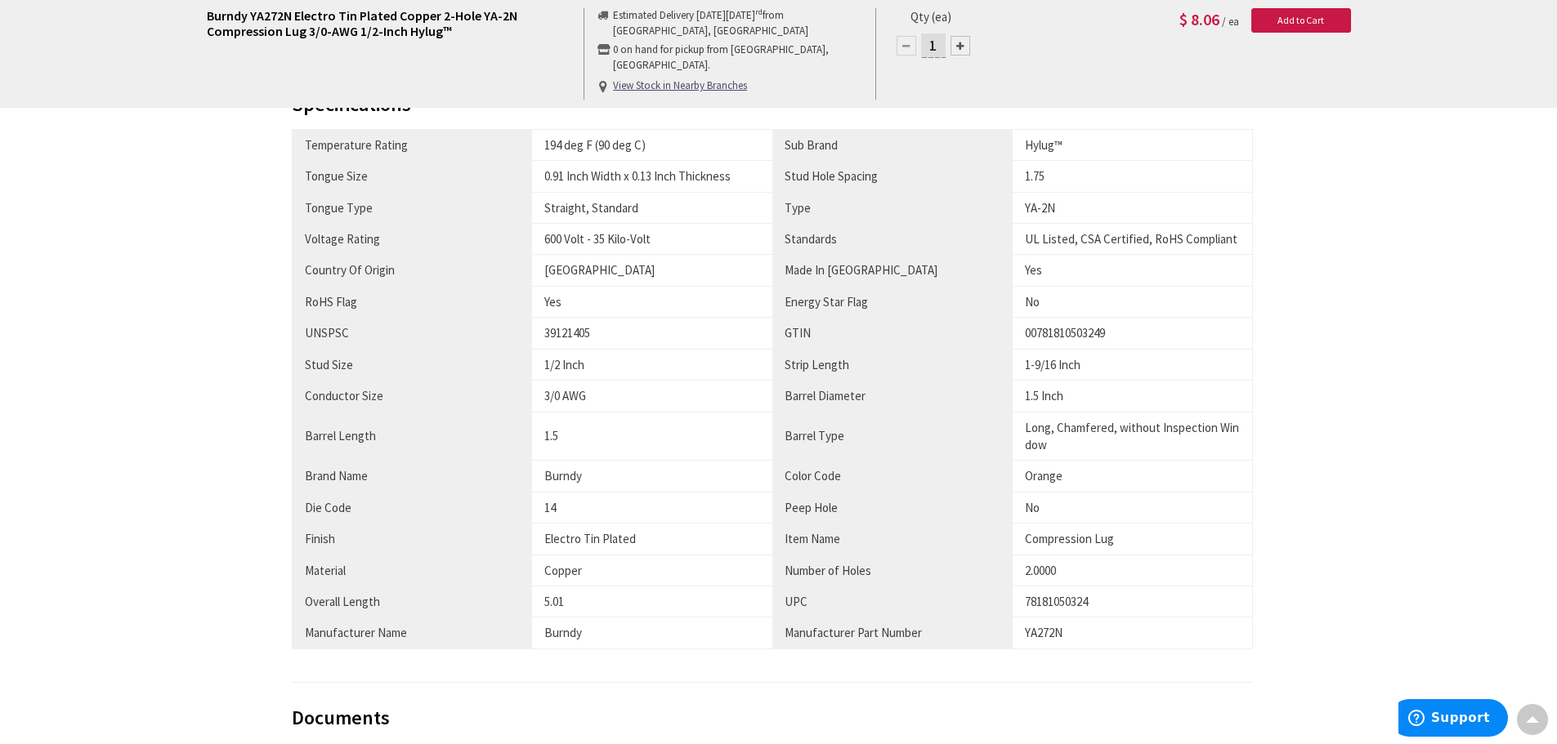
scroll to position [954, 0]
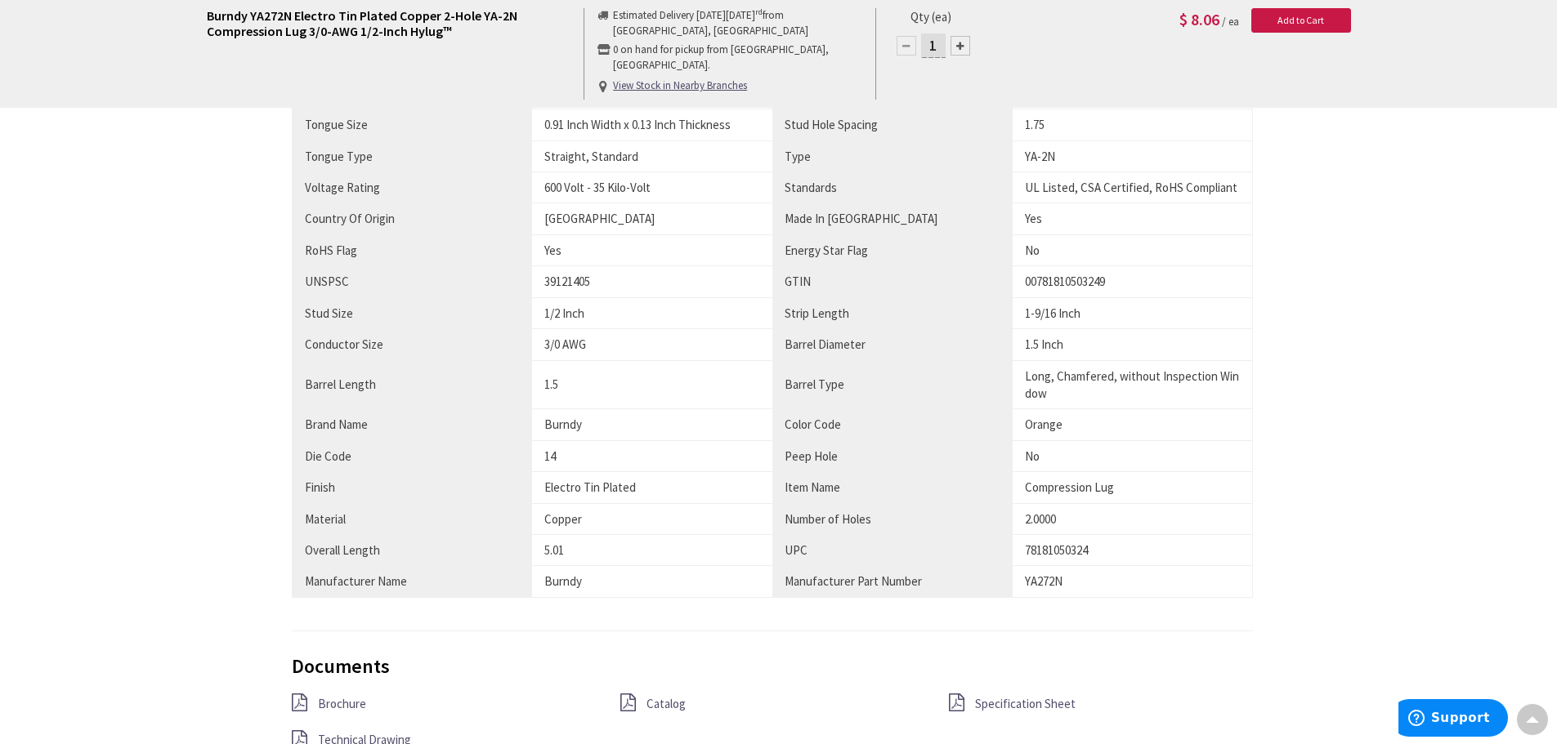
click at [1061, 553] on div "78181050324" at bounding box center [1132, 550] width 215 height 17
copy div "78181050324"
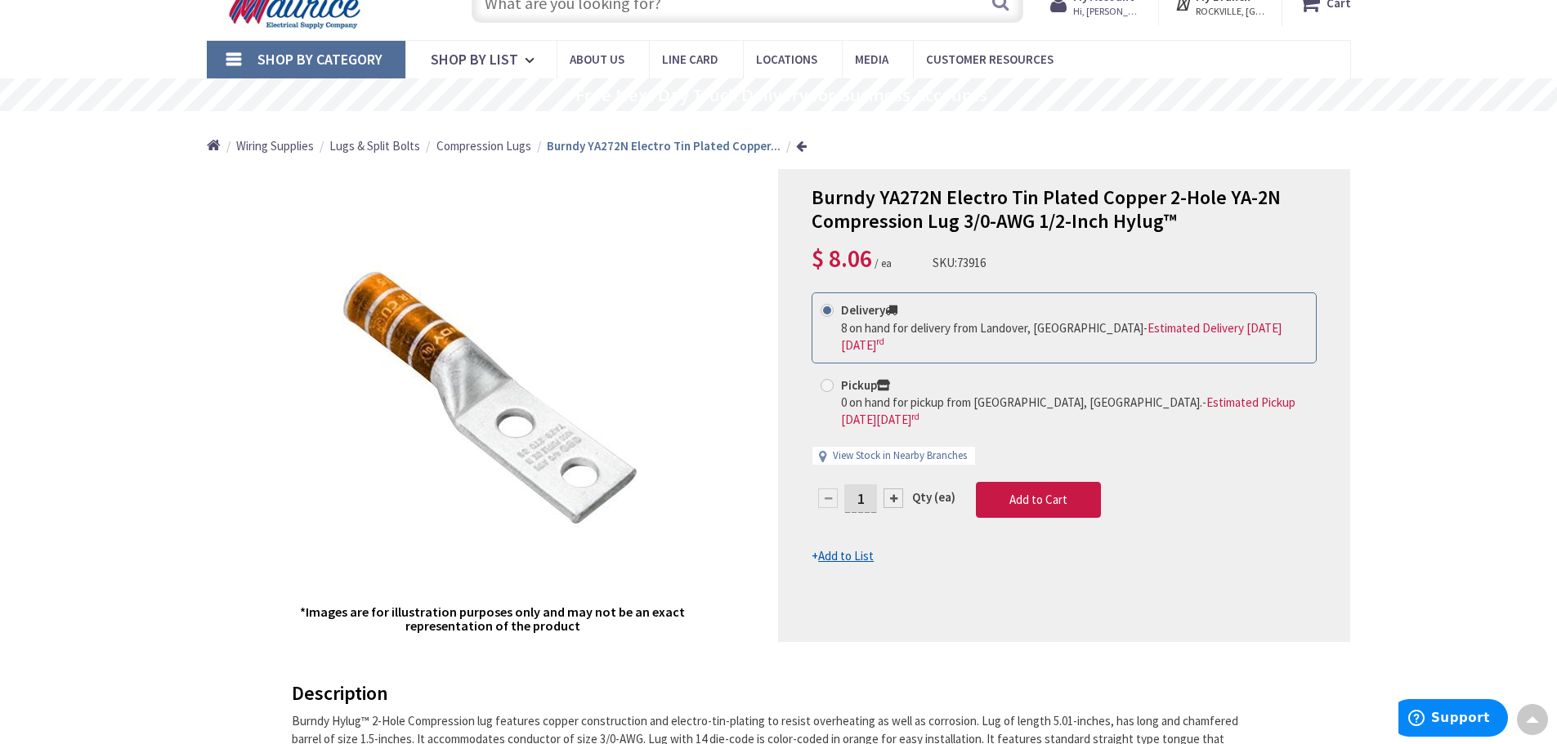
scroll to position [0, 0]
